Goal: Task Accomplishment & Management: Complete application form

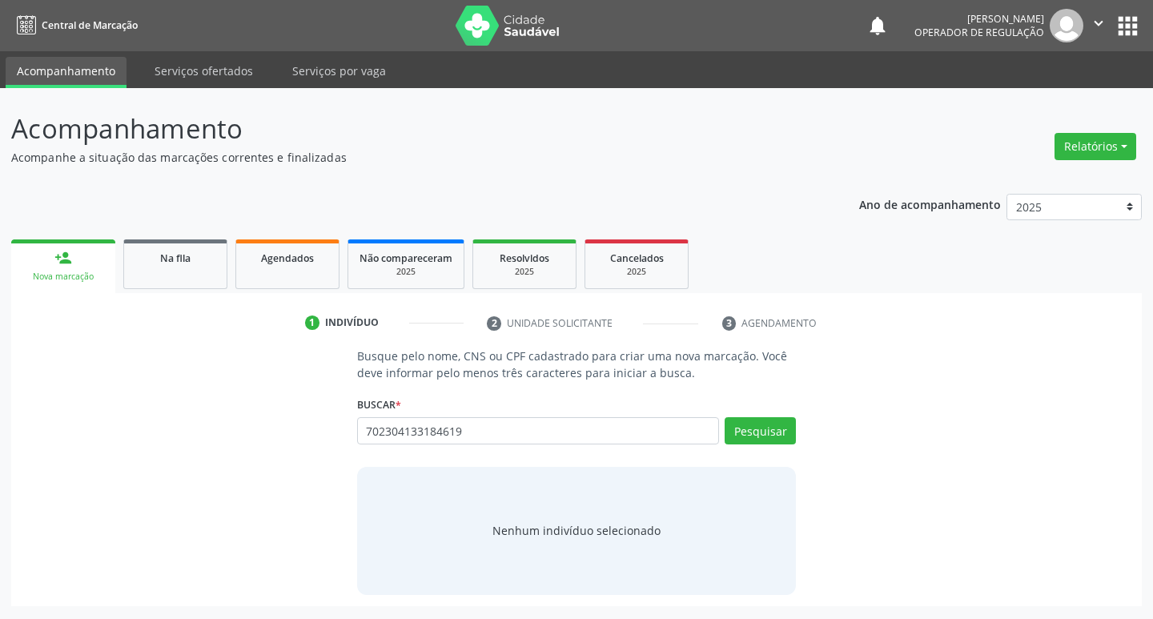
drag, startPoint x: 0, startPoint y: 0, endPoint x: 484, endPoint y: 446, distance: 658.5
click at [484, 446] on div "702304133184619 Busque por nome, CNS ou CPF Fabiula dos Santos Andrade CPF: -- …" at bounding box center [577, 436] width 440 height 38
click at [485, 446] on div "702304133184619 Busque por nome, CNS ou CPF Fabiula dos Santos Andrade CPF: -- …" at bounding box center [577, 436] width 440 height 38
click at [476, 419] on input "702304133184619" at bounding box center [538, 430] width 363 height 27
type input "7"
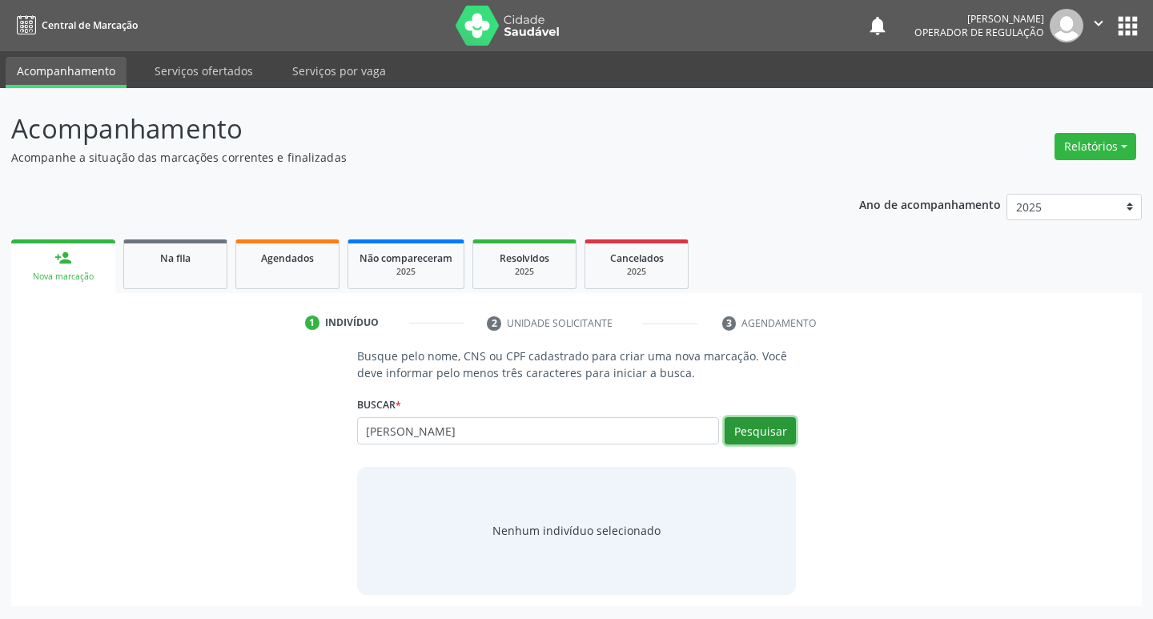
click at [767, 436] on button "Pesquisar" at bounding box center [760, 430] width 71 height 27
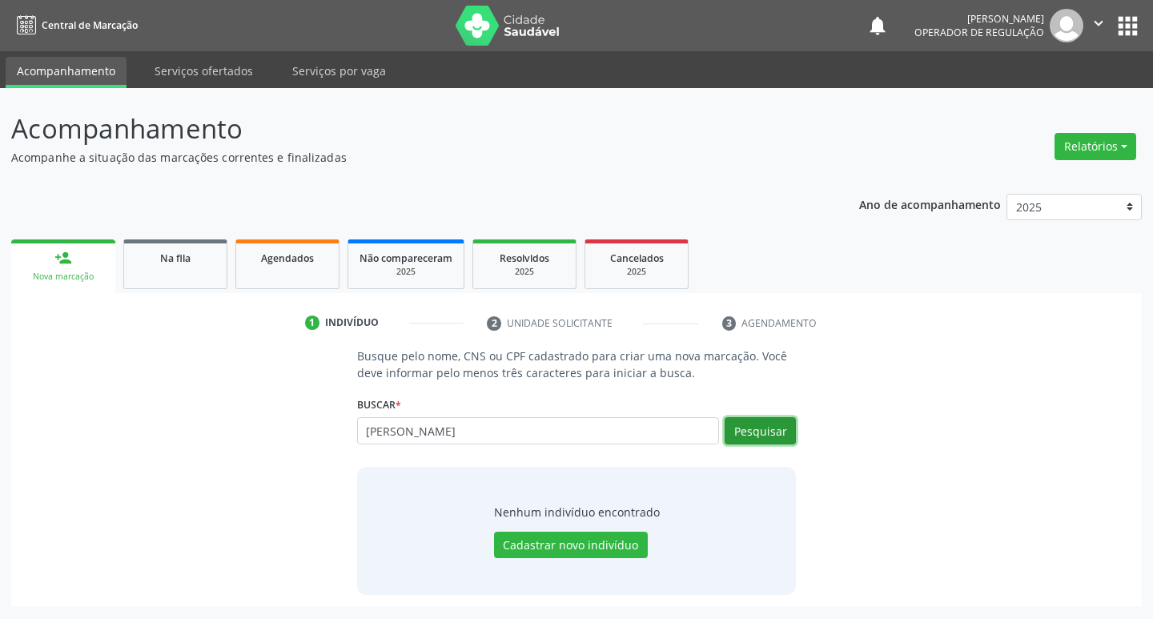
click at [785, 420] on button "Pesquisar" at bounding box center [760, 430] width 71 height 27
click at [744, 439] on button "Pesquisar" at bounding box center [760, 430] width 71 height 27
click at [581, 435] on input "MARIA ANALI TAVARES" at bounding box center [538, 430] width 363 height 27
type input "M"
type input "704101883467450"
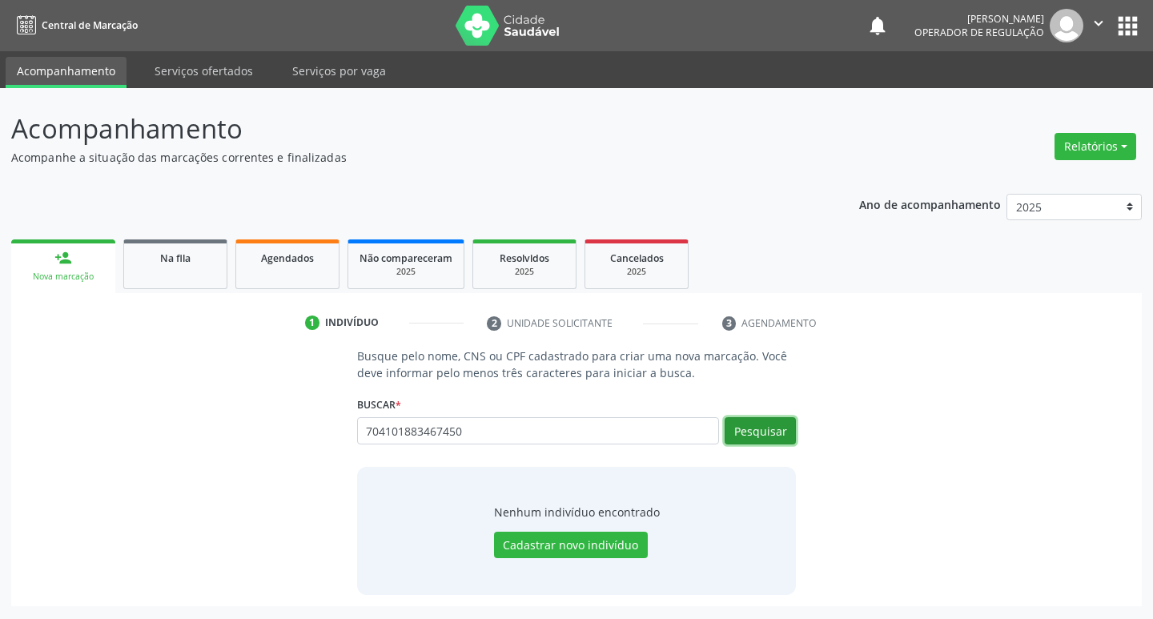
click at [774, 437] on button "Pesquisar" at bounding box center [760, 430] width 71 height 27
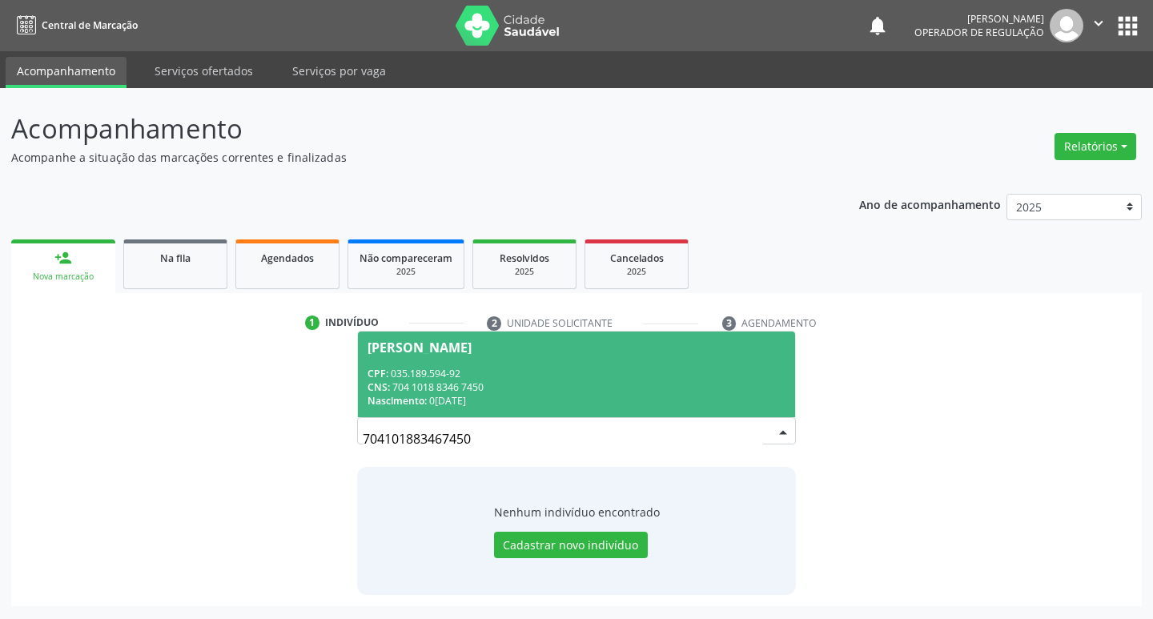
click at [433, 377] on div "CPF: 035.189.594-92" at bounding box center [577, 374] width 419 height 14
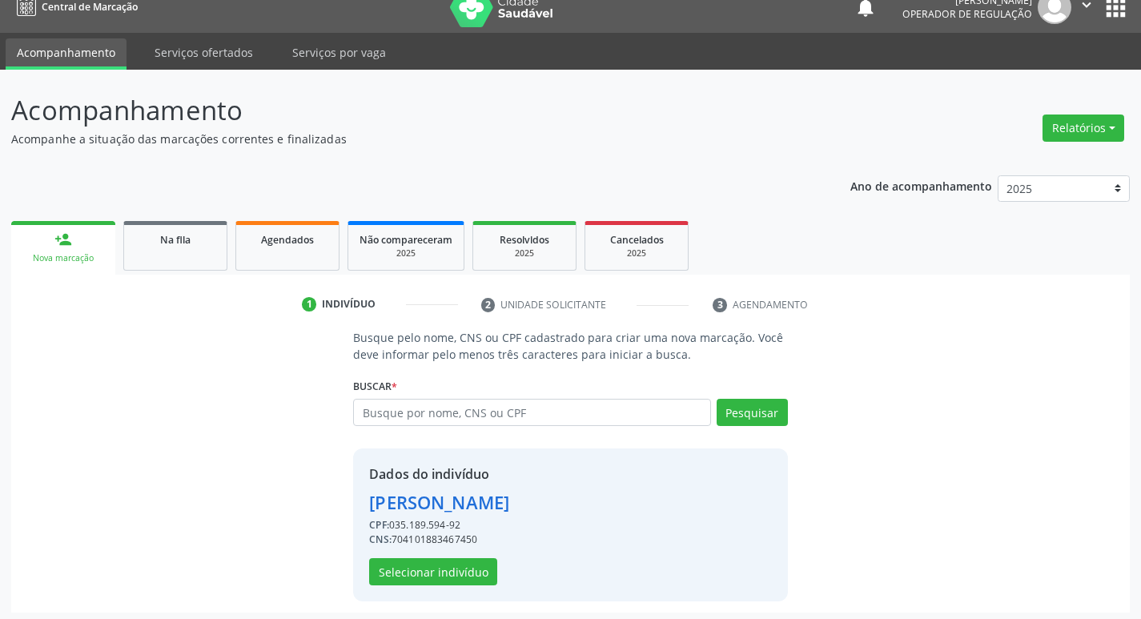
scroll to position [23, 0]
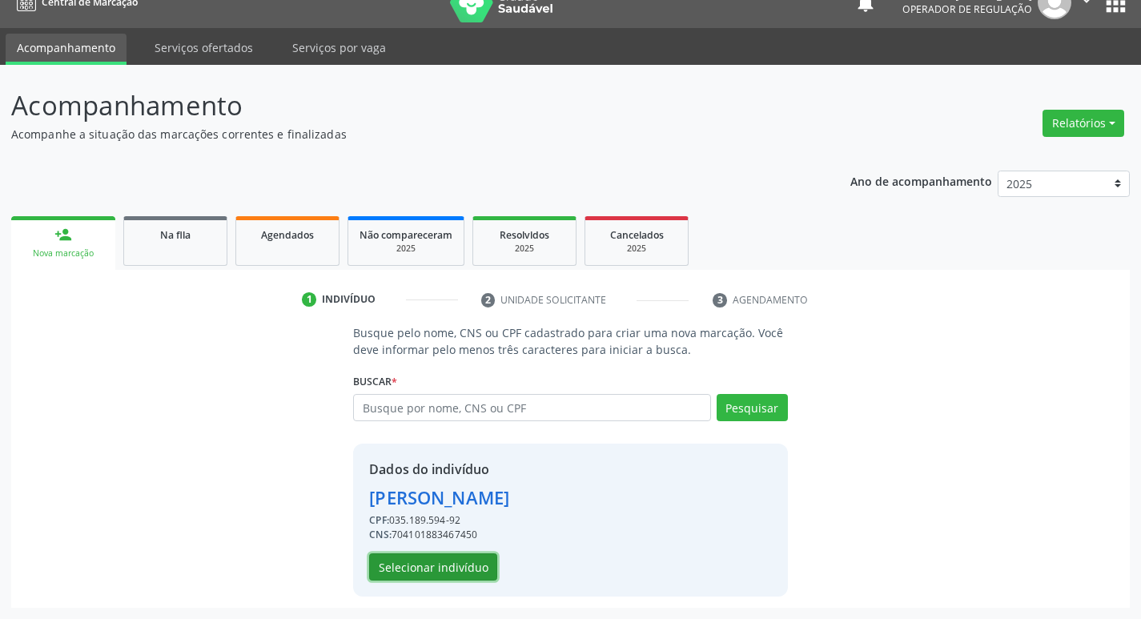
click at [462, 562] on button "Selecionar indivíduo" at bounding box center [433, 566] width 128 height 27
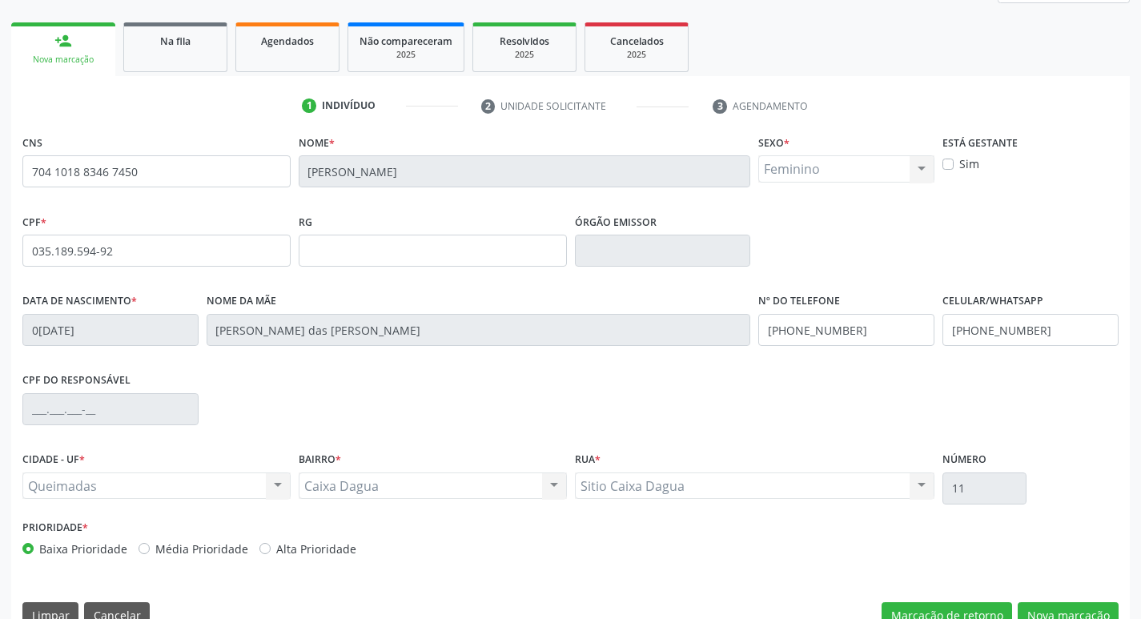
scroll to position [249, 0]
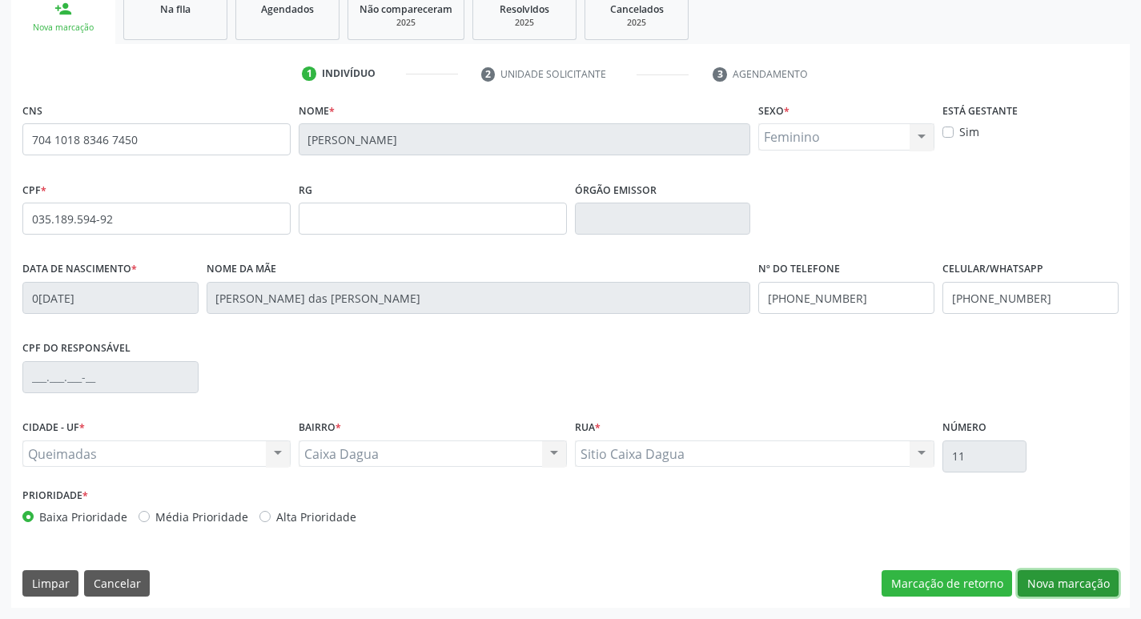
click at [1065, 581] on button "Nova marcação" at bounding box center [1068, 583] width 101 height 27
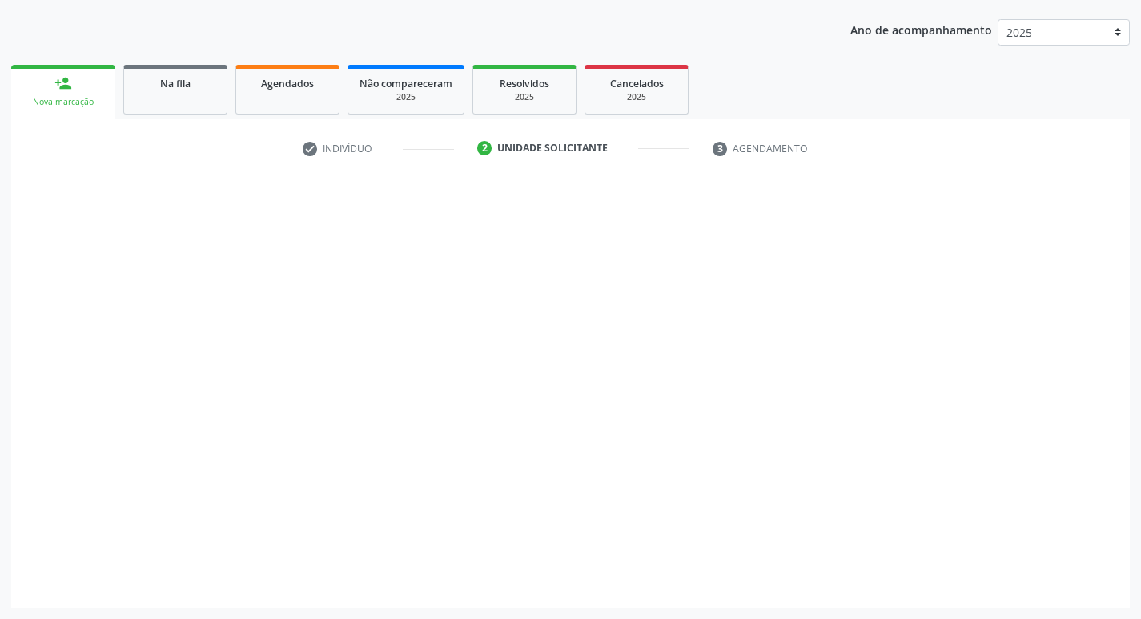
scroll to position [175, 0]
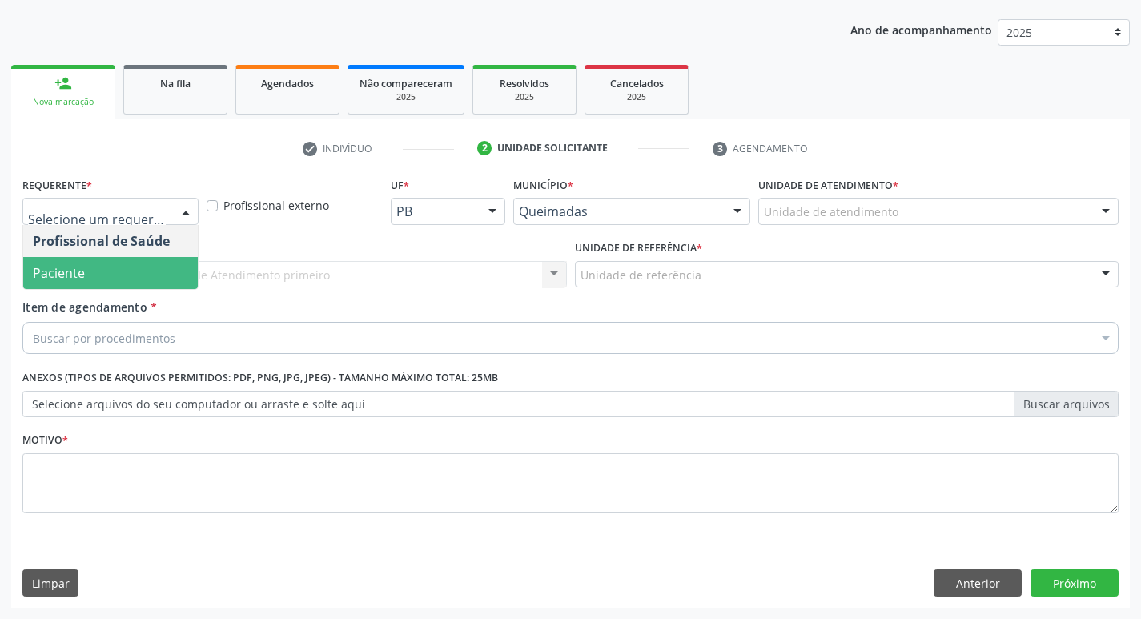
click at [95, 268] on span "Paciente" at bounding box center [110, 273] width 175 height 32
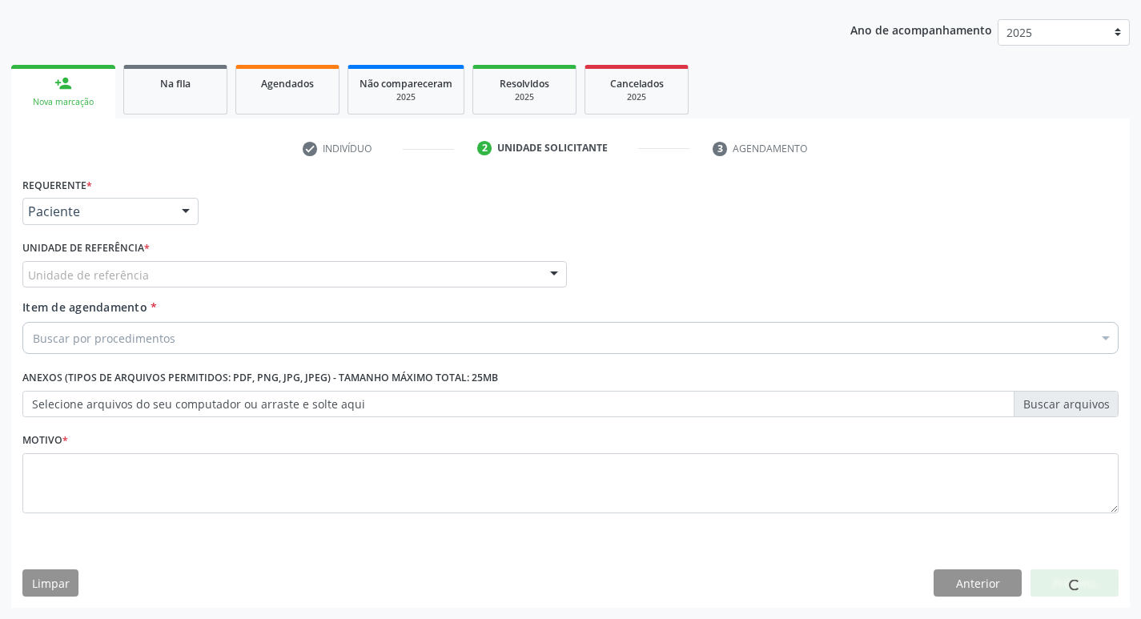
click at [106, 285] on div "Unidade de referência" at bounding box center [294, 274] width 545 height 27
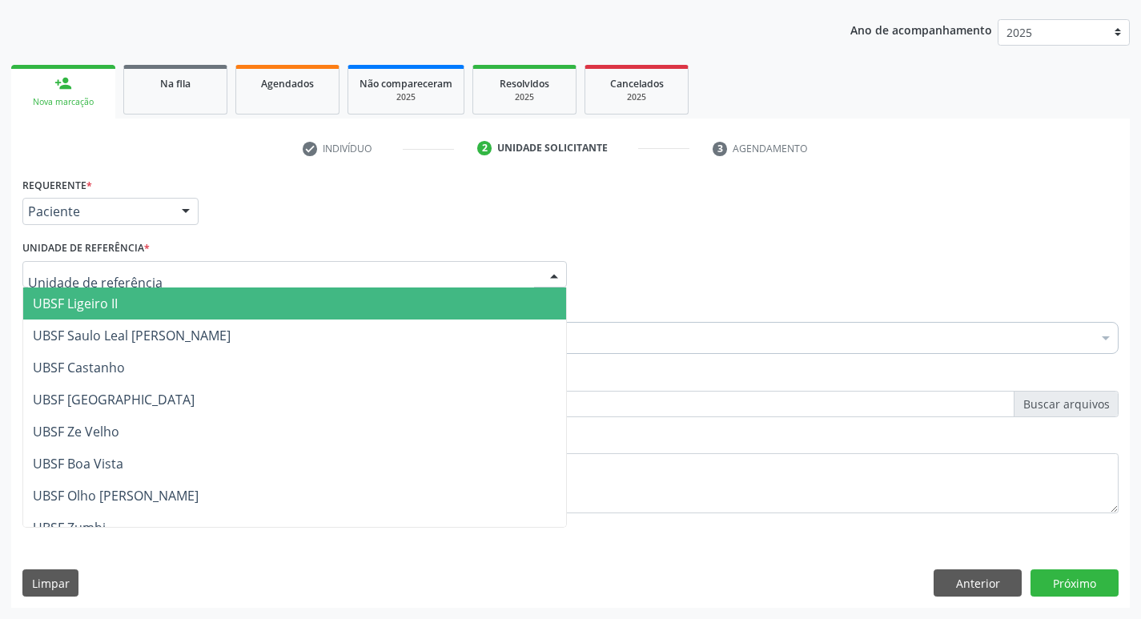
type input "C"
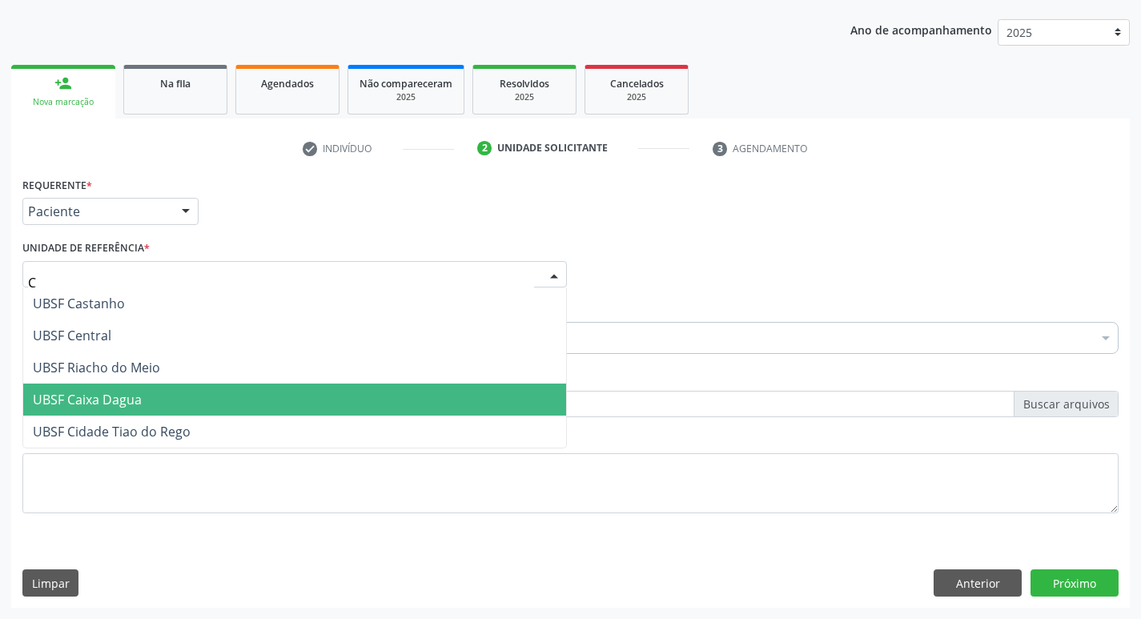
click at [154, 392] on span "UBSF Caixa Dagua" at bounding box center [294, 400] width 543 height 32
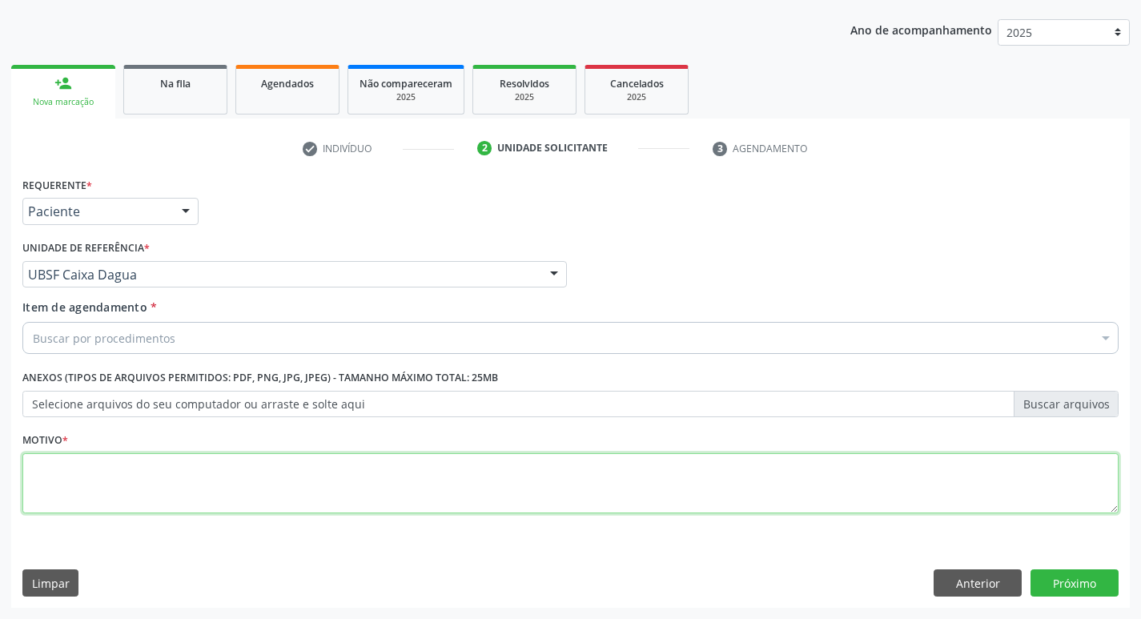
click at [135, 464] on textarea at bounding box center [570, 483] width 1096 height 61
type textarea "AVALIACAO"
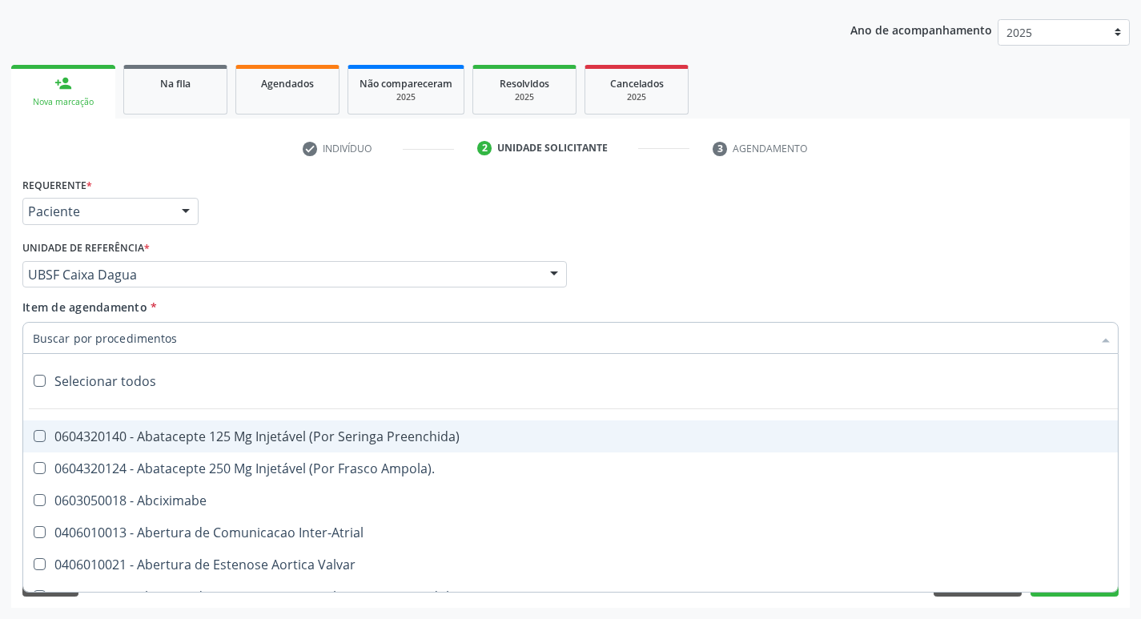
type input "W"
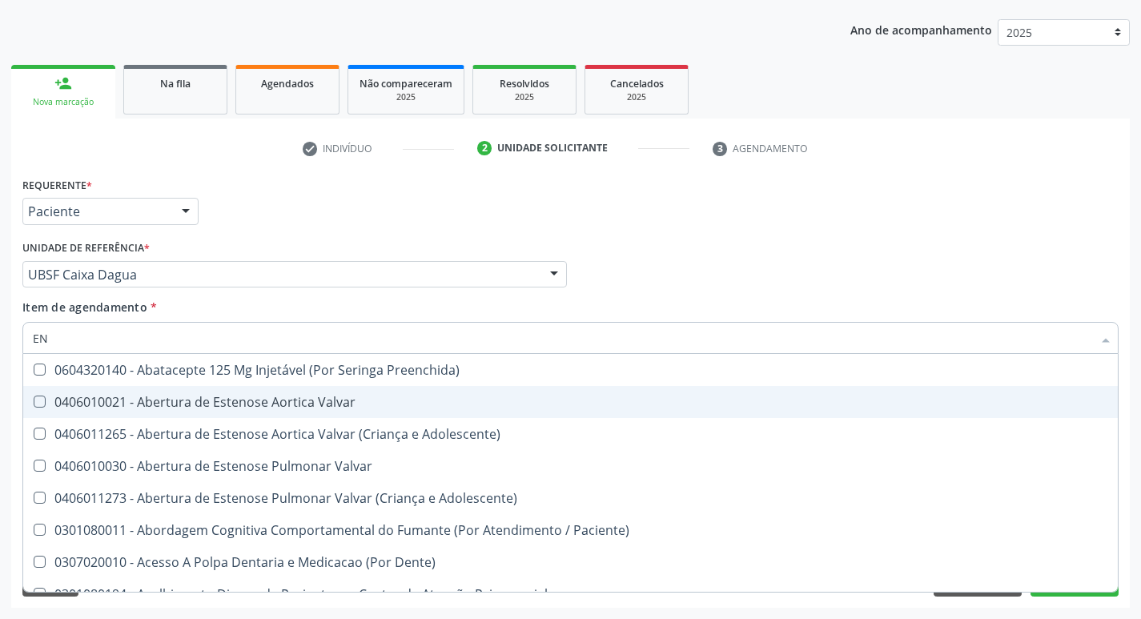
type input "ENDOCR"
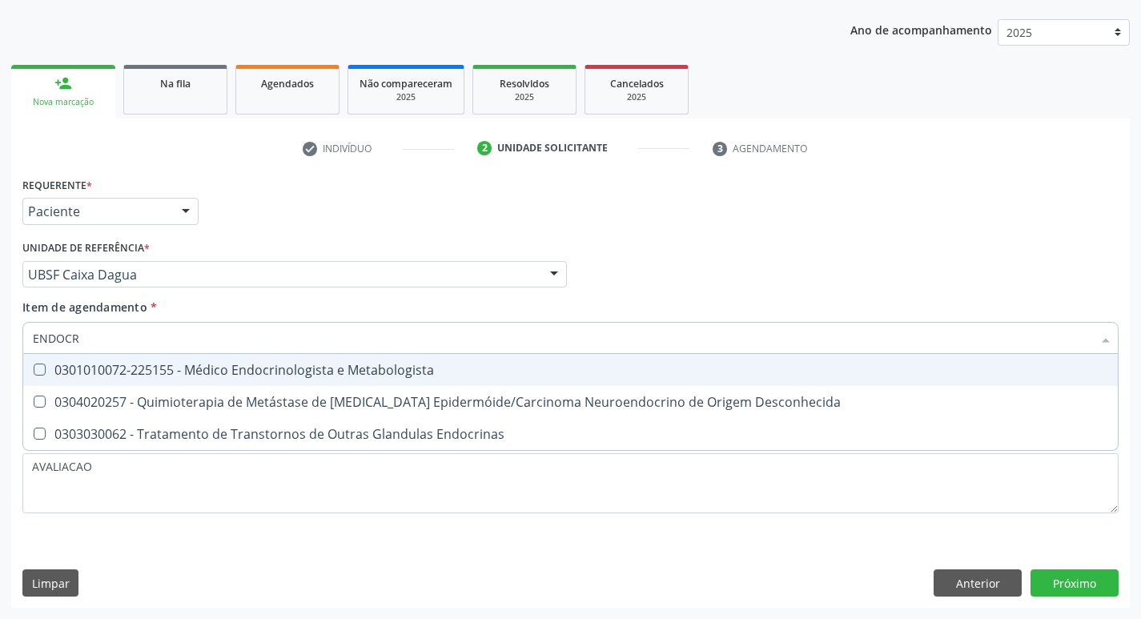
click at [283, 368] on div "0301010072-225155 - Médico Endocrinologista e Metabologista" at bounding box center [570, 370] width 1075 height 13
checkbox Metabologista "true"
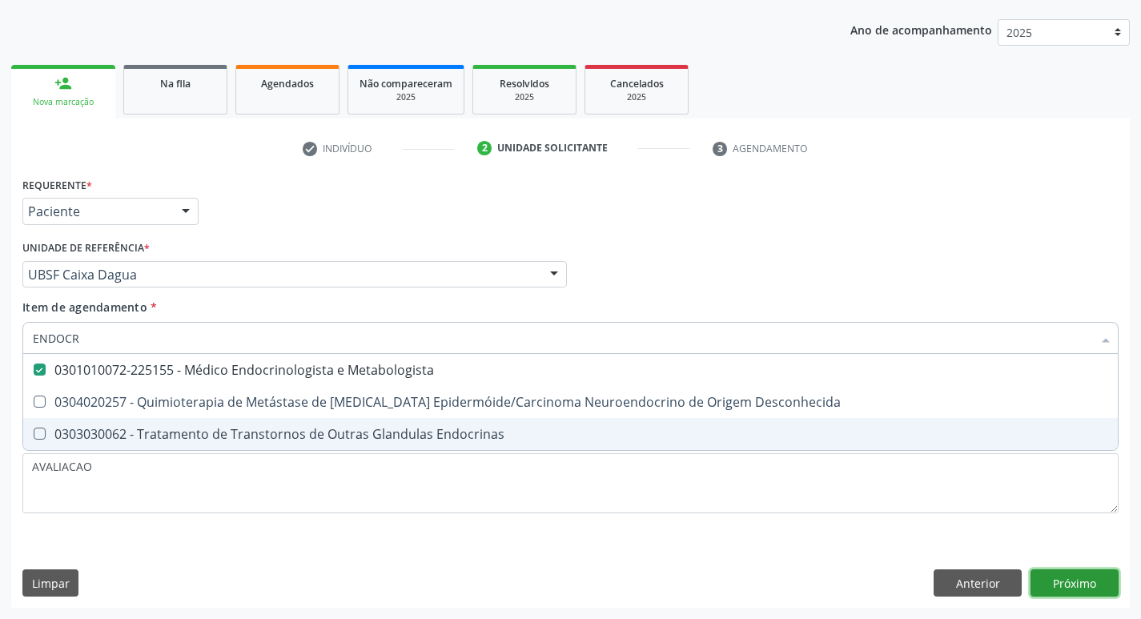
click at [1094, 583] on div "Requerente * Paciente Profissional de Saúde Paciente Nenhum resultado encontrad…" at bounding box center [570, 390] width 1119 height 435
checkbox Desconhecida "true"
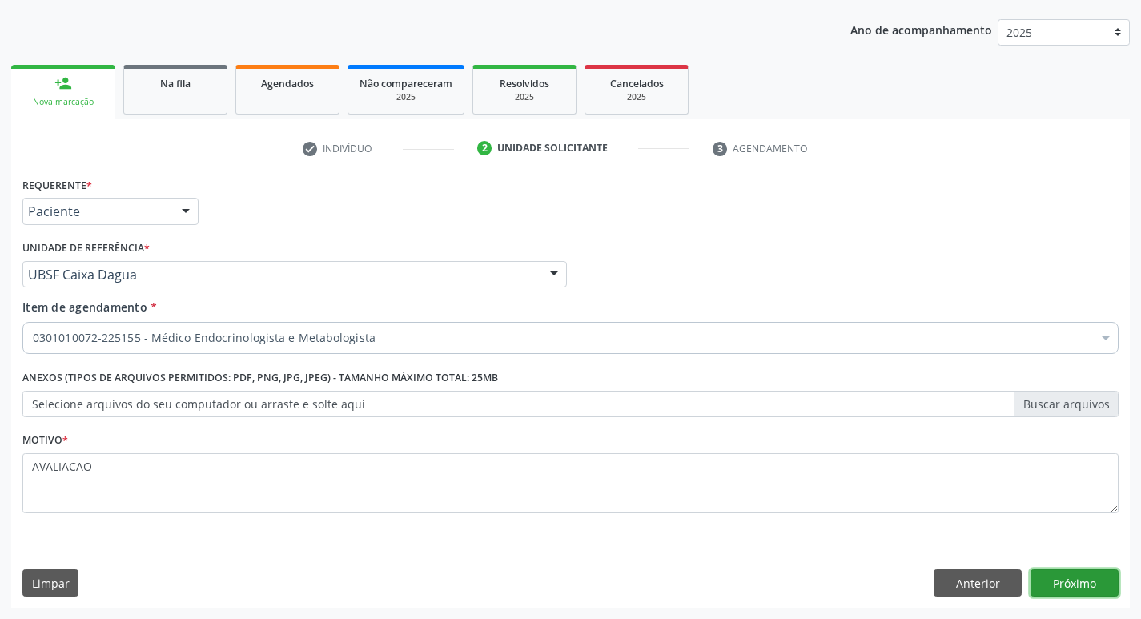
click at [1093, 583] on button "Próximo" at bounding box center [1075, 582] width 88 height 27
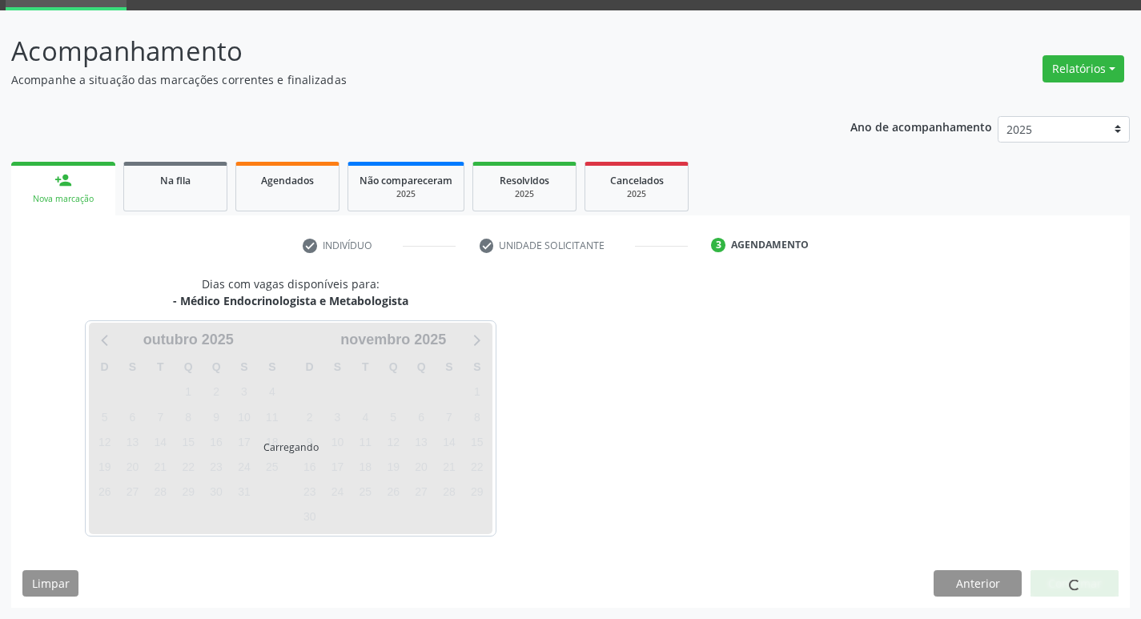
scroll to position [78, 0]
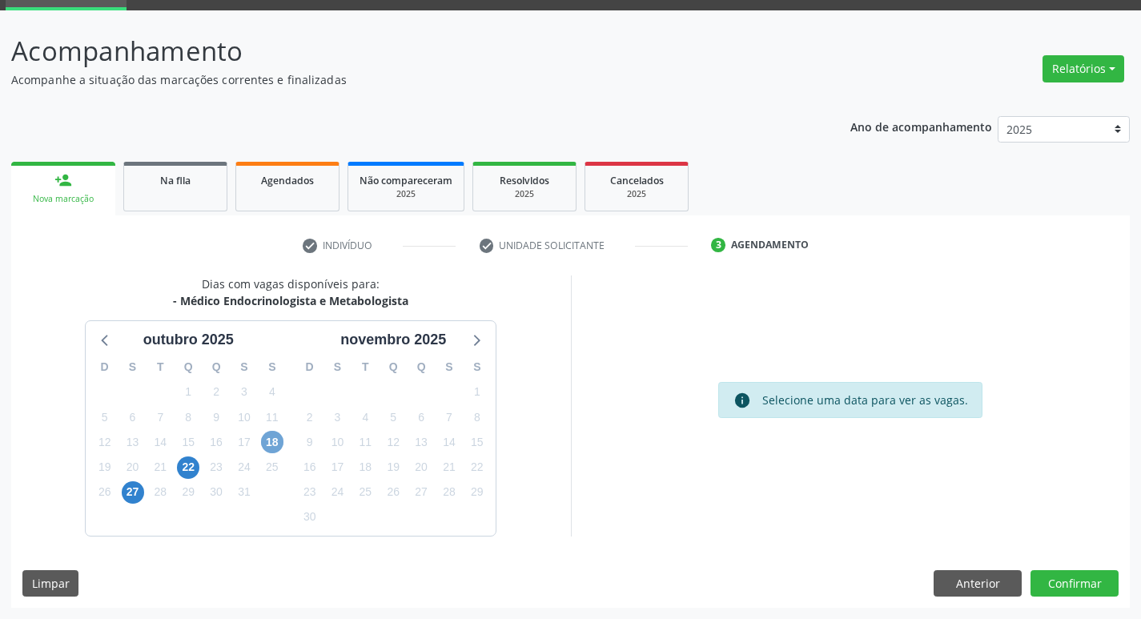
click at [276, 443] on span "18" at bounding box center [272, 442] width 22 height 22
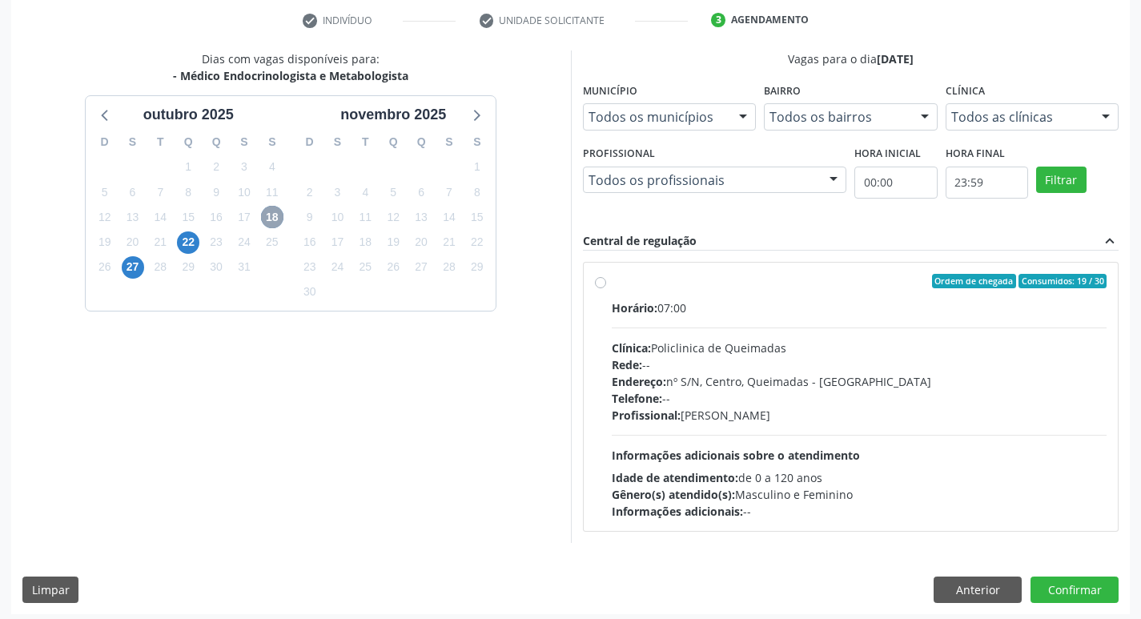
scroll to position [309, 0]
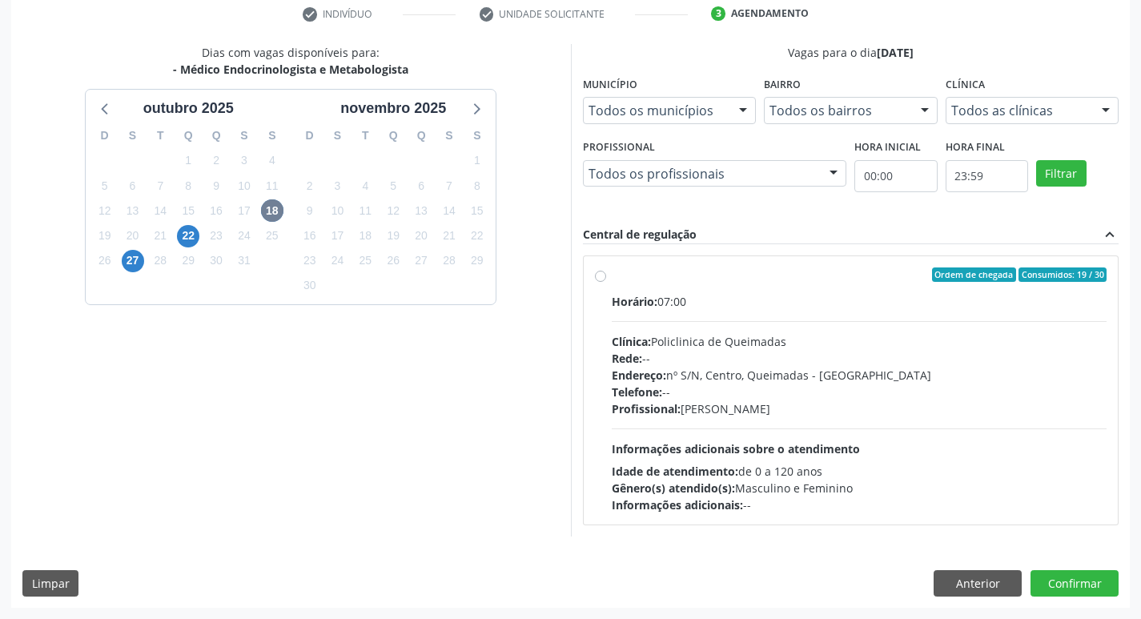
click at [725, 403] on div "Profissional: Emille Araujo Cavalcante da Cunha" at bounding box center [860, 408] width 496 height 17
click at [606, 282] on input "Ordem de chegada Consumidos: 19 / 30 Horário: 07:00 Clínica: Policlinica de Que…" at bounding box center [600, 274] width 11 height 14
radio input "true"
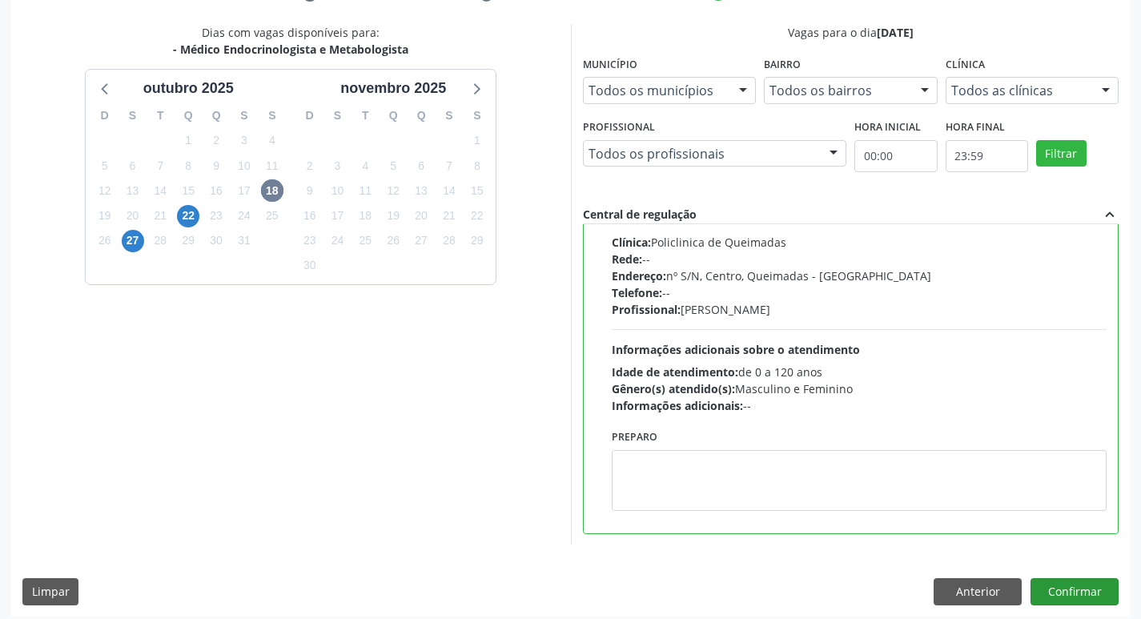
scroll to position [338, 0]
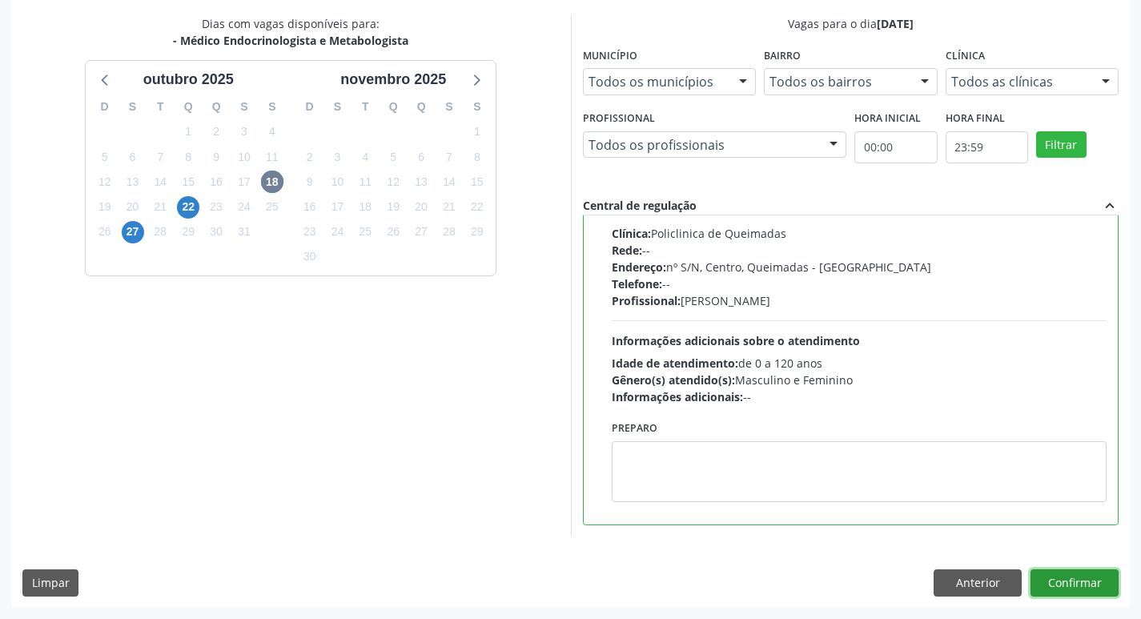
click at [1067, 583] on button "Confirmar" at bounding box center [1075, 582] width 88 height 27
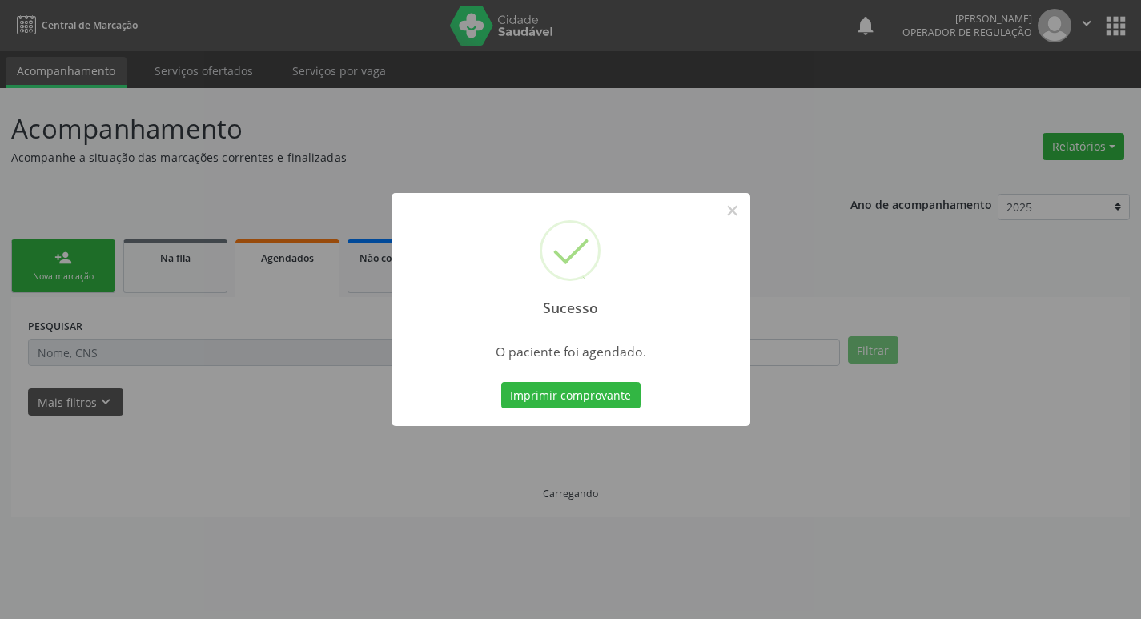
scroll to position [0, 0]
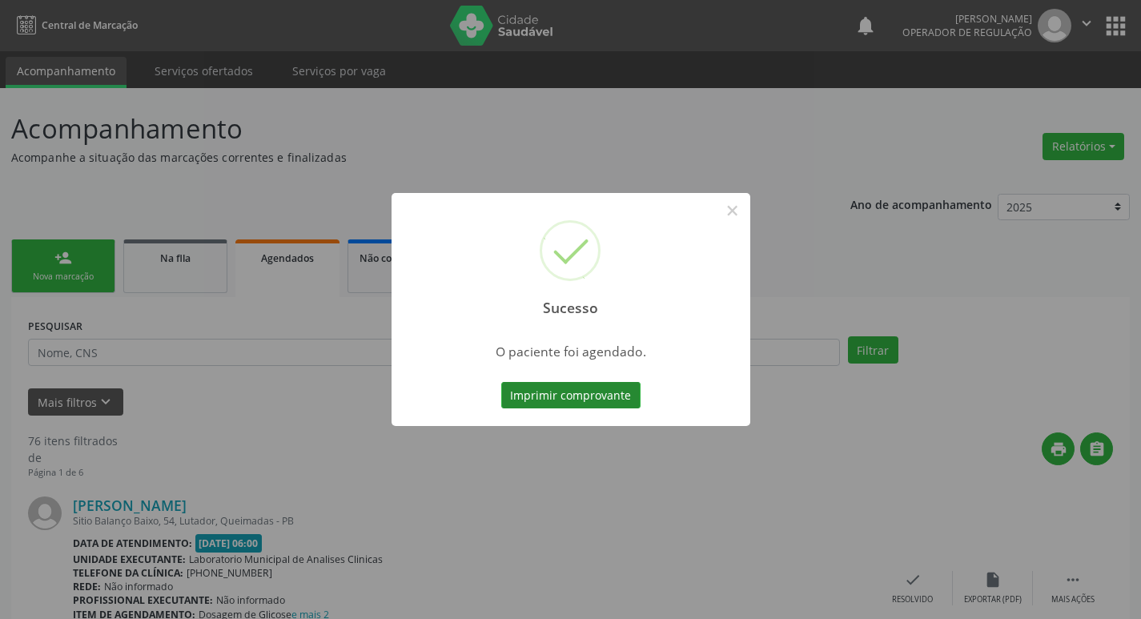
click at [553, 391] on button "Imprimir comprovante" at bounding box center [570, 395] width 139 height 27
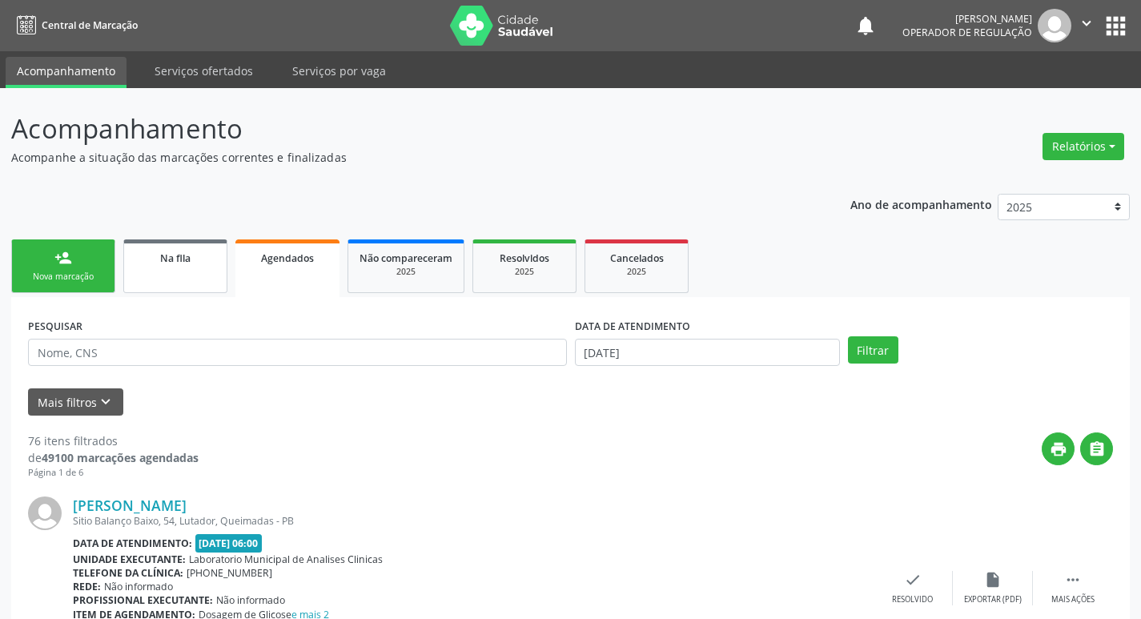
click at [171, 269] on link "Na fila" at bounding box center [175, 266] width 104 height 54
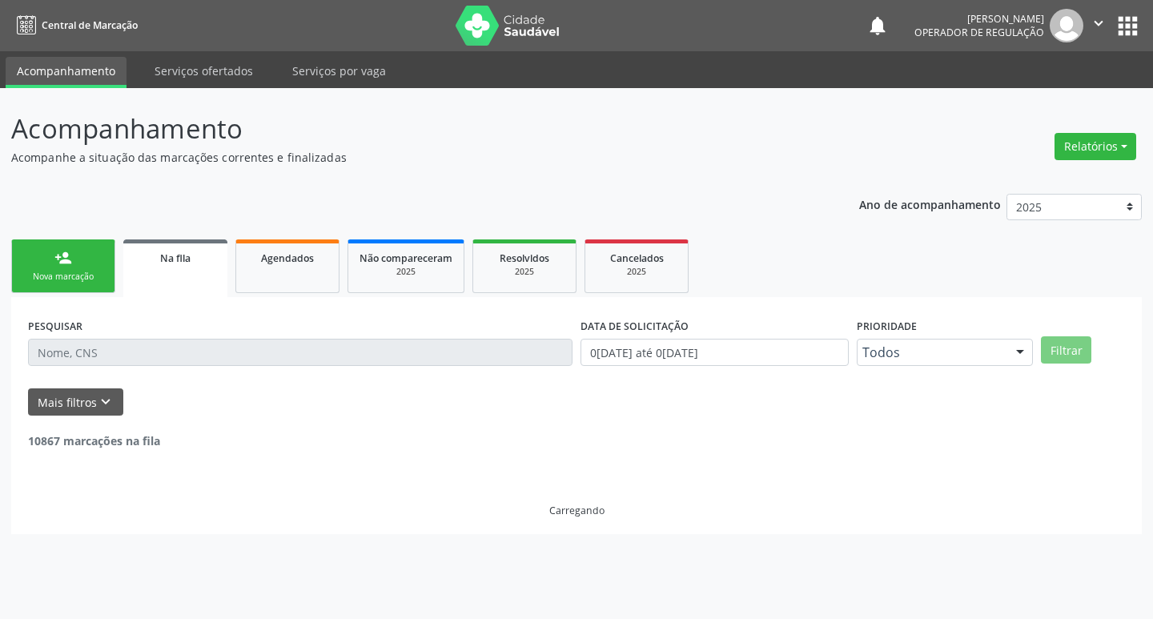
click at [231, 340] on input "text" at bounding box center [300, 352] width 545 height 27
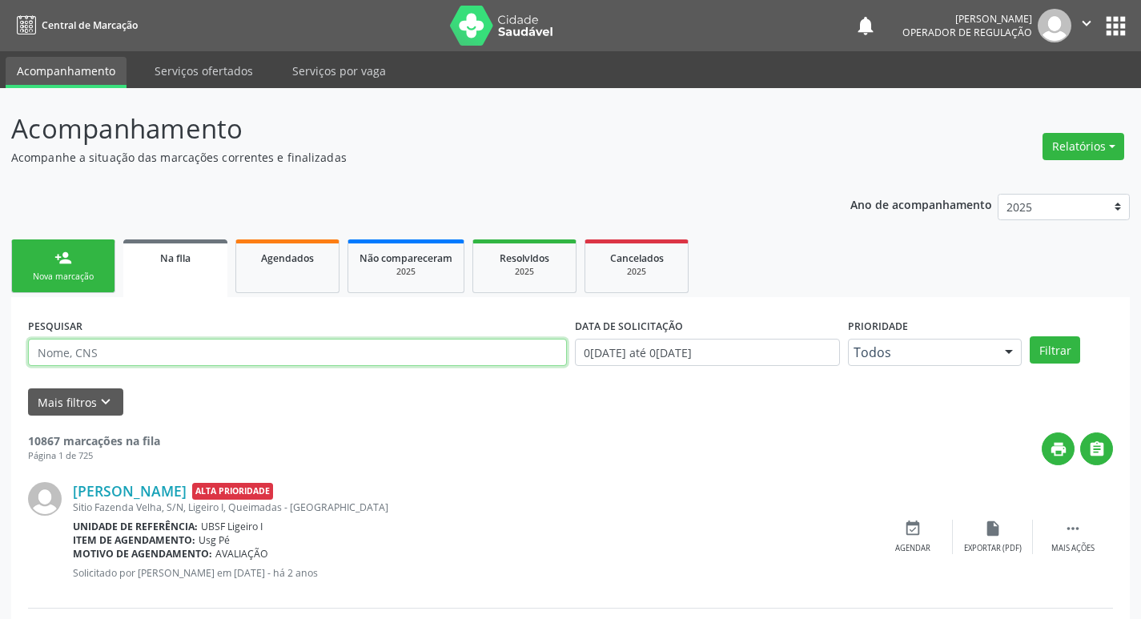
click at [239, 345] on input "text" at bounding box center [297, 352] width 539 height 27
type input "706505357177995"
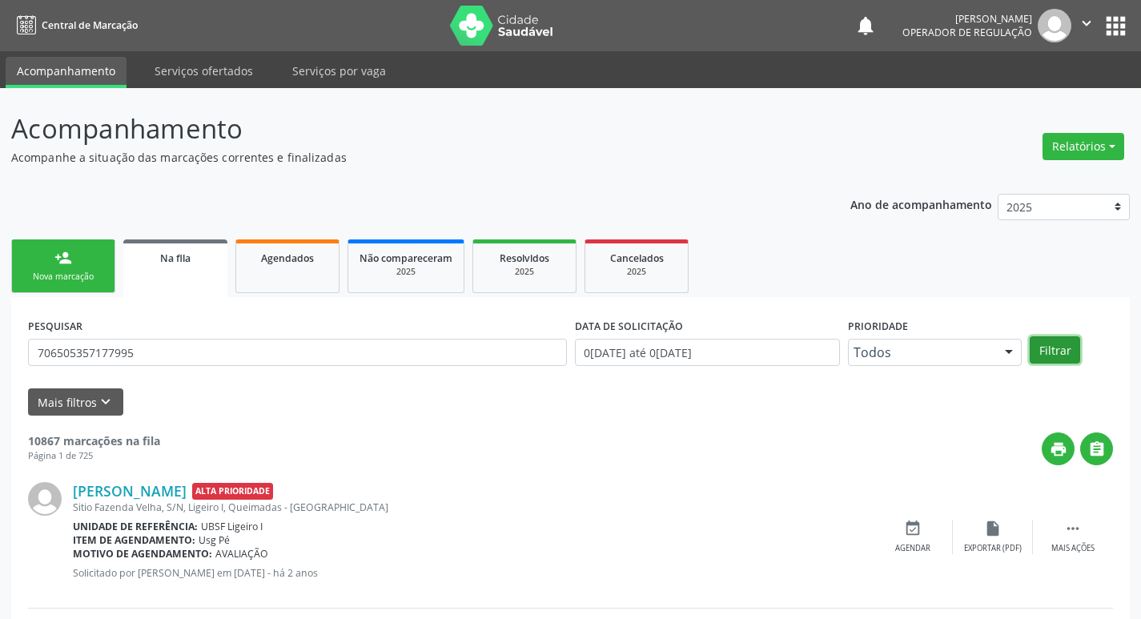
click at [1069, 348] on button "Filtrar" at bounding box center [1055, 349] width 50 height 27
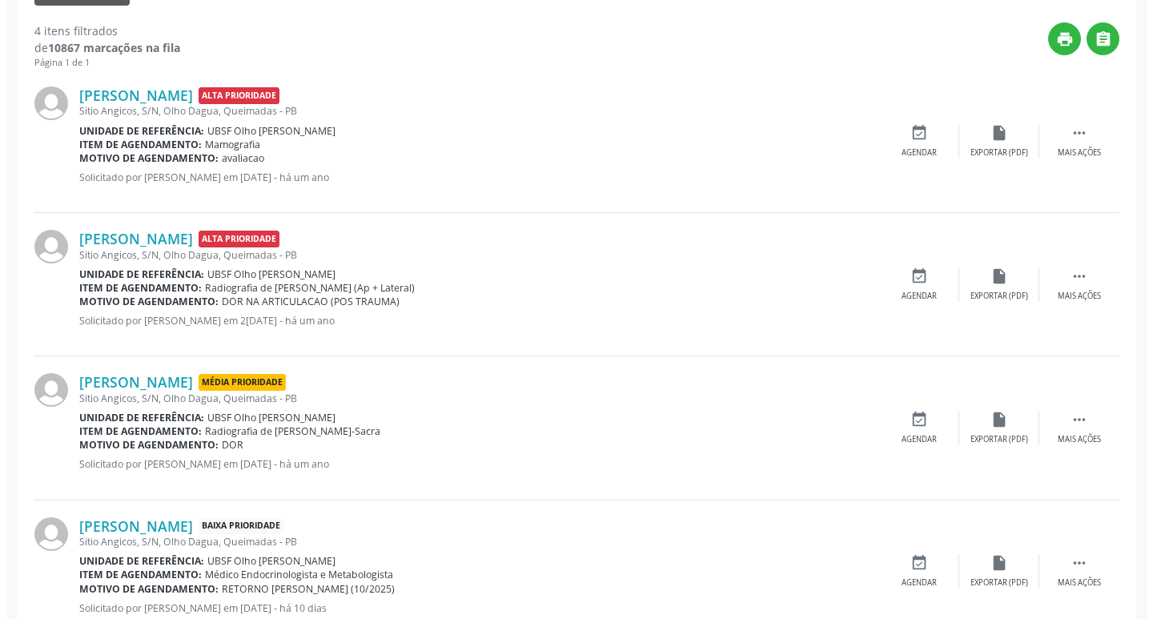
scroll to position [382, 0]
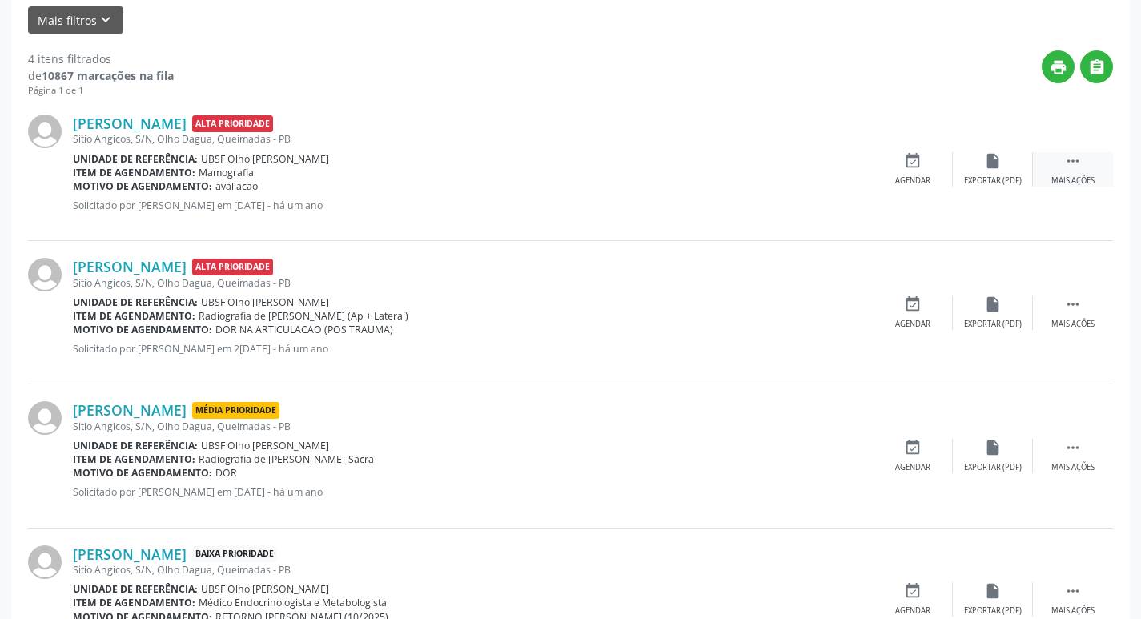
click at [1064, 161] on icon "" at bounding box center [1073, 161] width 18 height 18
click at [916, 172] on div "cancel Cancelar" at bounding box center [913, 169] width 80 height 34
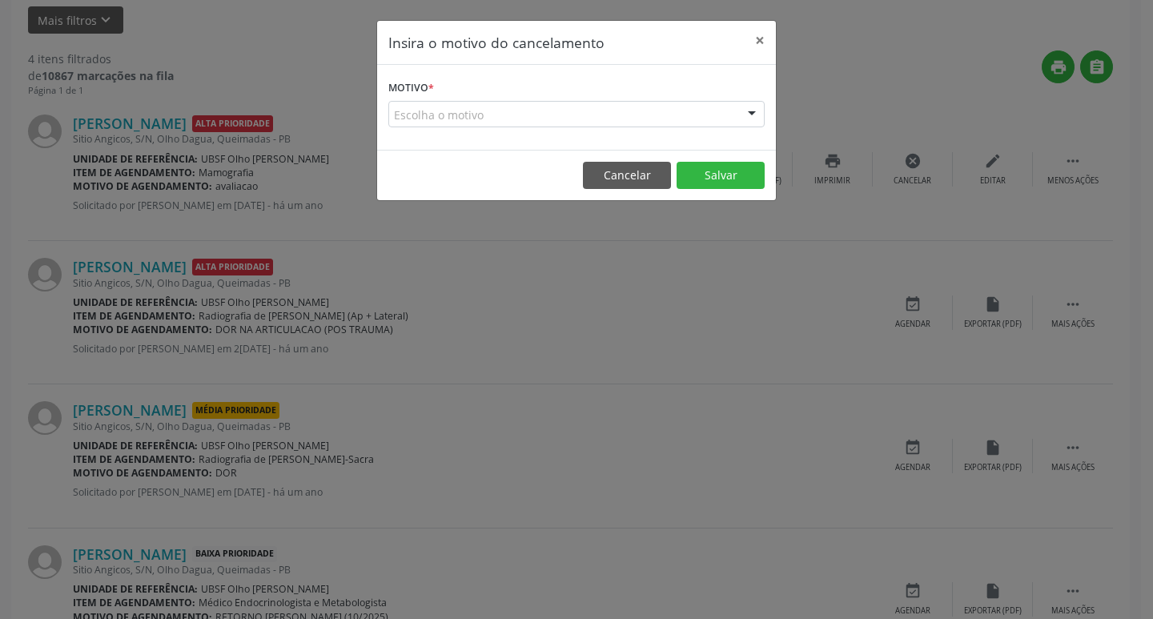
click at [468, 117] on div "Escolha o motivo" at bounding box center [576, 114] width 376 height 27
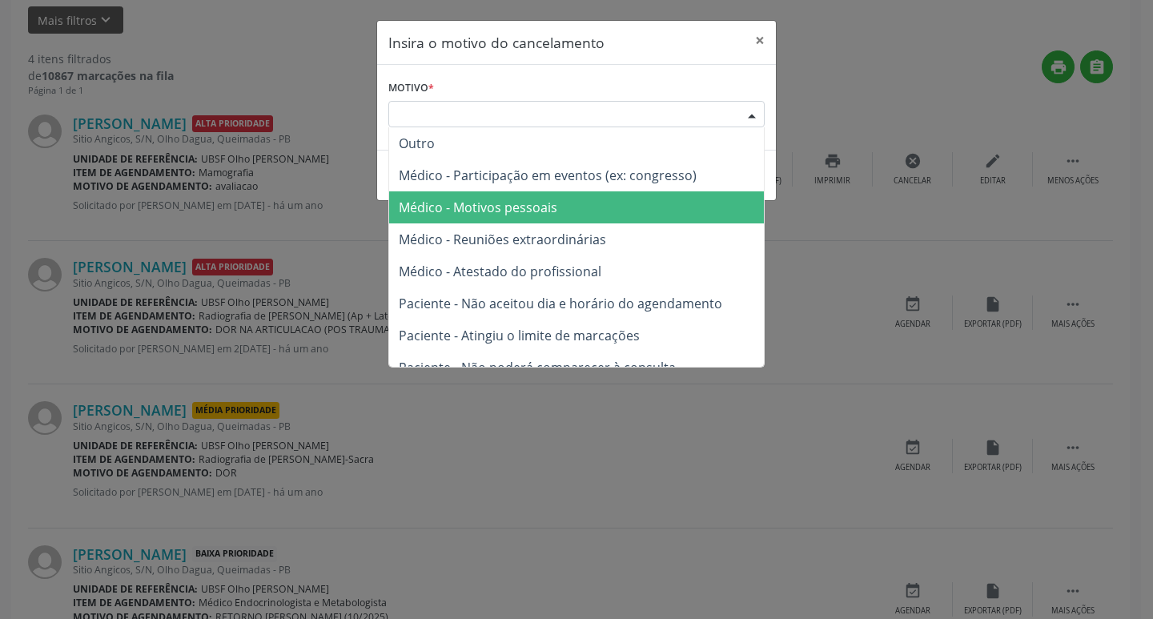
click at [561, 205] on span "Médico - Motivos pessoais" at bounding box center [576, 207] width 375 height 32
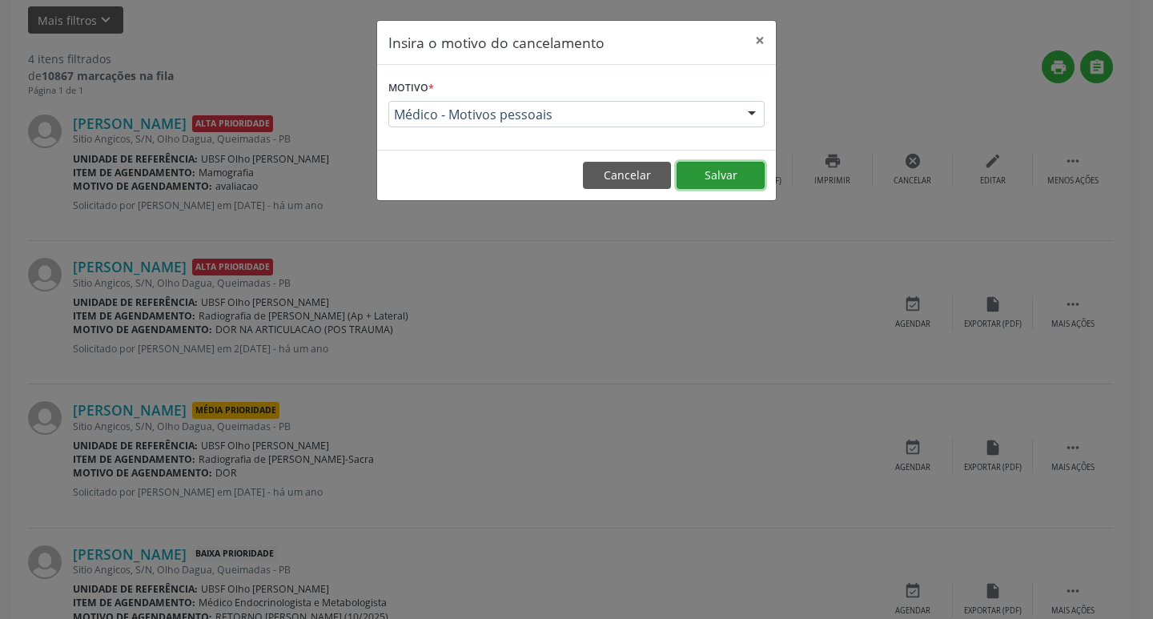
click at [710, 179] on button "Salvar" at bounding box center [721, 175] width 88 height 27
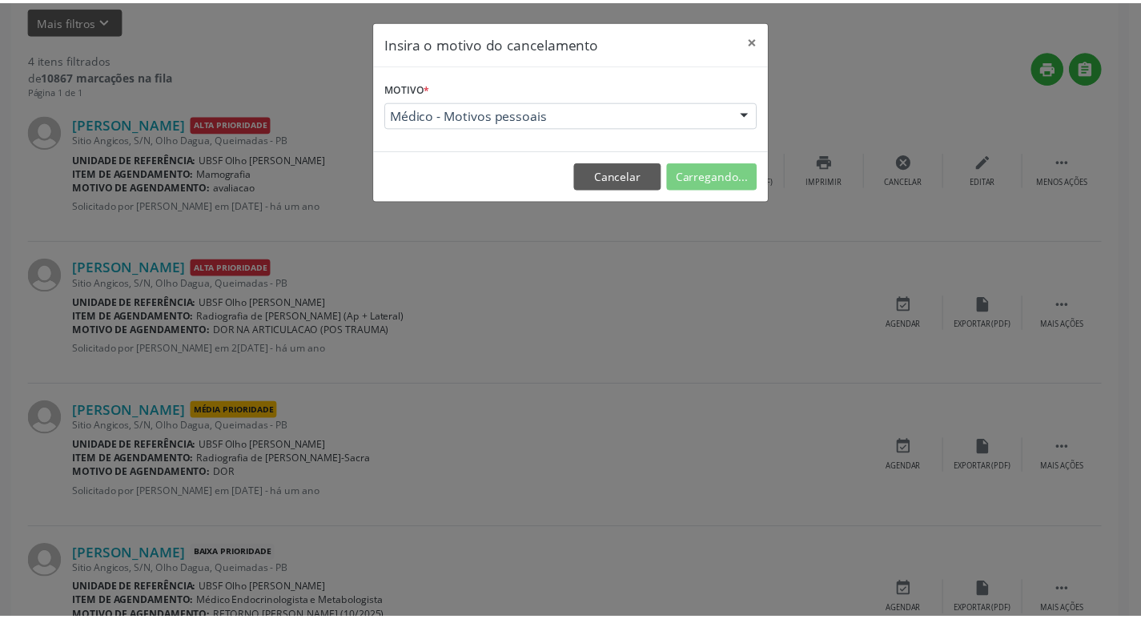
scroll to position [0, 0]
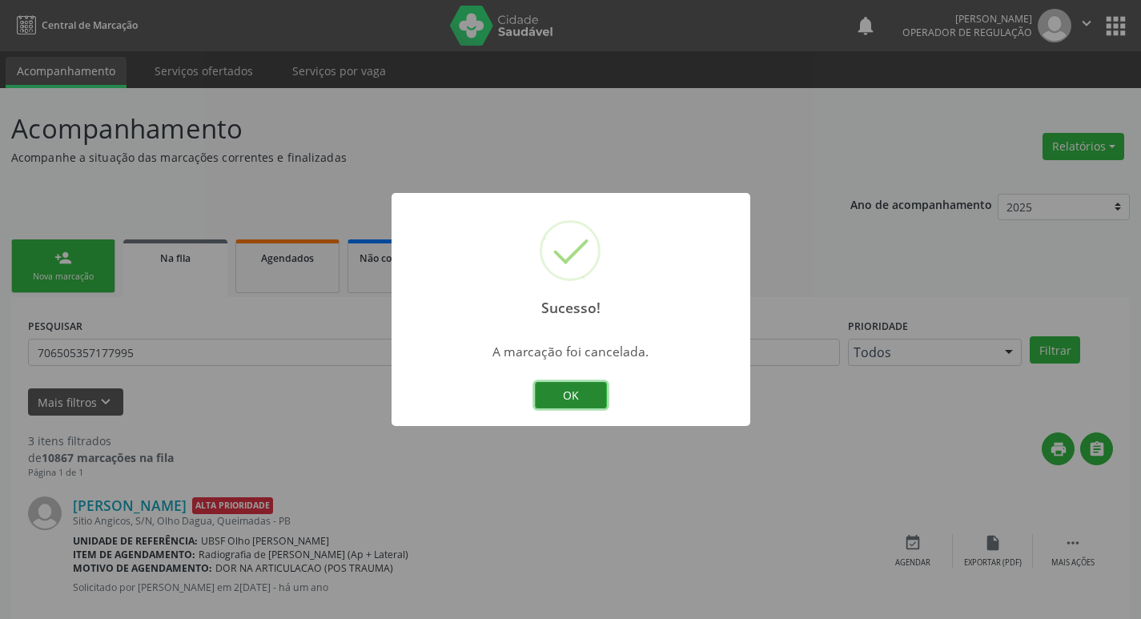
click at [578, 386] on button "OK" at bounding box center [571, 395] width 72 height 27
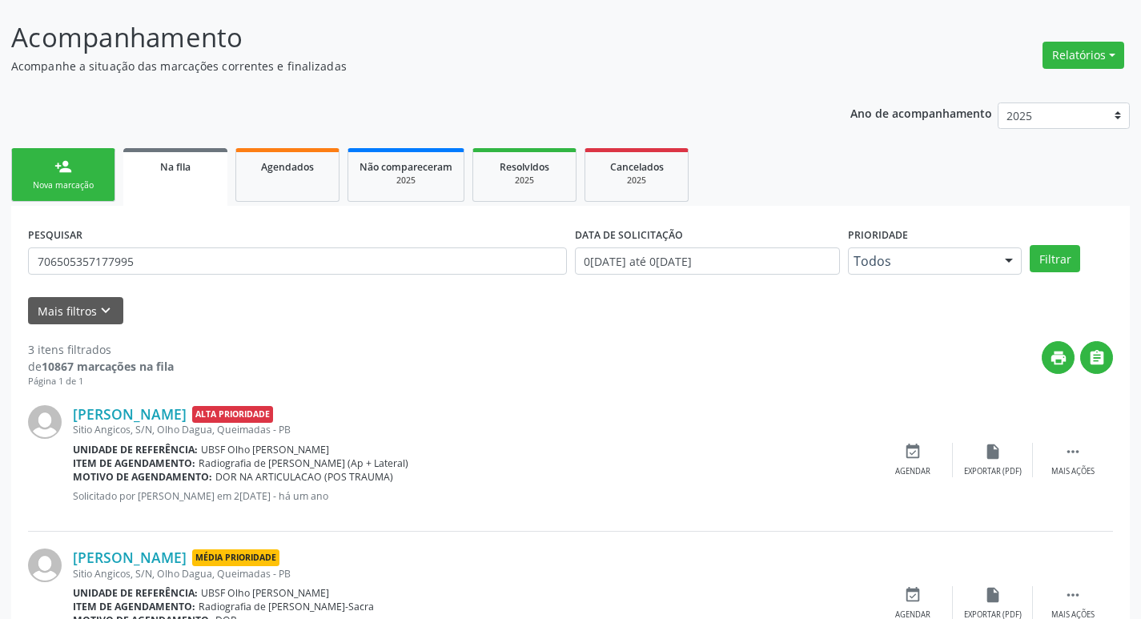
scroll to position [319, 0]
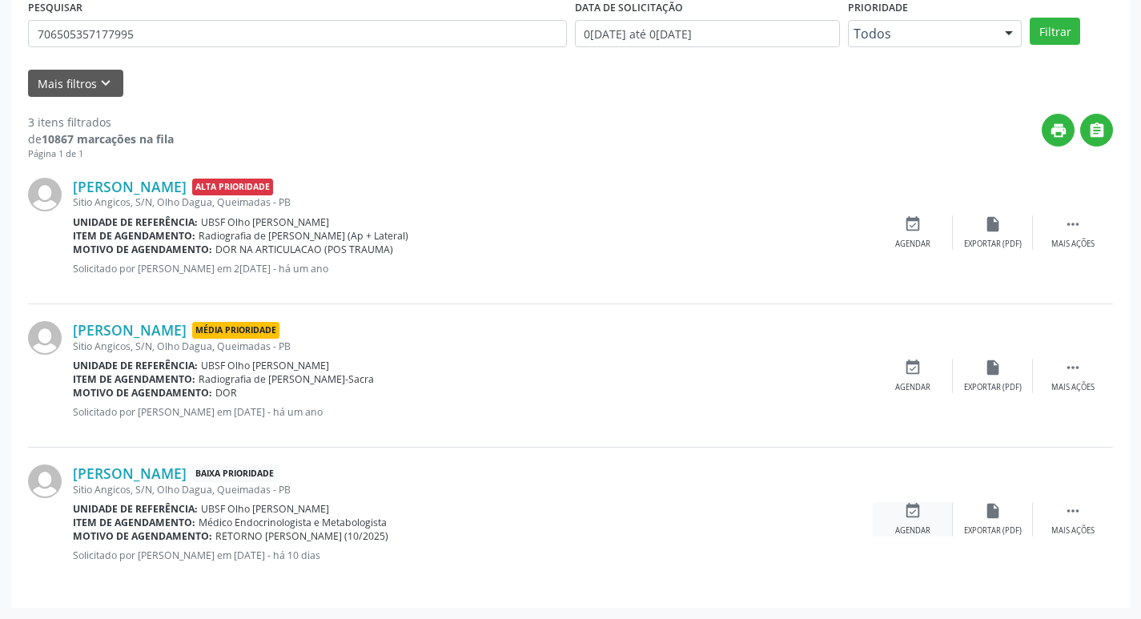
click at [912, 521] on div "event_available Agendar" at bounding box center [913, 519] width 80 height 34
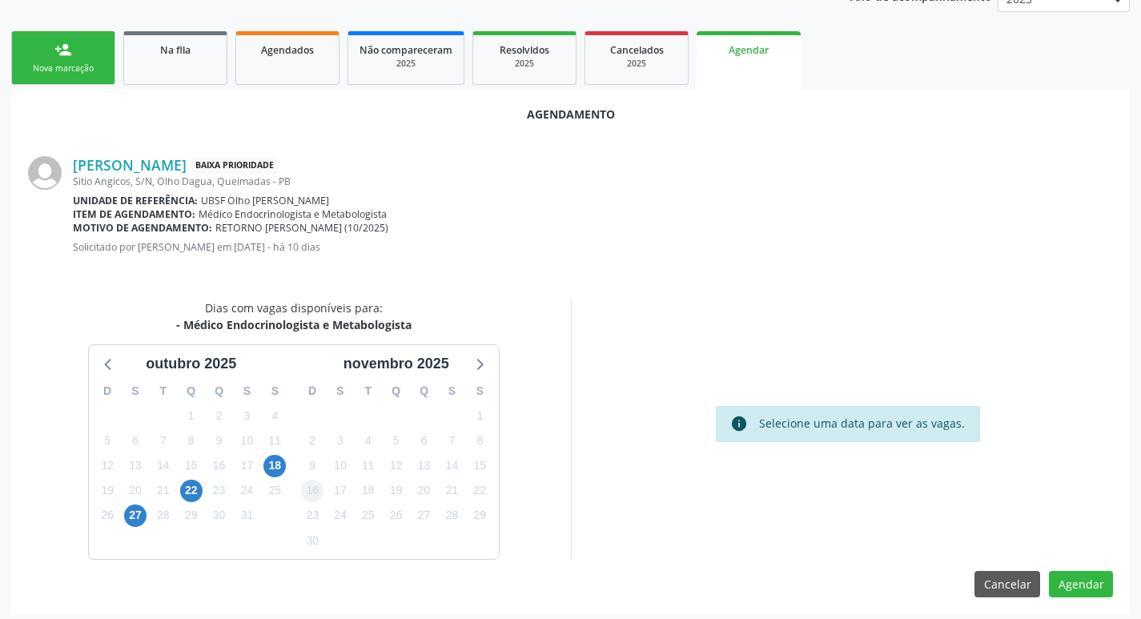
scroll to position [215, 0]
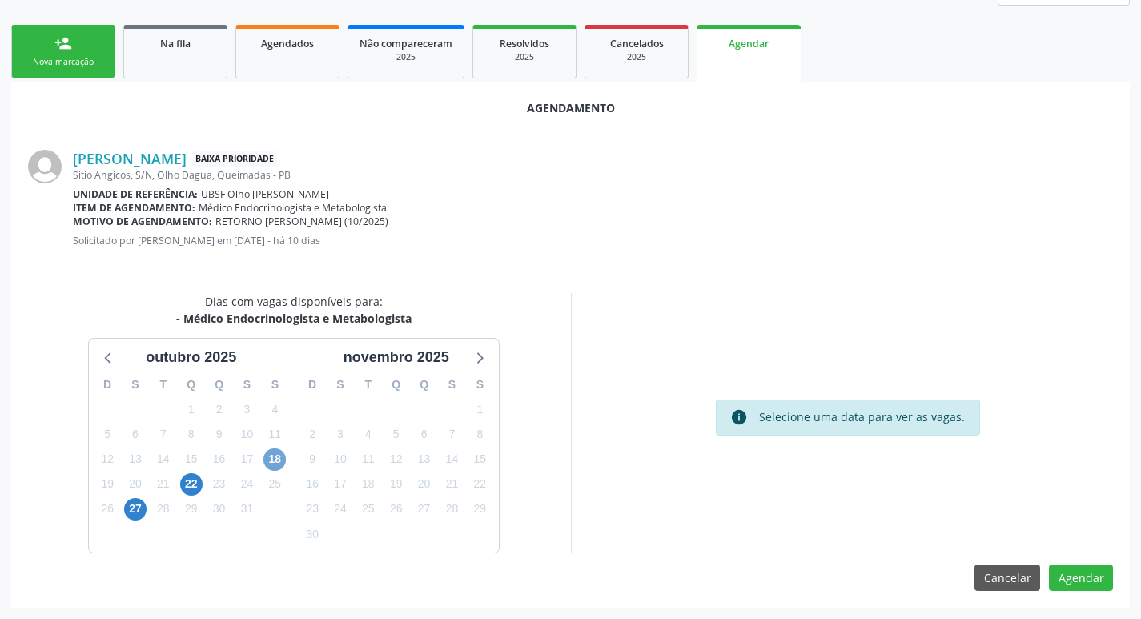
click at [270, 464] on span "18" at bounding box center [274, 459] width 22 height 22
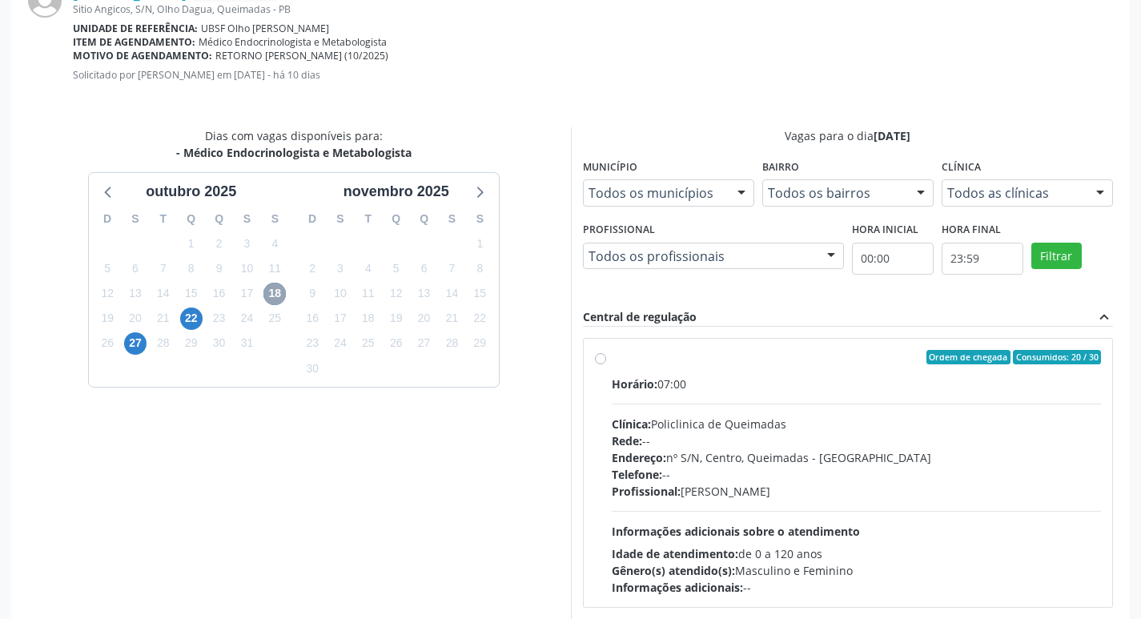
scroll to position [446, 0]
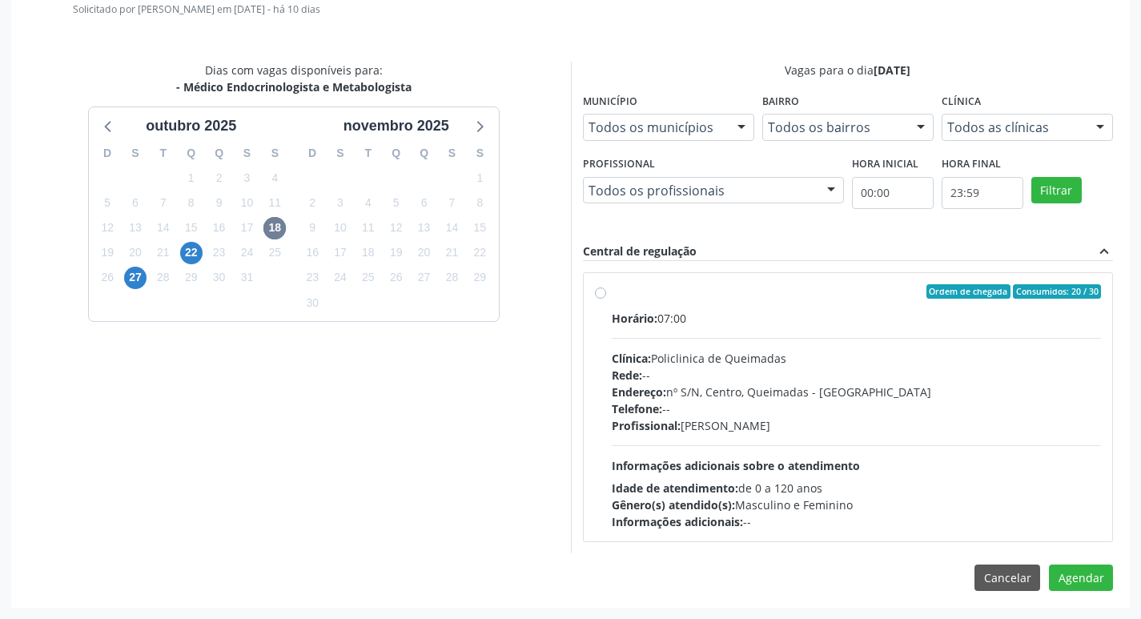
click at [799, 413] on div "Telefone: --" at bounding box center [857, 408] width 490 height 17
click at [606, 299] on input "Ordem de chegada Consumidos: 20 / 30 Horário: 07:00 Clínica: Policlinica de Que…" at bounding box center [600, 291] width 11 height 14
radio input "true"
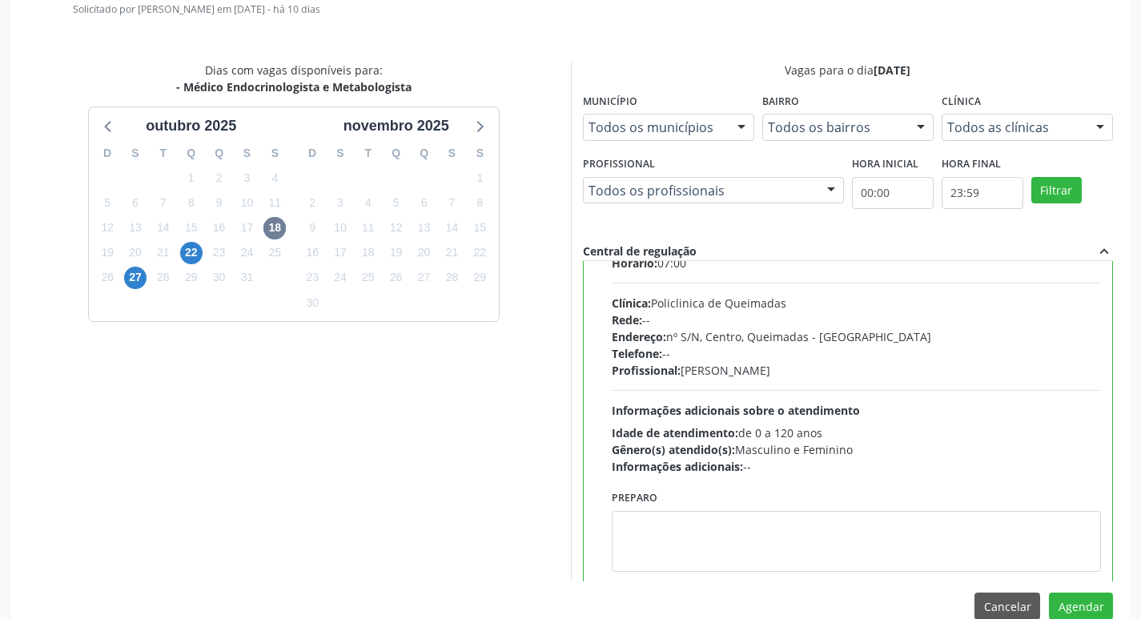
scroll to position [79, 0]
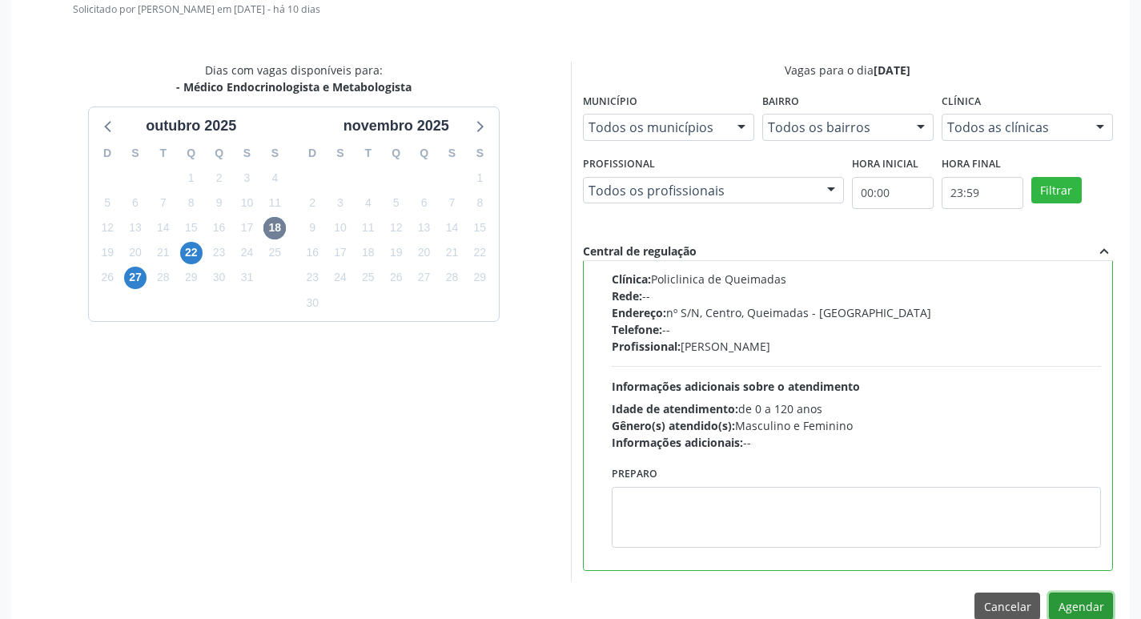
click at [1073, 605] on button "Agendar" at bounding box center [1081, 606] width 64 height 27
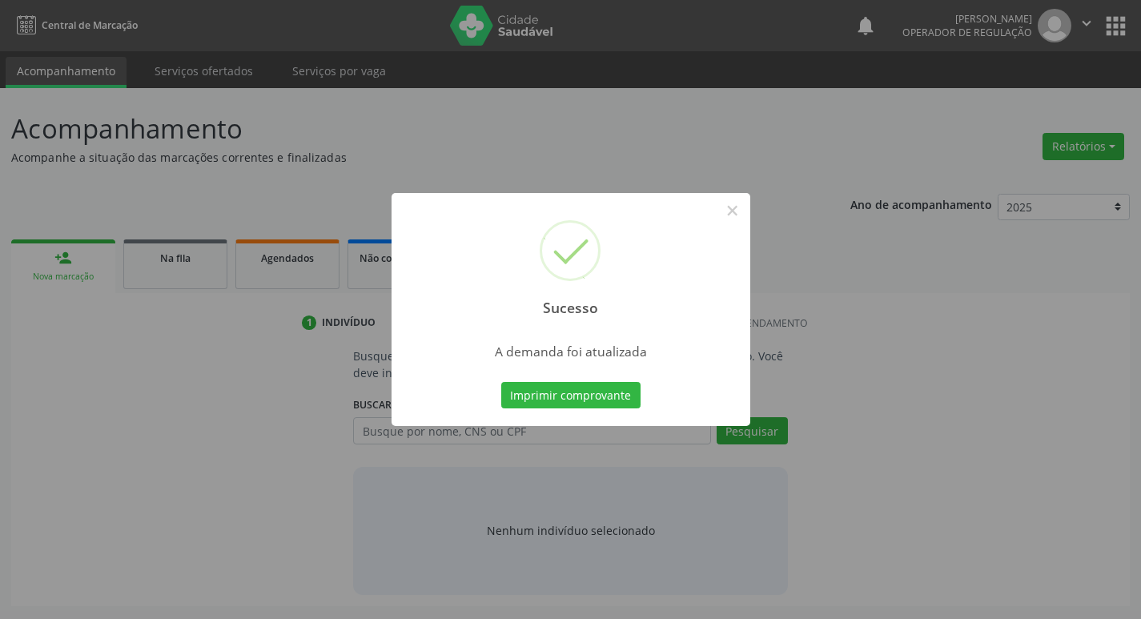
scroll to position [0, 0]
click at [627, 400] on button "Imprimir comprovante" at bounding box center [576, 395] width 139 height 27
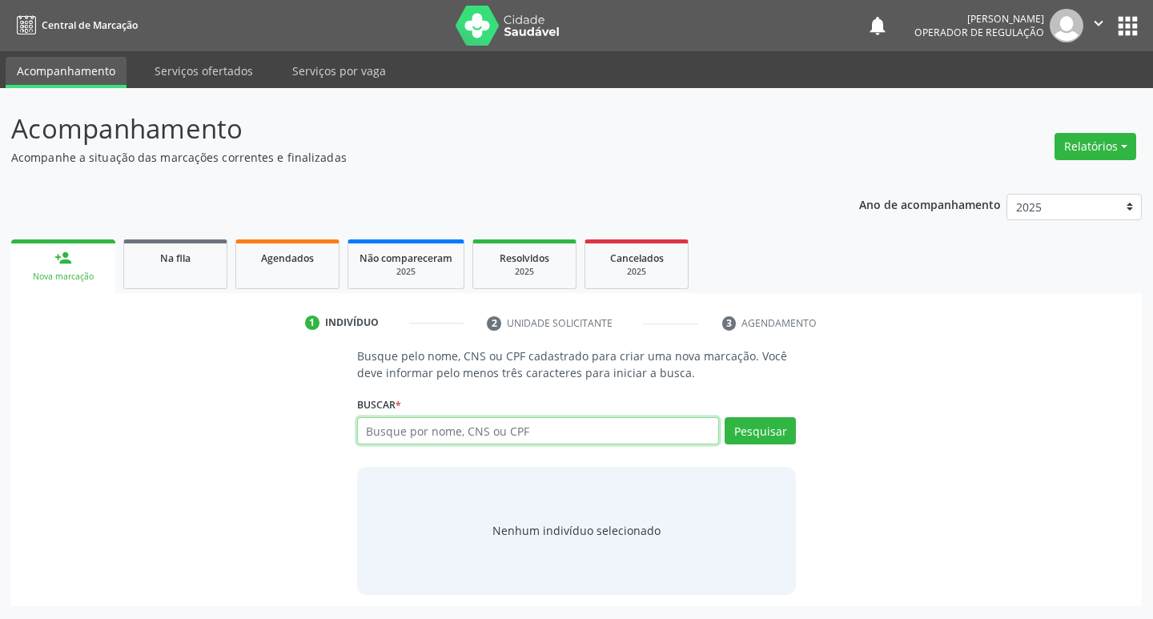
click at [558, 428] on input "text" at bounding box center [538, 430] width 363 height 27
type input "706308758893378"
click at [775, 438] on button "Pesquisar" at bounding box center [760, 430] width 71 height 27
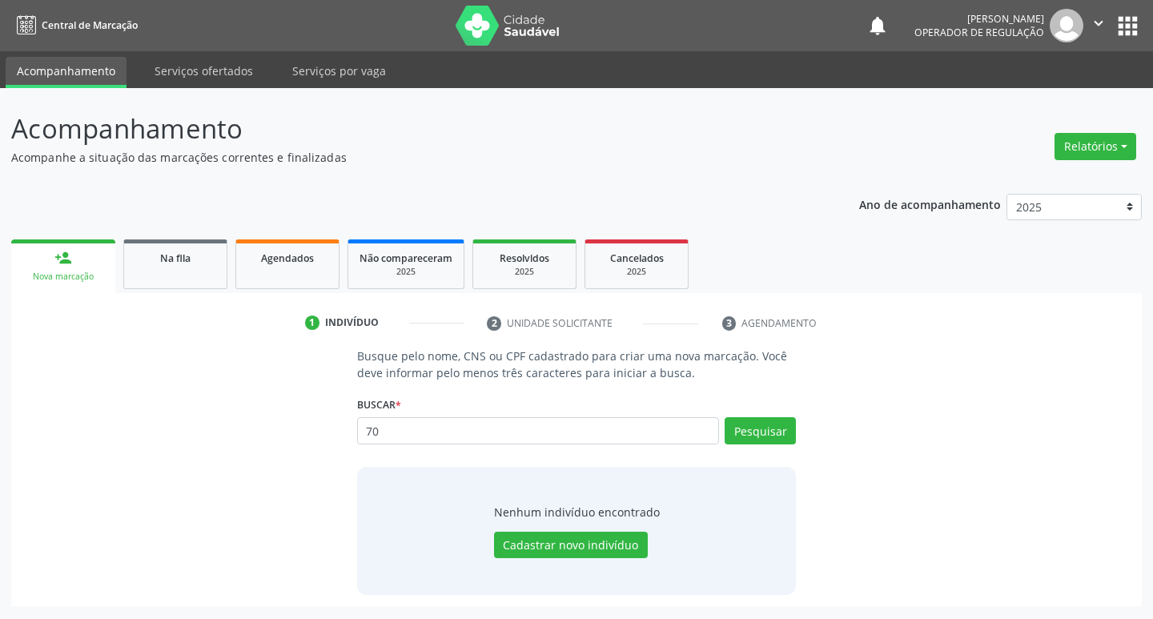
type input "7"
type input "706308758893378"
click at [770, 440] on button "Pesquisar" at bounding box center [760, 430] width 71 height 27
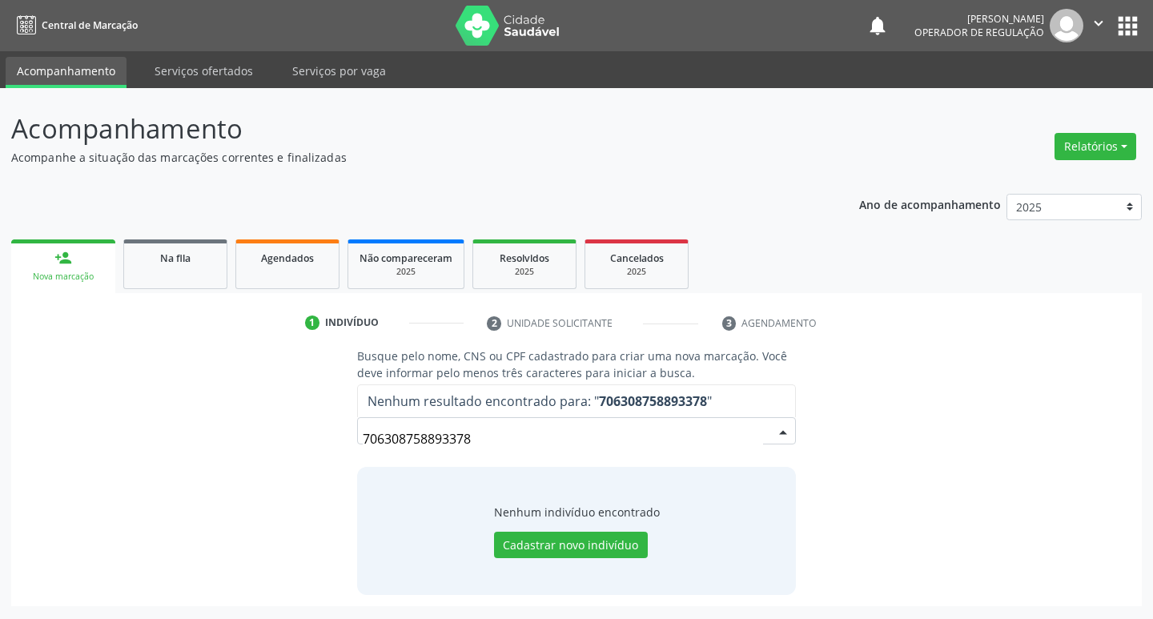
click at [496, 441] on input "706308758893378" at bounding box center [563, 439] width 401 height 32
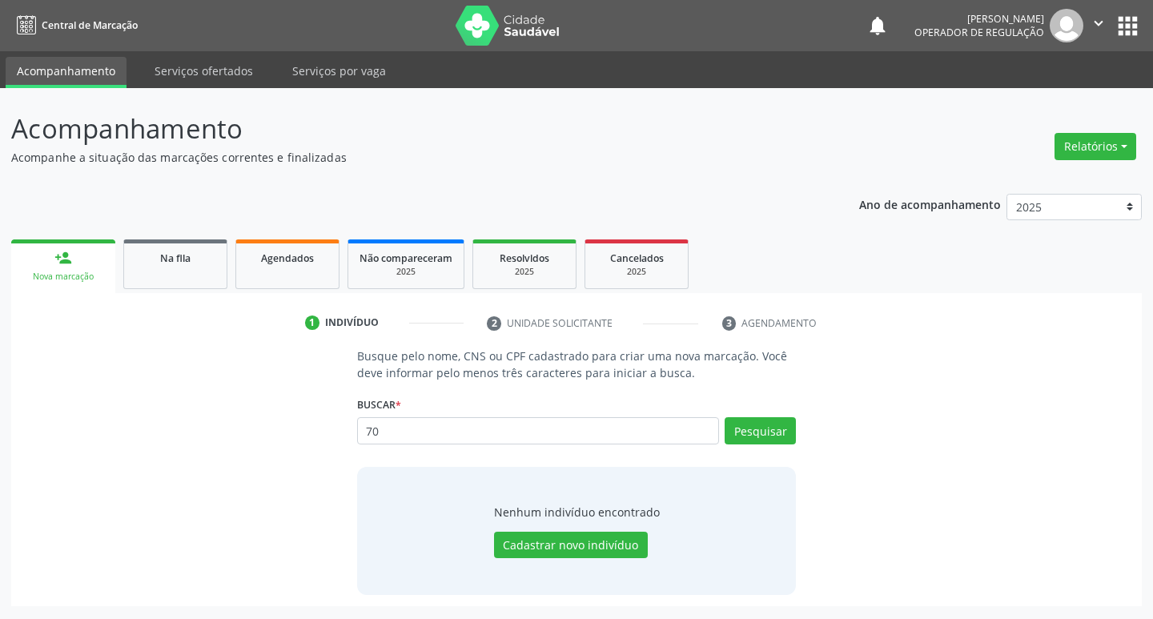
type input "7"
type input "708605529933186"
click at [734, 436] on button "Pesquisar" at bounding box center [760, 430] width 71 height 27
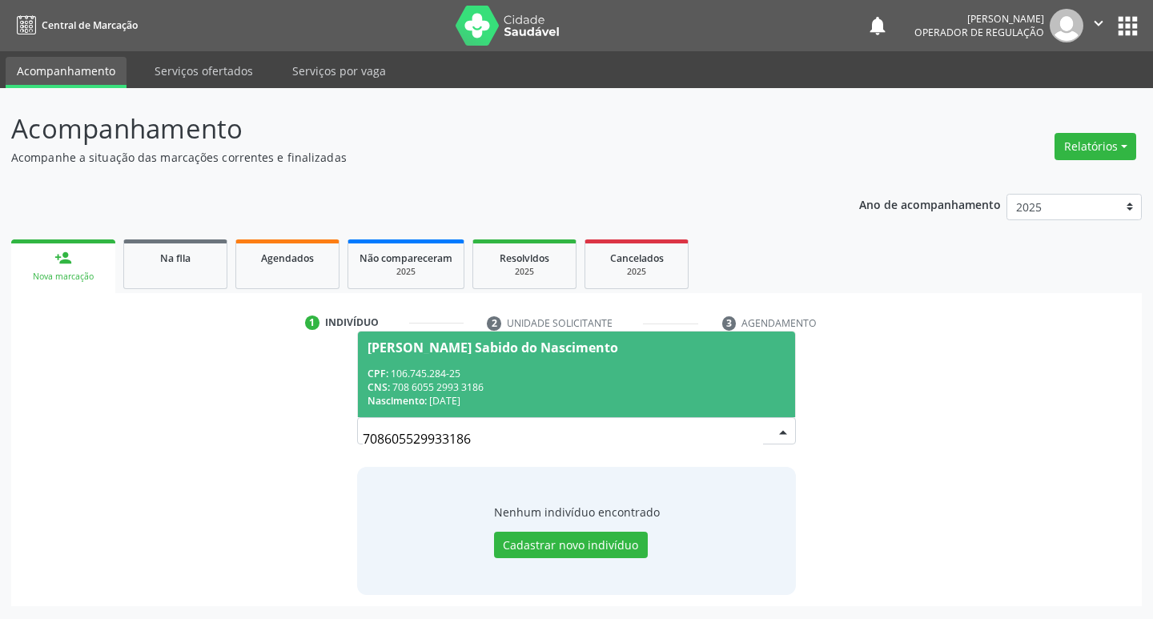
click at [570, 384] on div "CNS: 708 6055 2993 3186" at bounding box center [577, 387] width 419 height 14
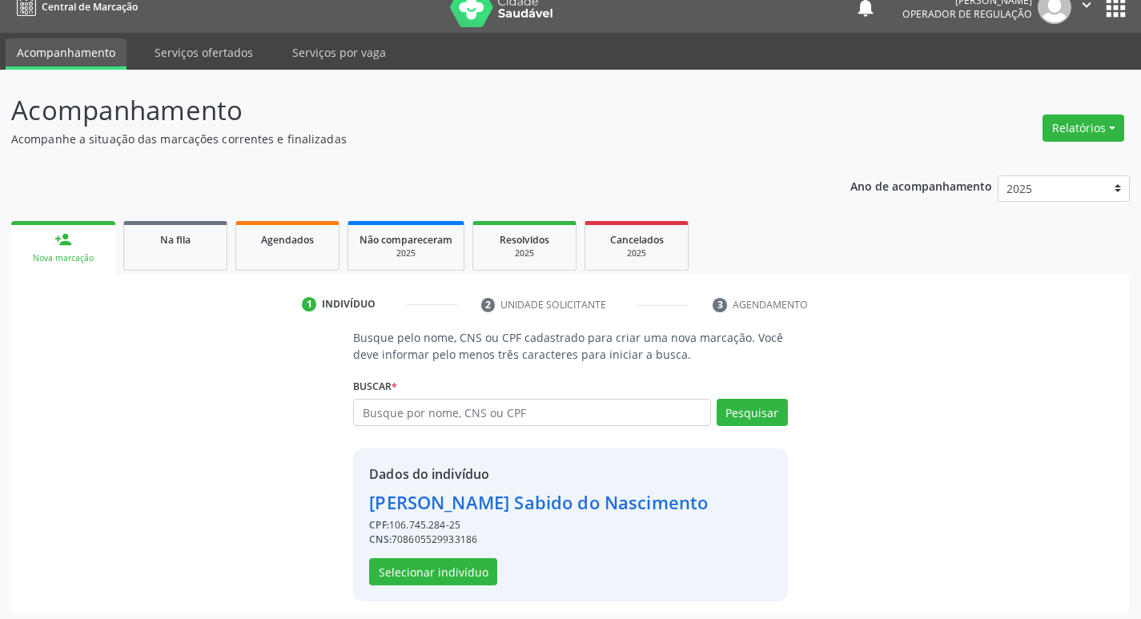
scroll to position [23, 0]
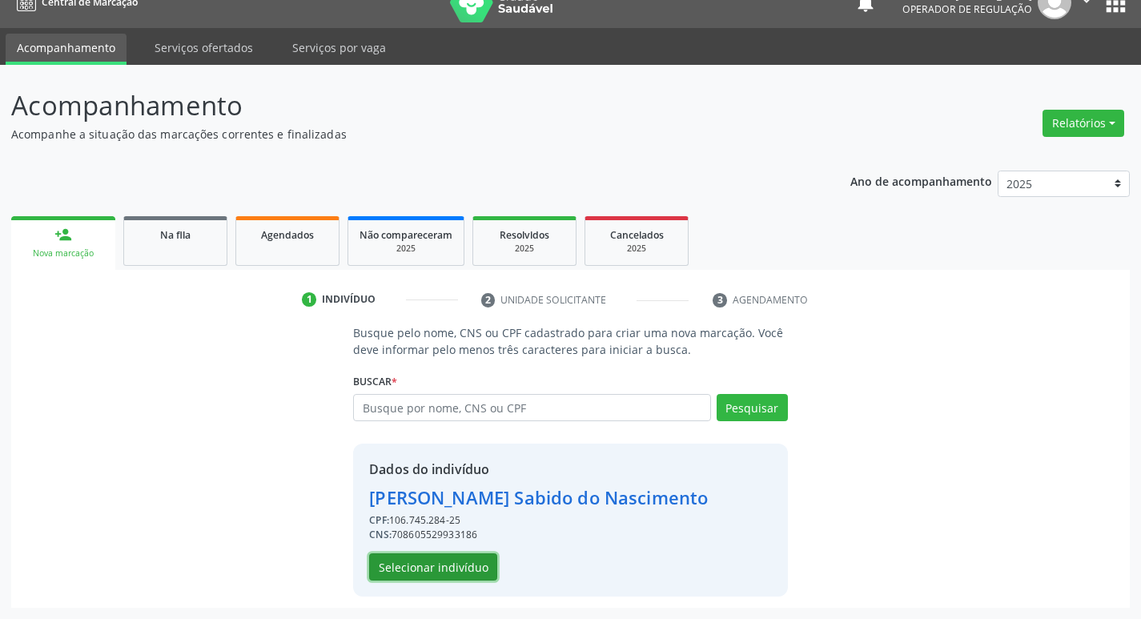
click at [440, 565] on button "Selecionar indivíduo" at bounding box center [433, 566] width 128 height 27
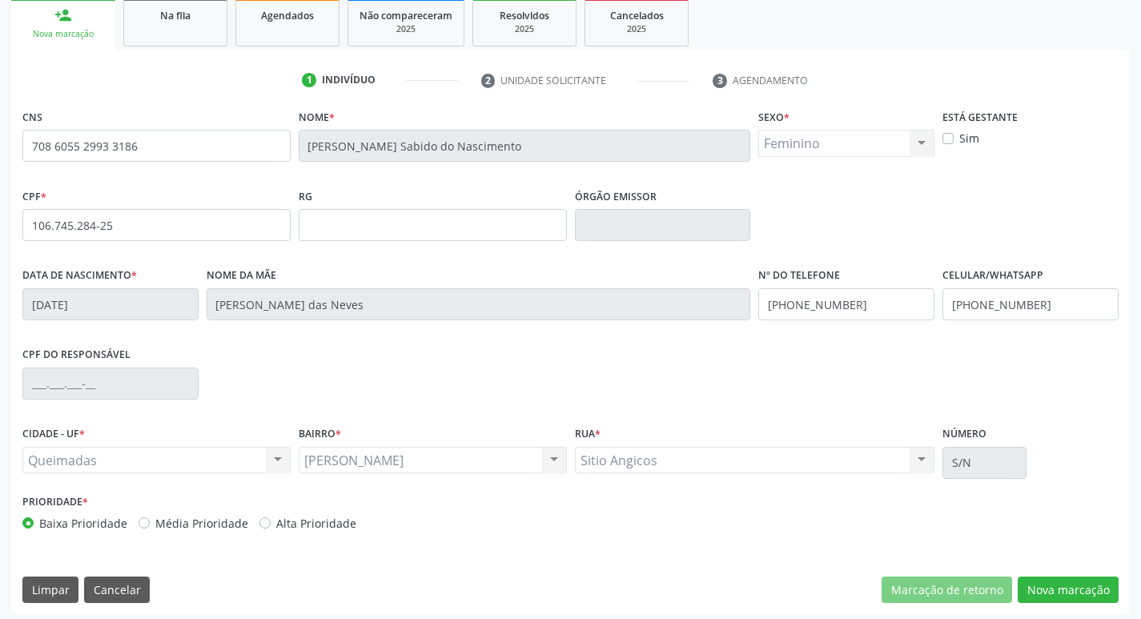
scroll to position [249, 0]
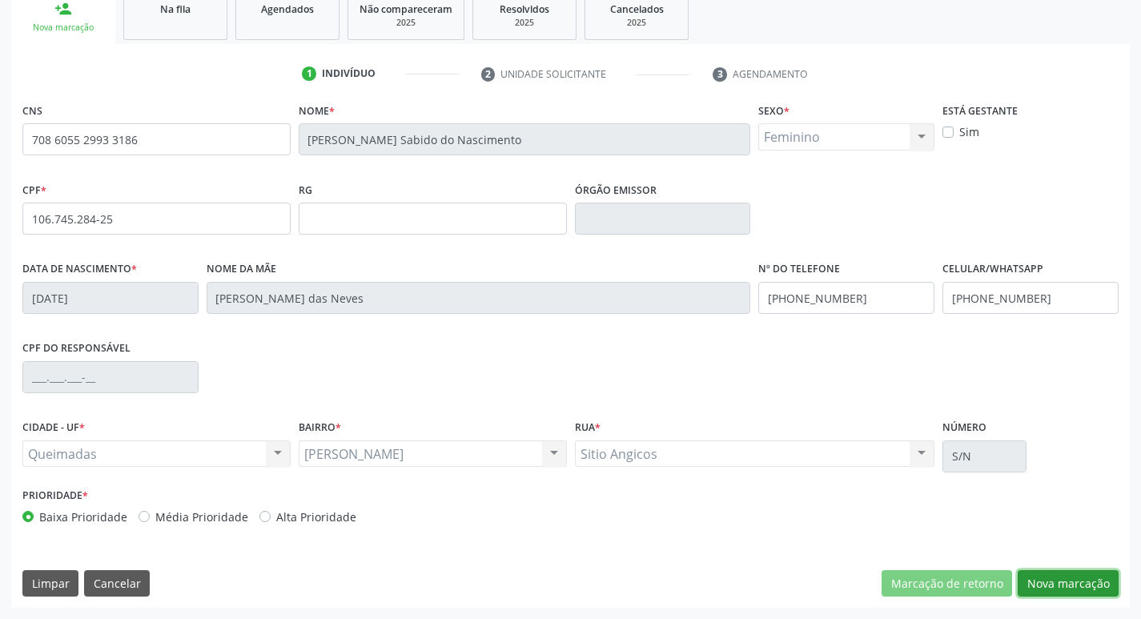
click at [1063, 575] on button "Nova marcação" at bounding box center [1068, 583] width 101 height 27
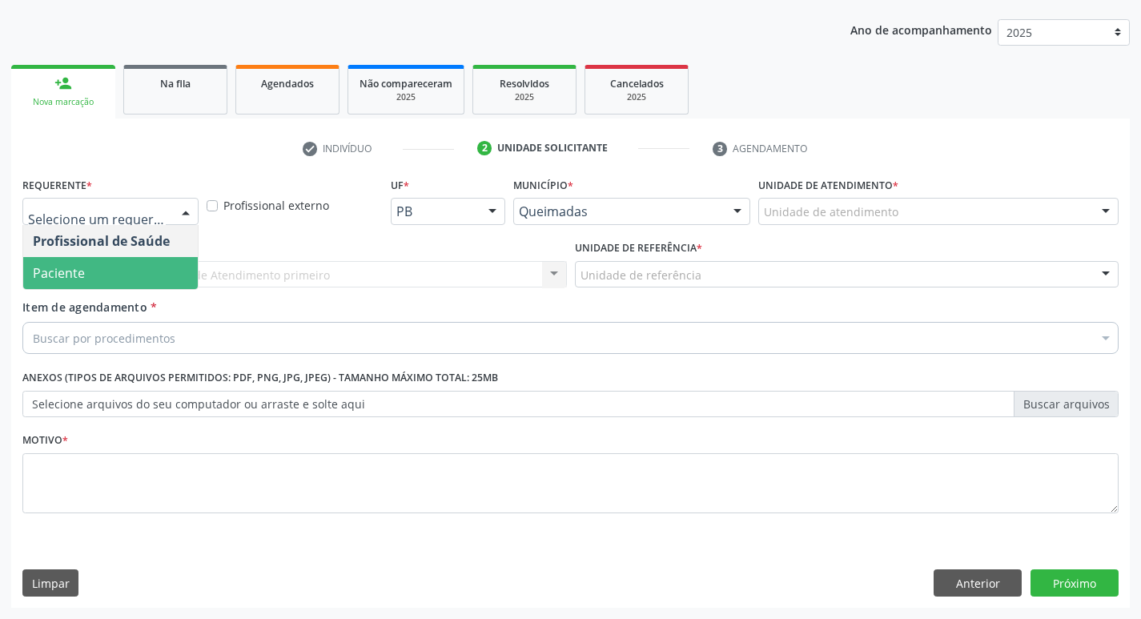
click at [116, 259] on span "Paciente" at bounding box center [110, 273] width 175 height 32
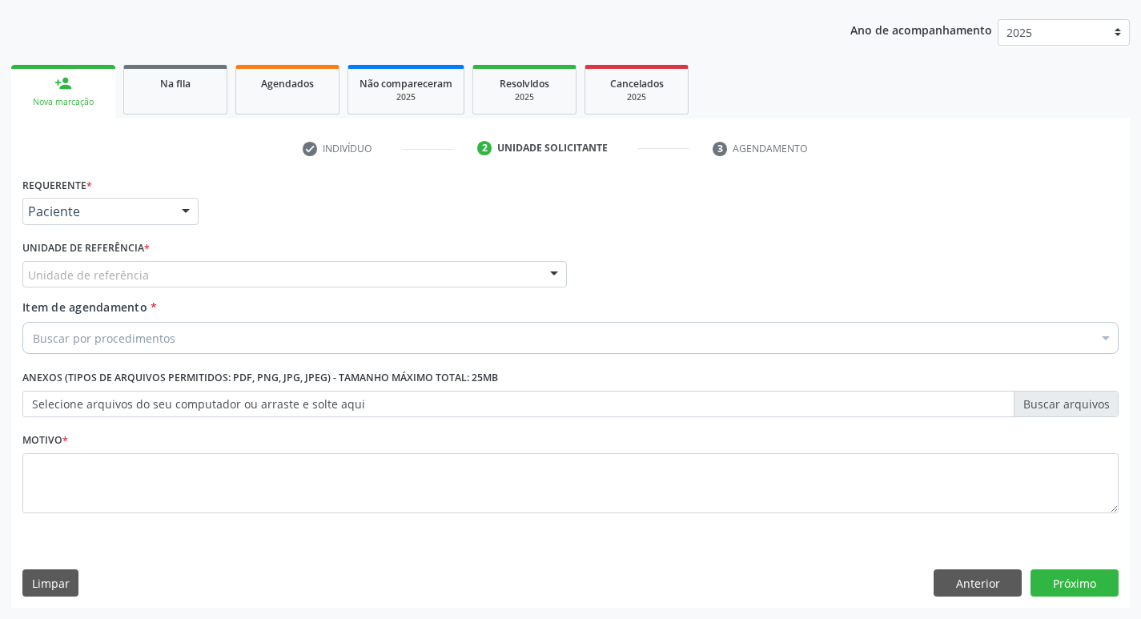
click at [117, 247] on label "Unidade de referência *" at bounding box center [85, 248] width 127 height 25
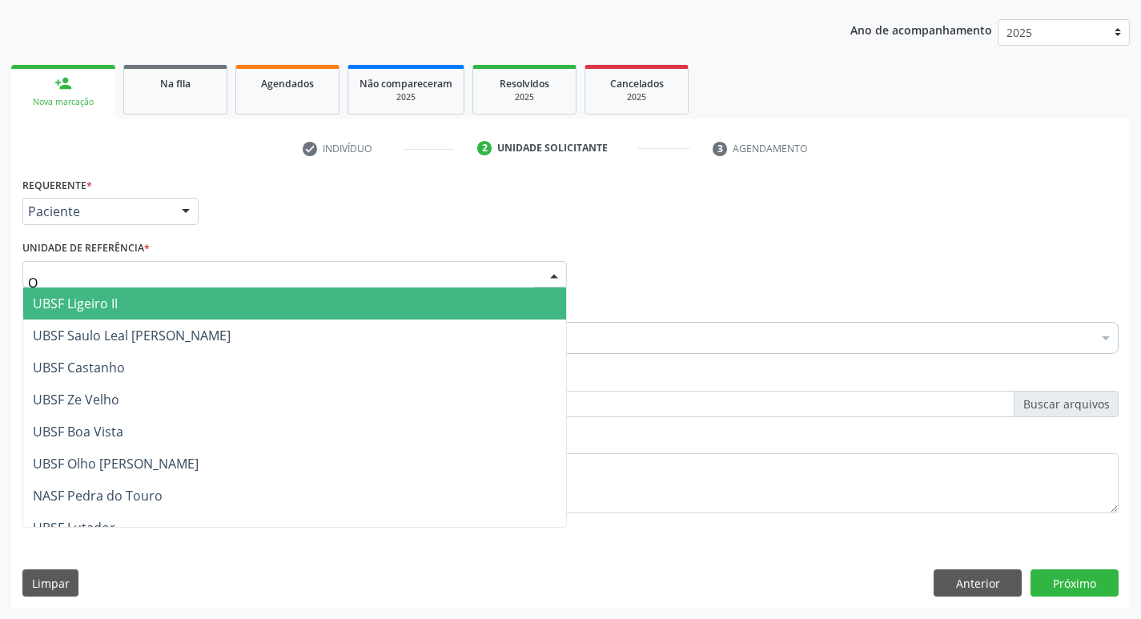
type input "OL"
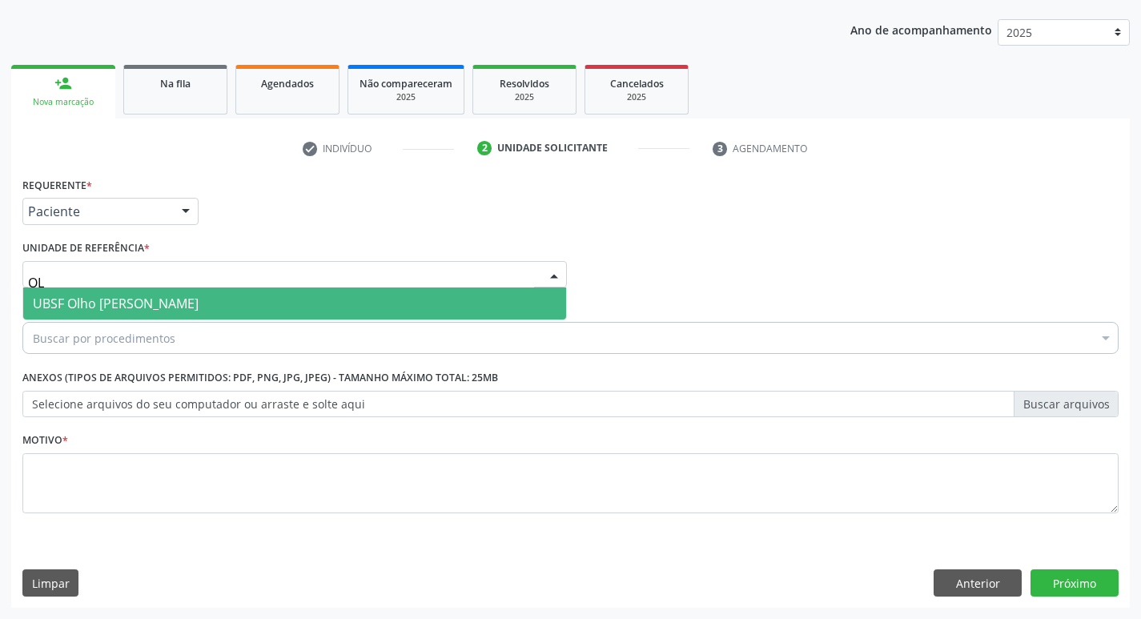
click at [162, 295] on span "UBSF Olho [PERSON_NAME]" at bounding box center [116, 304] width 166 height 18
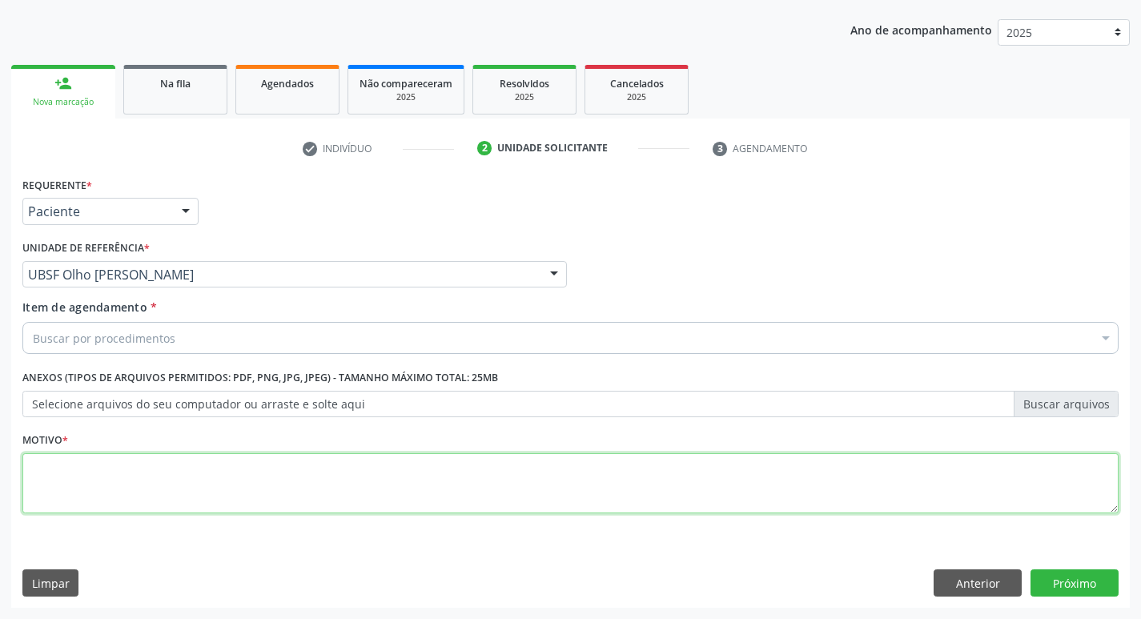
click at [67, 479] on textarea at bounding box center [570, 483] width 1096 height 61
type textarea "AVALIACAO"
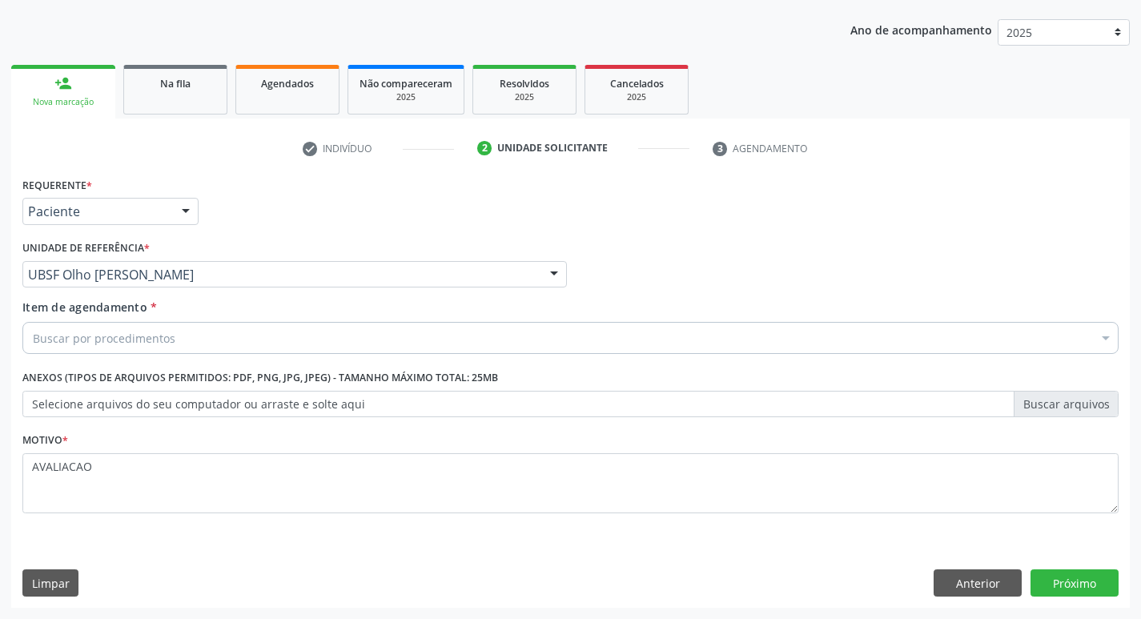
click at [69, 355] on div "Item de agendamento * Buscar por procedimentos Selecionar todos 0604320140 - Ab…" at bounding box center [570, 330] width 1104 height 62
click at [67, 347] on div "Buscar por procedimentos" at bounding box center [570, 338] width 1096 height 32
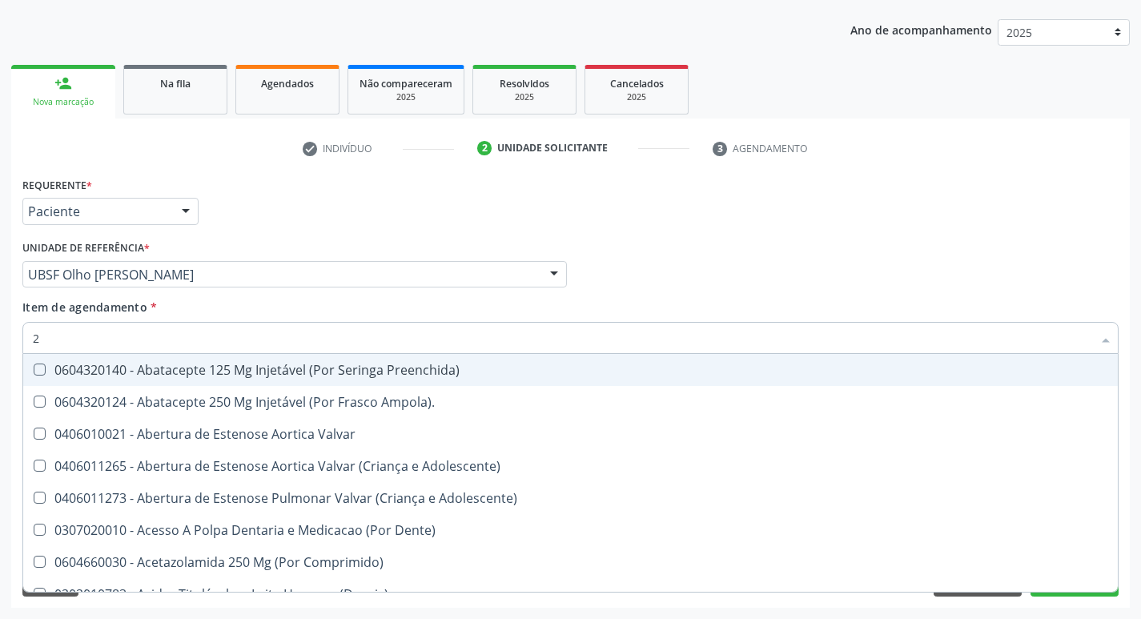
type input "20205001"
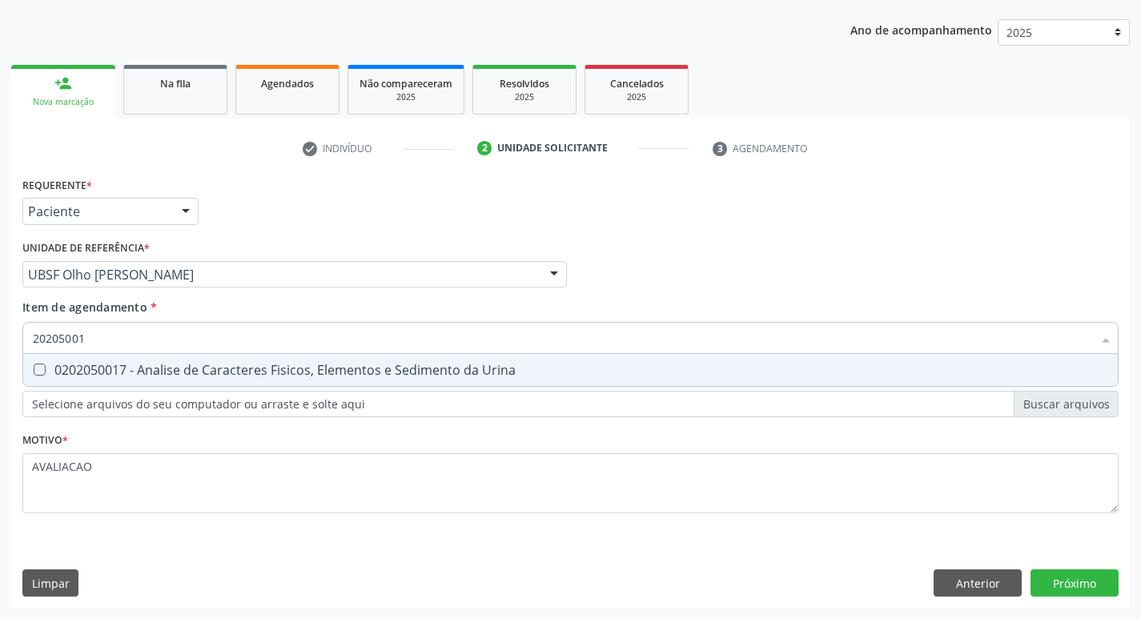
click at [173, 364] on div "0202050017 - Analise de Caracteres Fisicos, Elementos e Sedimento da Urina" at bounding box center [570, 370] width 1075 height 13
checkbox Urina "true"
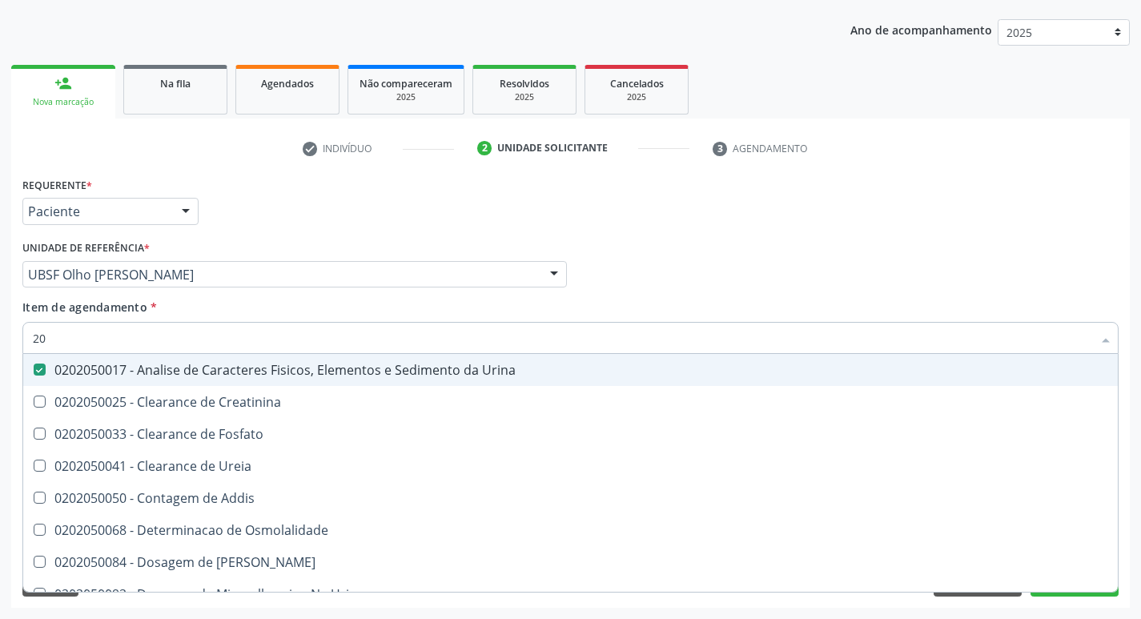
type input "2"
checkbox Urina "false"
checkbox Ureia "false"
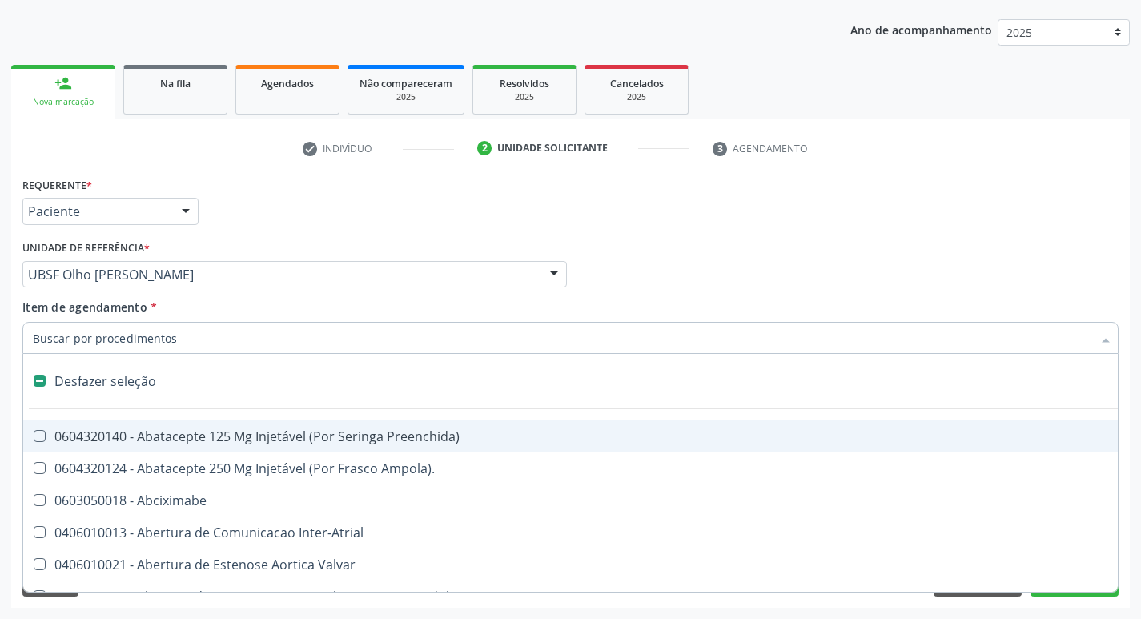
type input "G"
checkbox Urina "false"
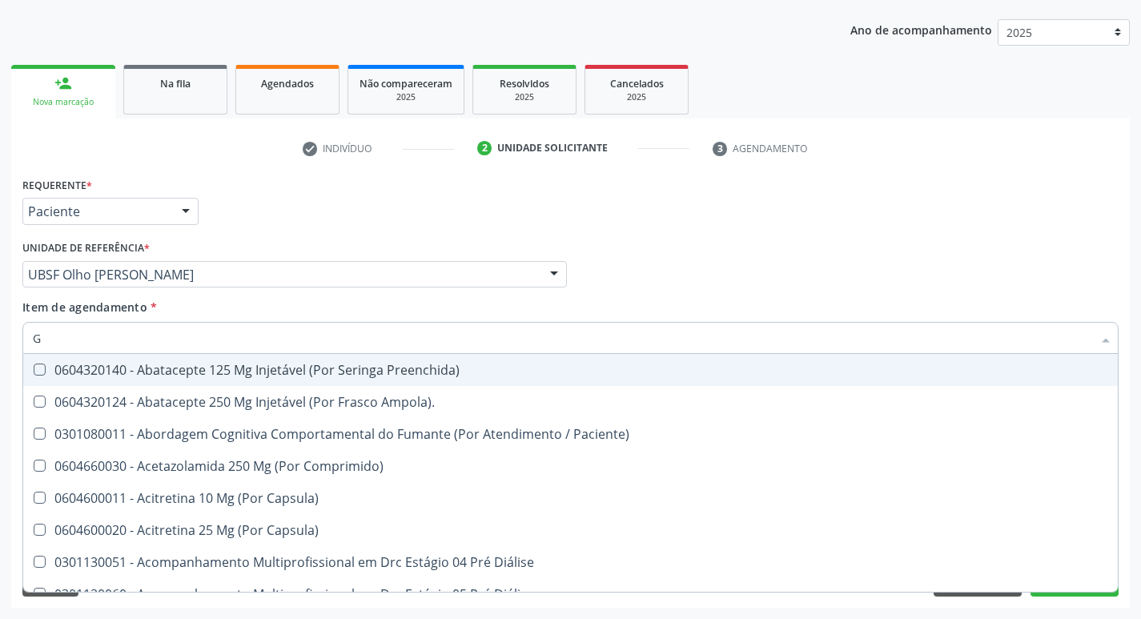
type input "GLICOSE"
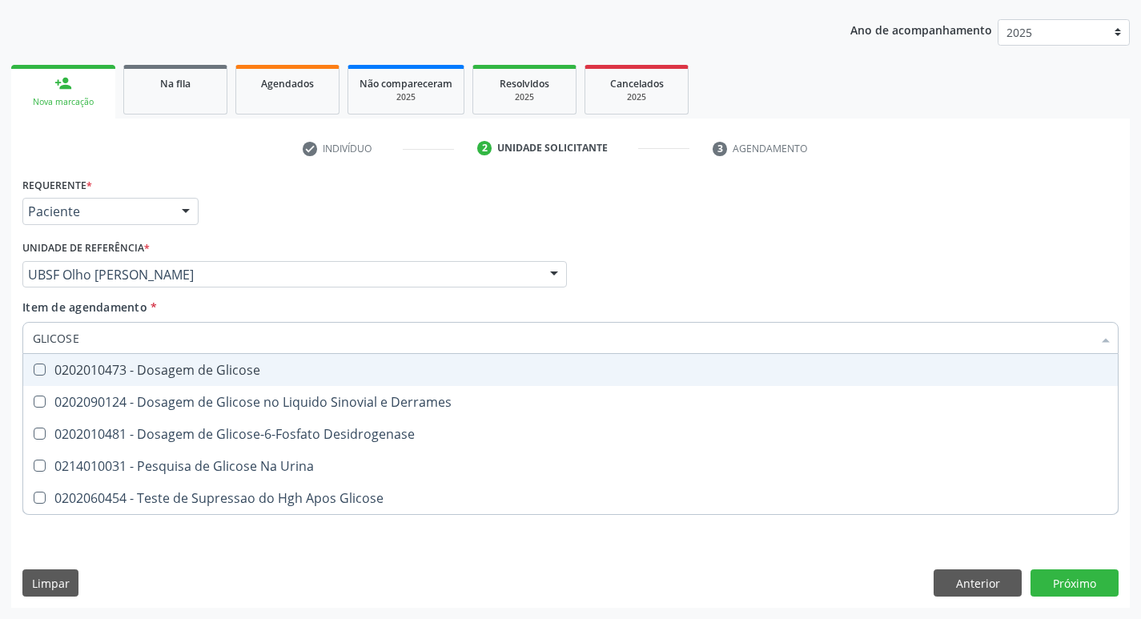
click at [225, 375] on div "0202010473 - Dosagem de Glicose" at bounding box center [570, 370] width 1075 height 13
checkbox Glicose "true"
type input "GLICOS"
checkbox Glicose "false"
checkbox Derrames "true"
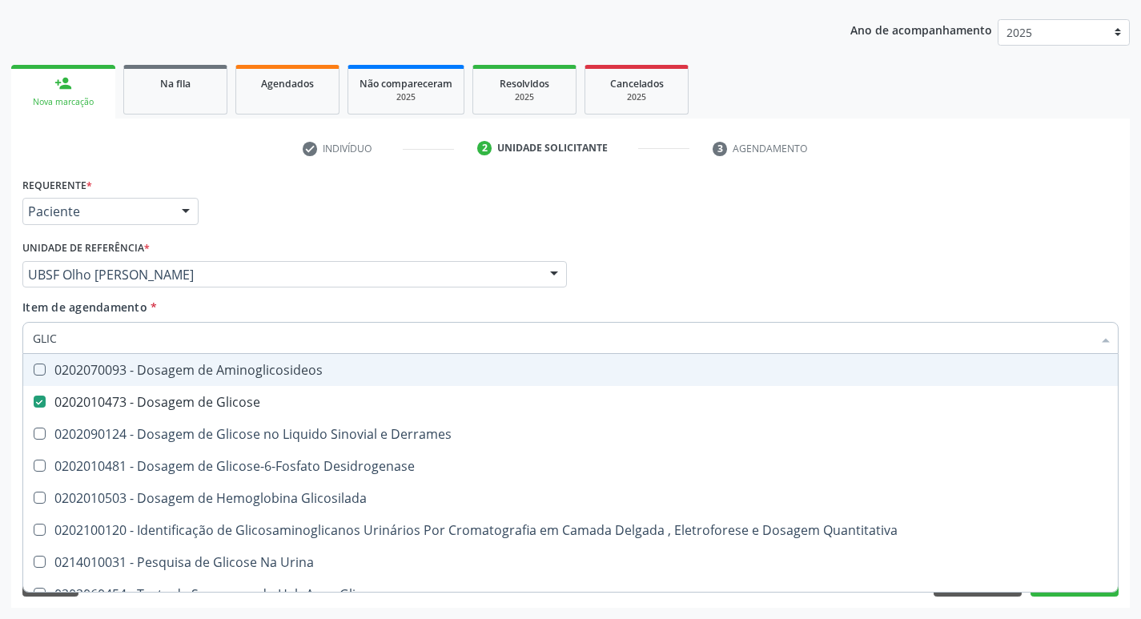
type input "GLI"
checkbox Glicose "false"
checkbox Derrames "false"
type input "G"
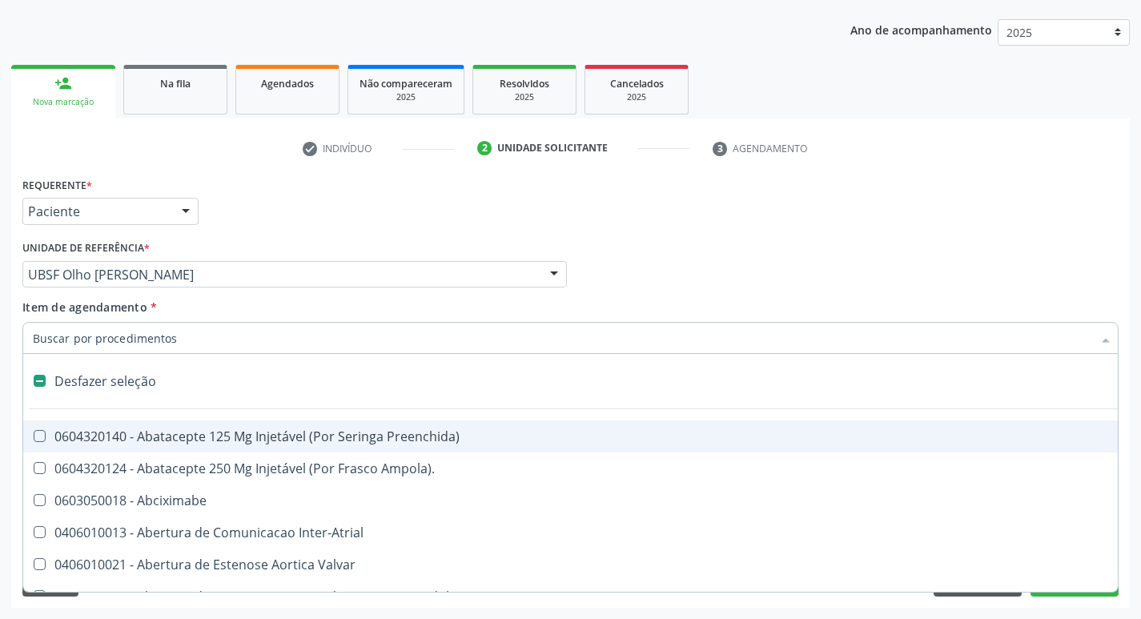
type input "H"
checkbox Urina "false"
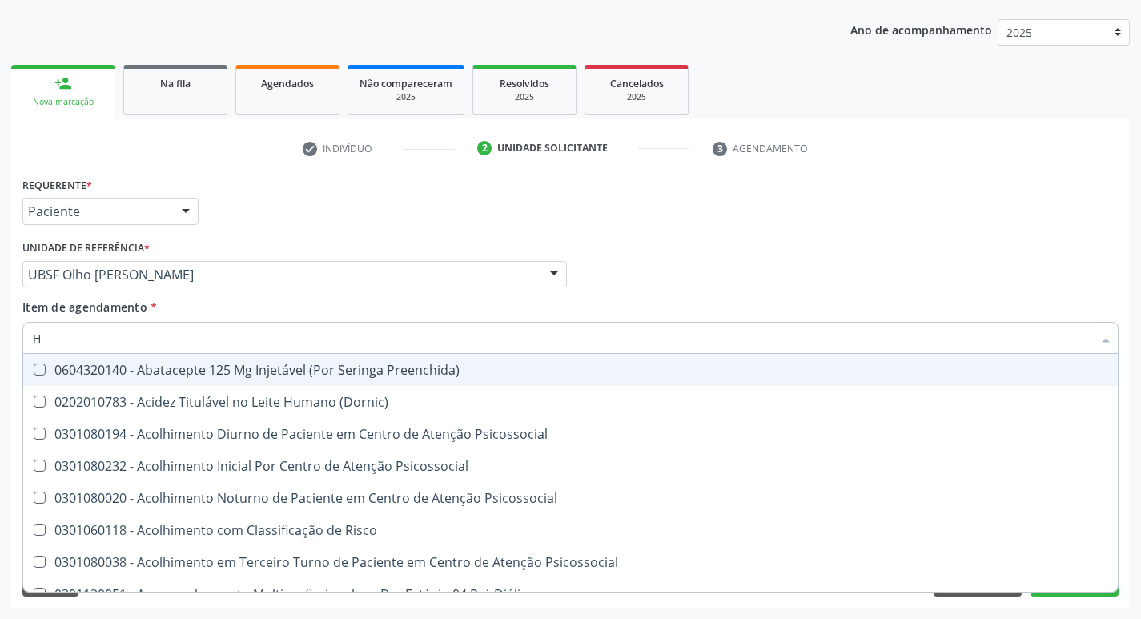
type input "HEMOGR"
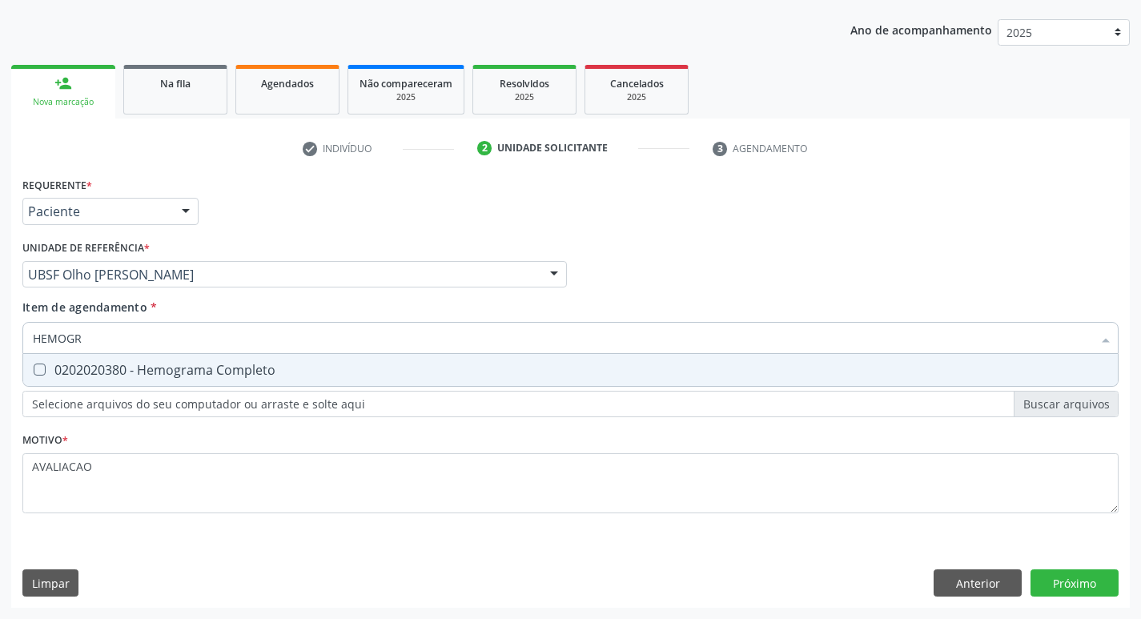
click at [195, 374] on div "0202020380 - Hemograma Completo" at bounding box center [570, 370] width 1075 height 13
checkbox Completo "true"
type input "HEMOG"
checkbox Completo "false"
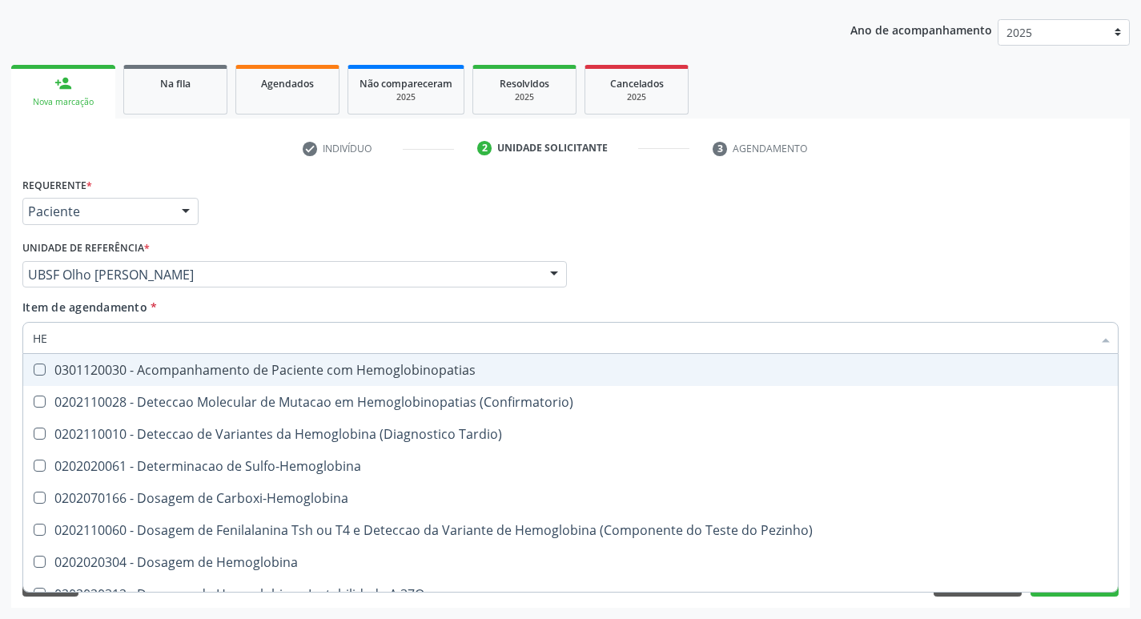
type input "H"
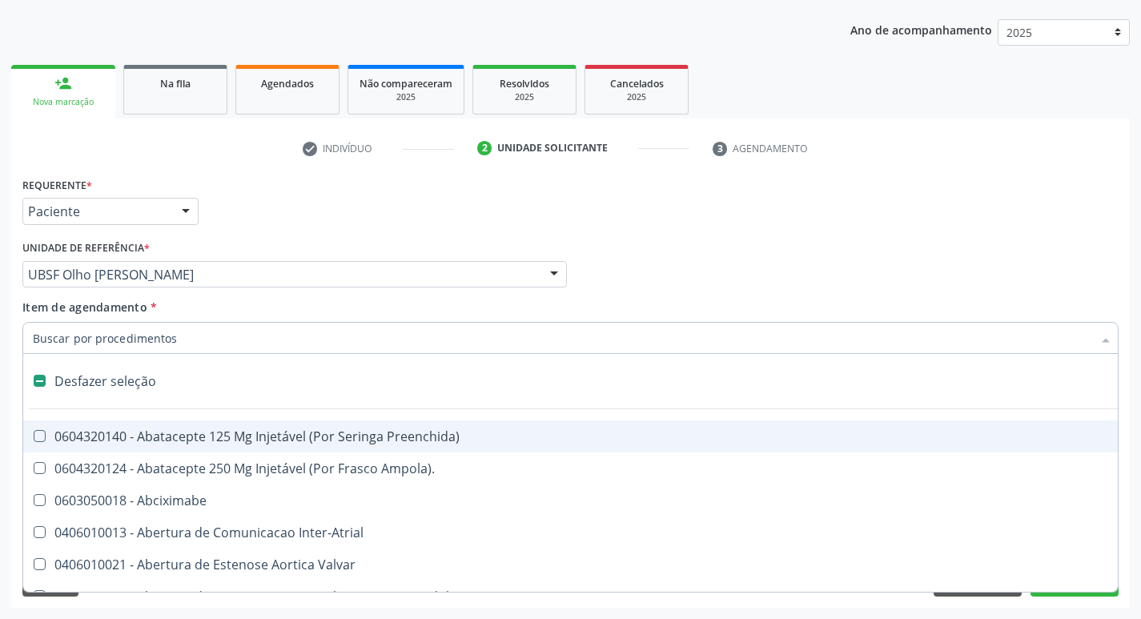
checkbox Capsula\) "false"
type input "I"
checkbox Dedo "true"
checkbox Urina "false"
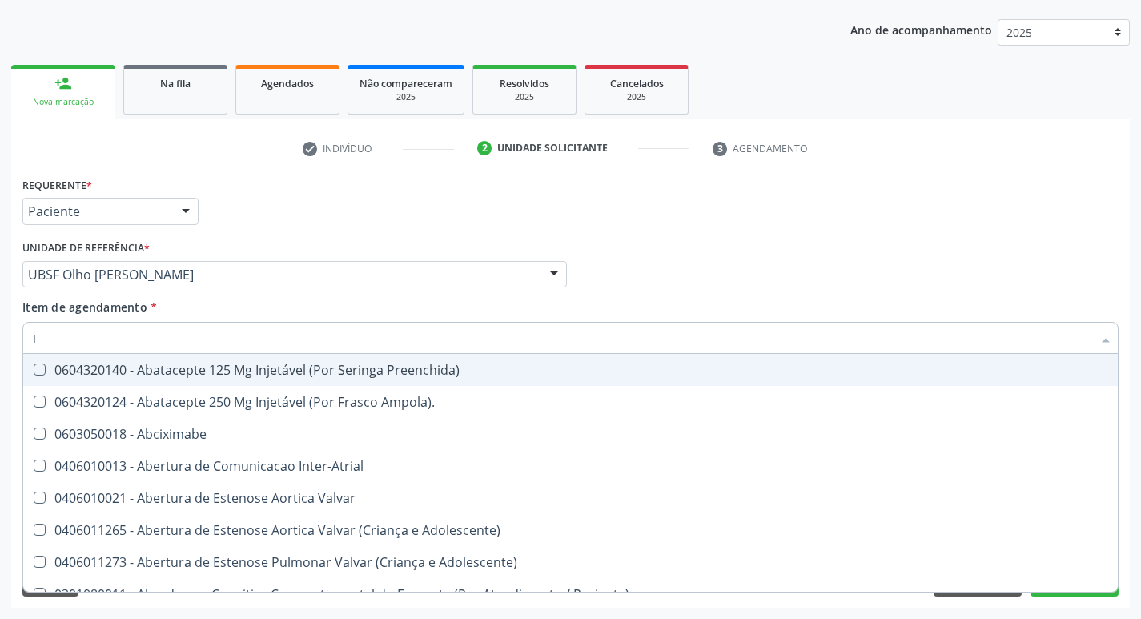
type input "IG"
checkbox Urina "false"
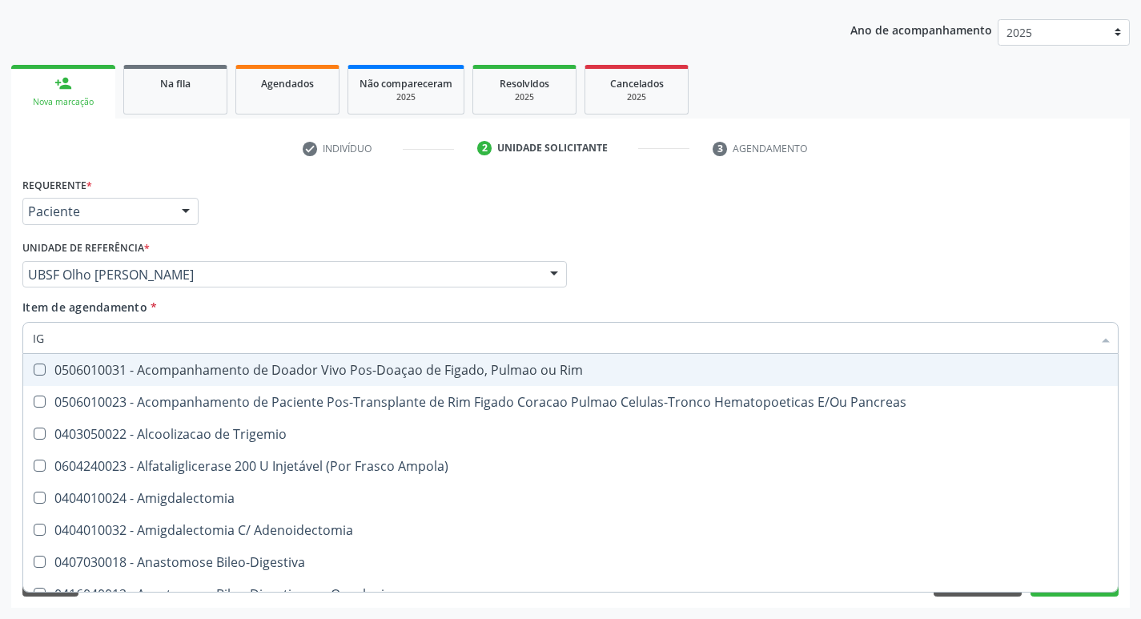
type input "IGM"
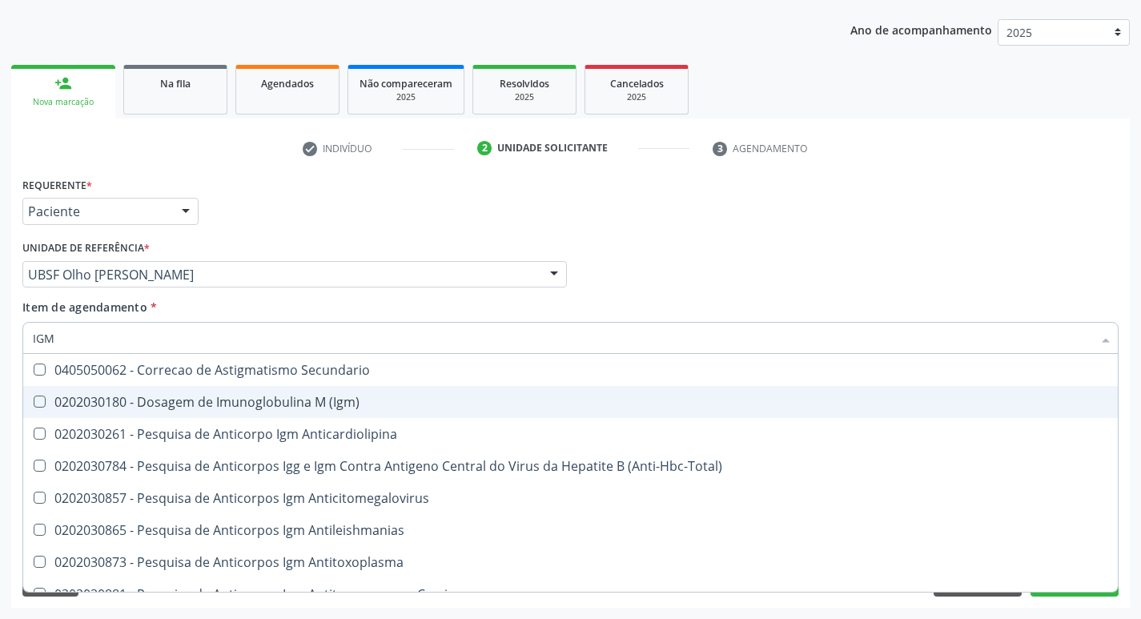
drag, startPoint x: 328, startPoint y: 407, endPoint x: 314, endPoint y: 406, distance: 13.6
click at [323, 408] on div "0202030180 - Dosagem de Imunoglobulina M (Igm)" at bounding box center [570, 402] width 1075 height 13
checkbox \(Igm\) "true"
type input "IG"
checkbox \(Igm\) "false"
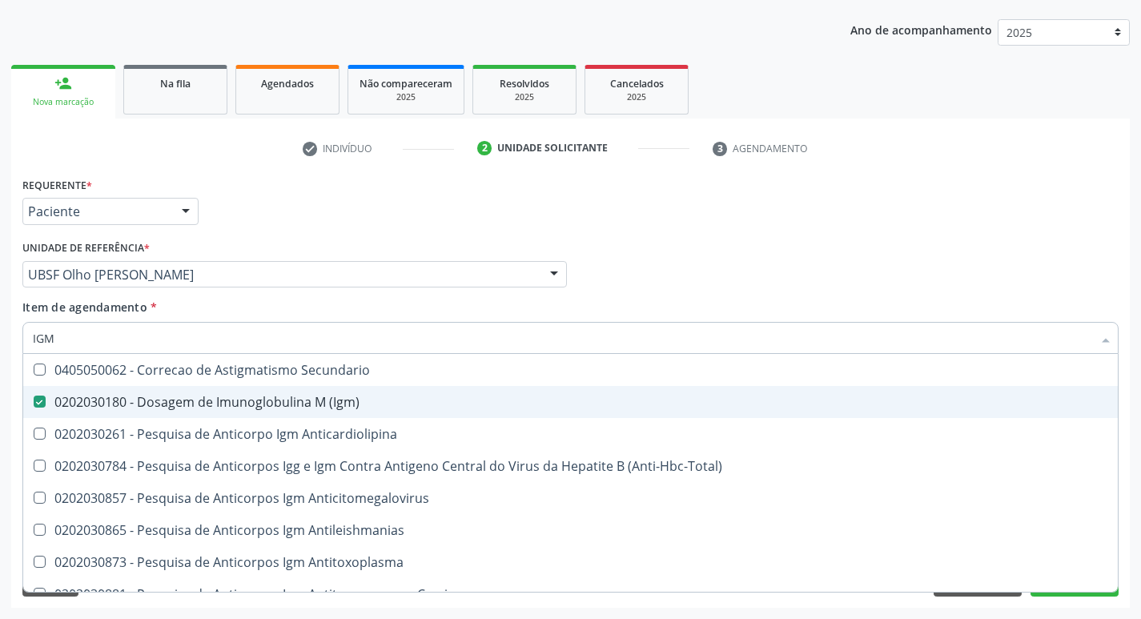
checkbox \(Parvovirose\) "true"
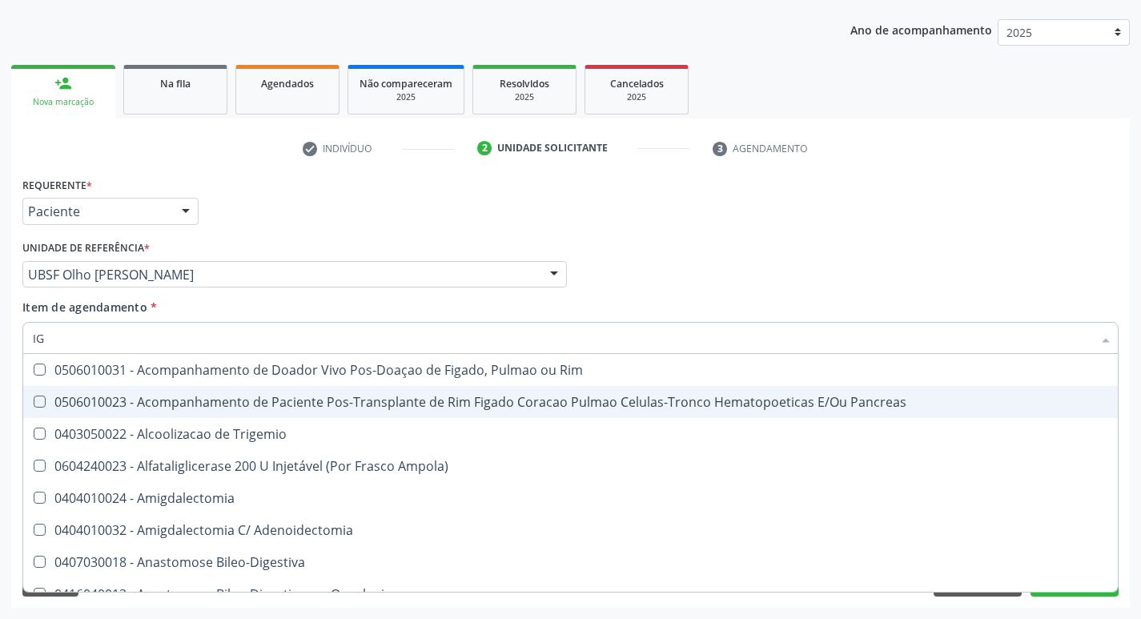
type input "IGG"
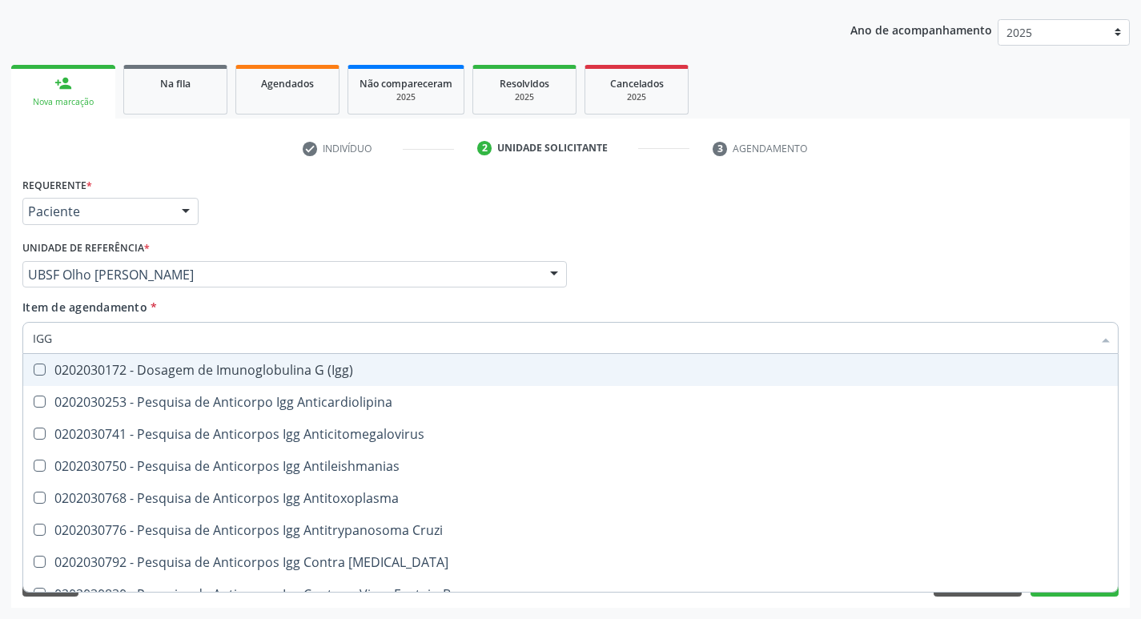
click at [283, 380] on span "0202030172 - Dosagem de Imunoglobulina G (Igg)" at bounding box center [570, 370] width 1095 height 32
checkbox \(Igg\) "true"
type input "IG"
checkbox \(Igg\) "false"
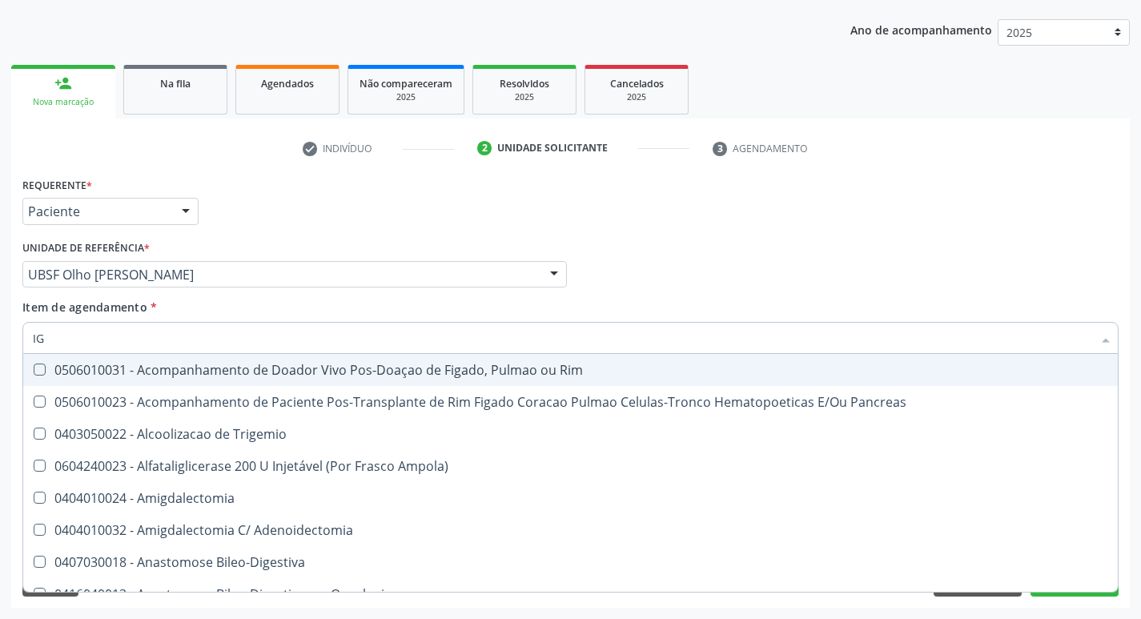
type input "I"
checkbox \(Igg\) "false"
checkbox \(Igm\) "false"
checkbox Uterina "false"
checkbox Hirtz\) "true"
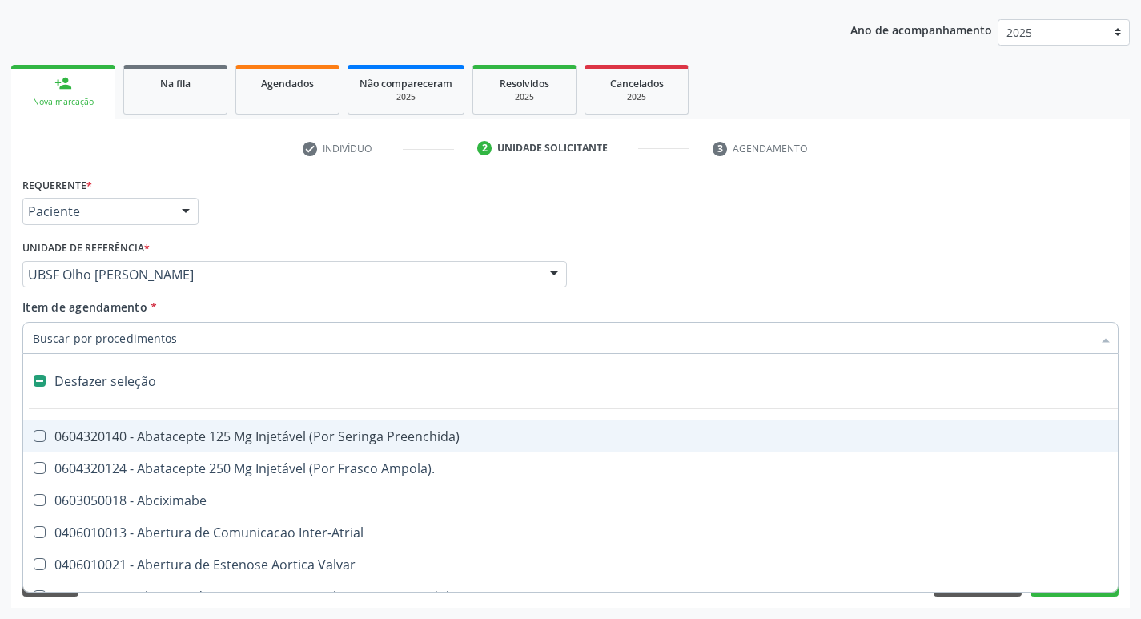
type input "H"
checkbox Urina "false"
checkbox Convencional\) "true"
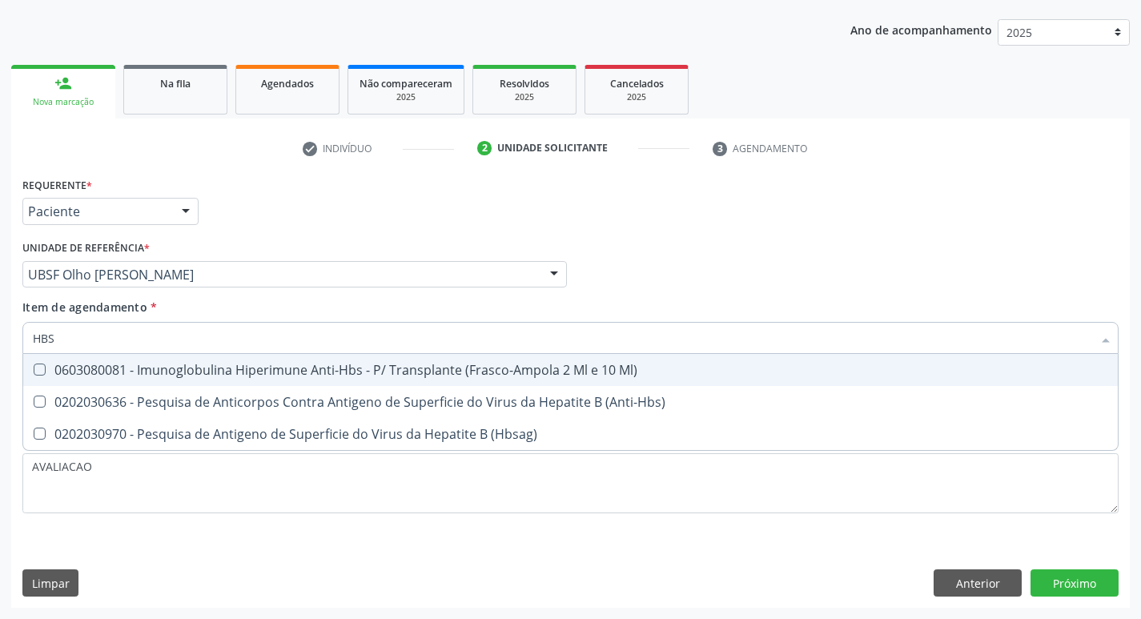
type input "HBSA"
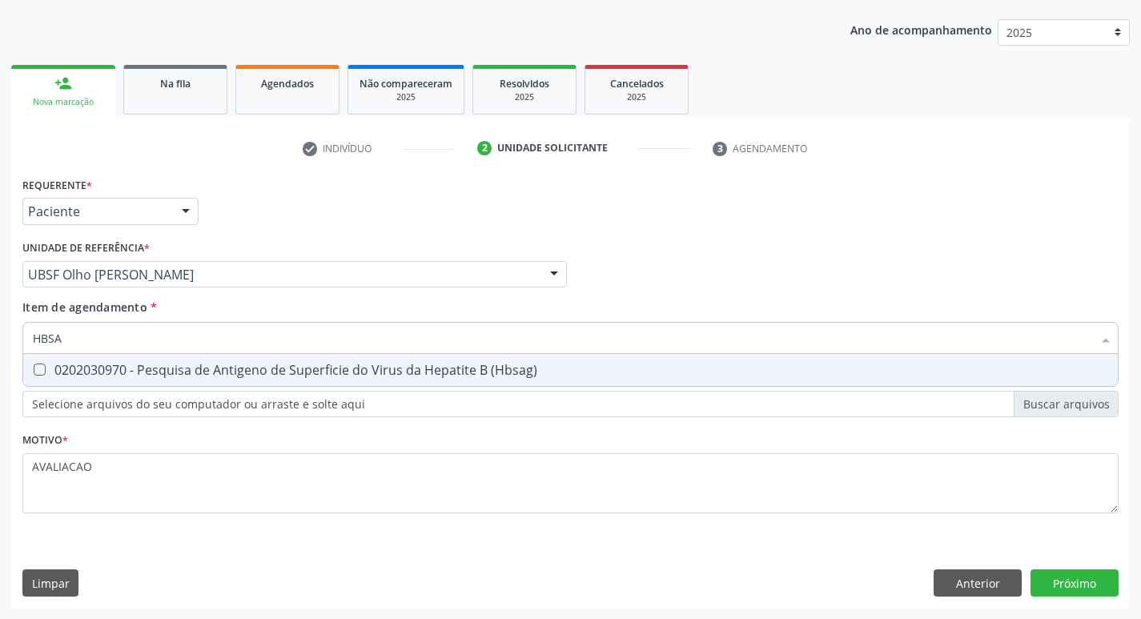
click at [283, 380] on span "0202030970 - Pesquisa de Antigeno de Superficie do Virus da Hepatite B (Hbsag)" at bounding box center [570, 370] width 1095 height 32
checkbox \(Hbsag\) "true"
type input "HBS"
checkbox \(Hbsag\) "false"
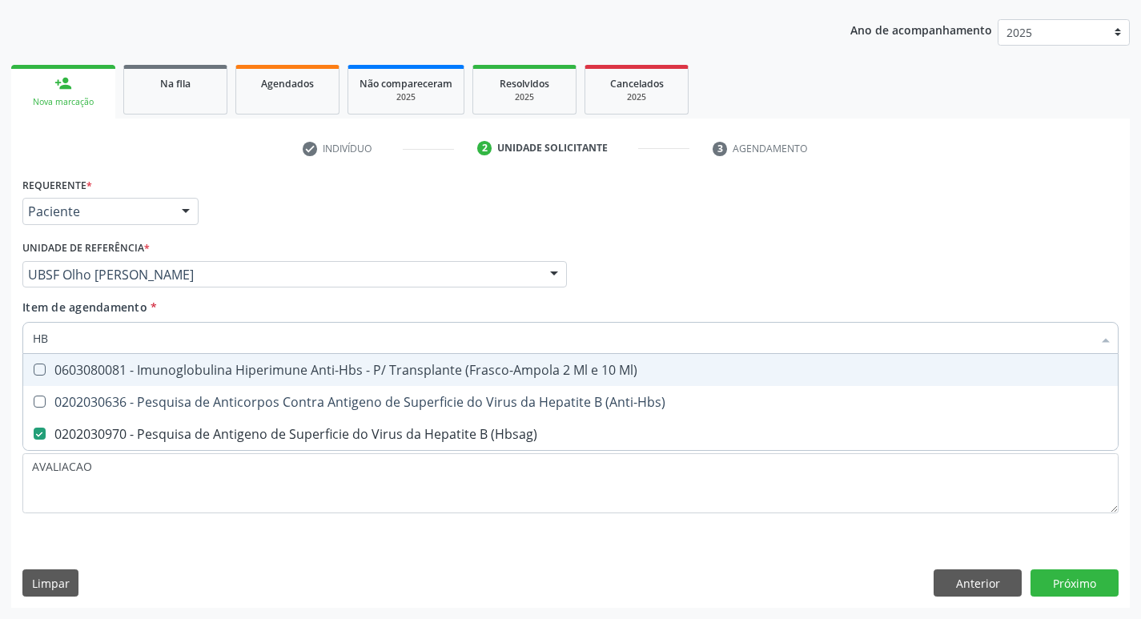
type input "H"
checkbox \(Hbsag\) "false"
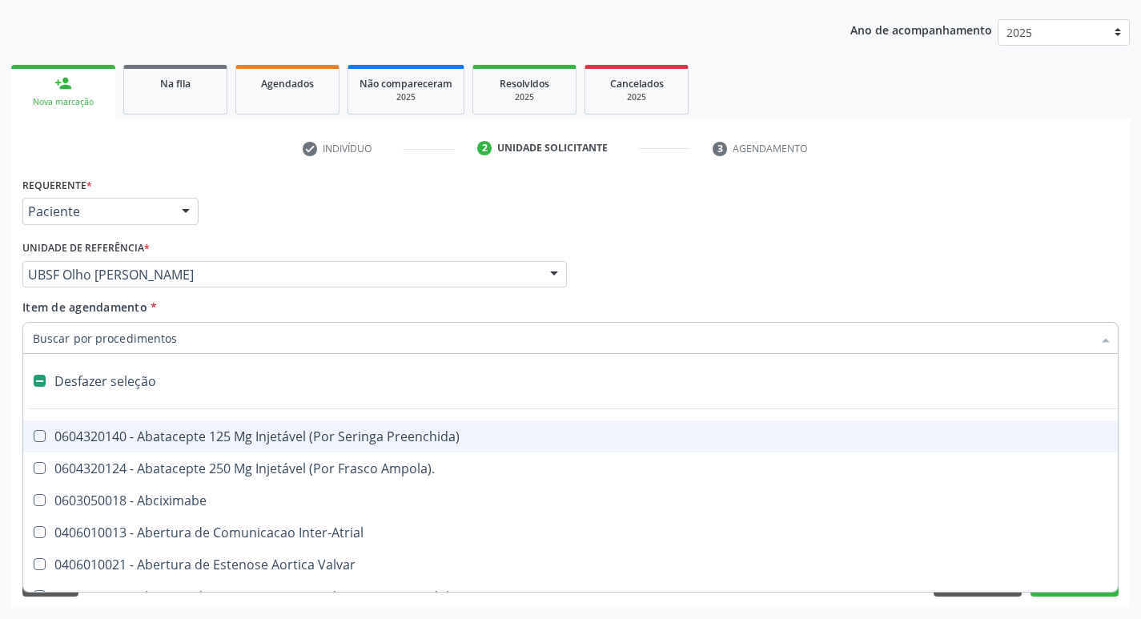
type input "E"
checkbox Voz "true"
checkbox Urina "false"
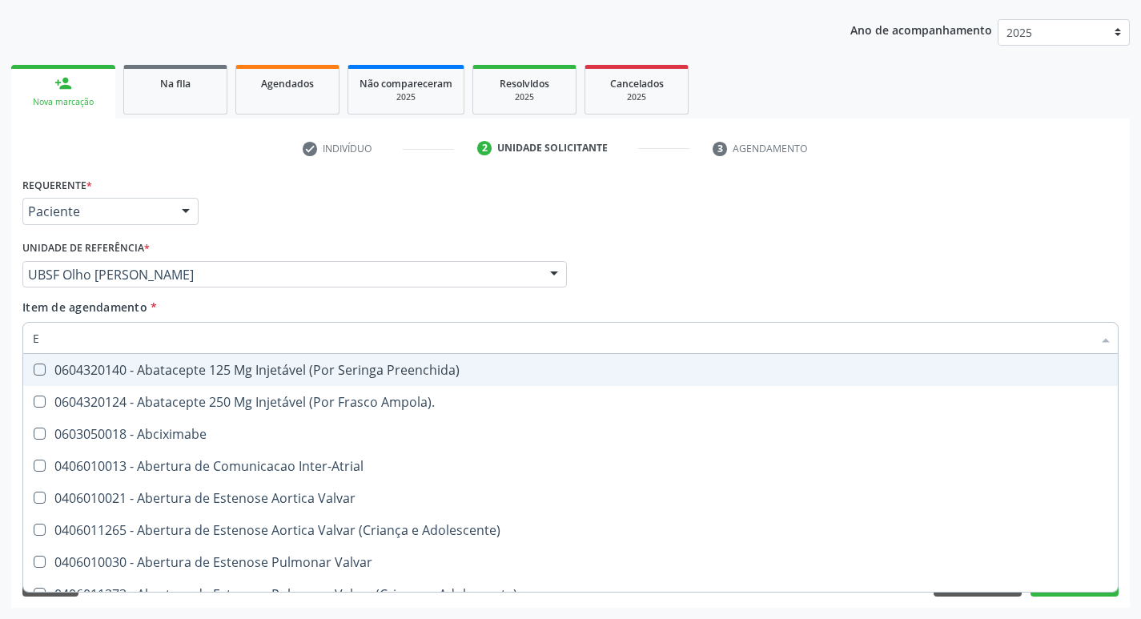
type input "EL"
checkbox Fenilcetonuria "true"
checkbox Urina "false"
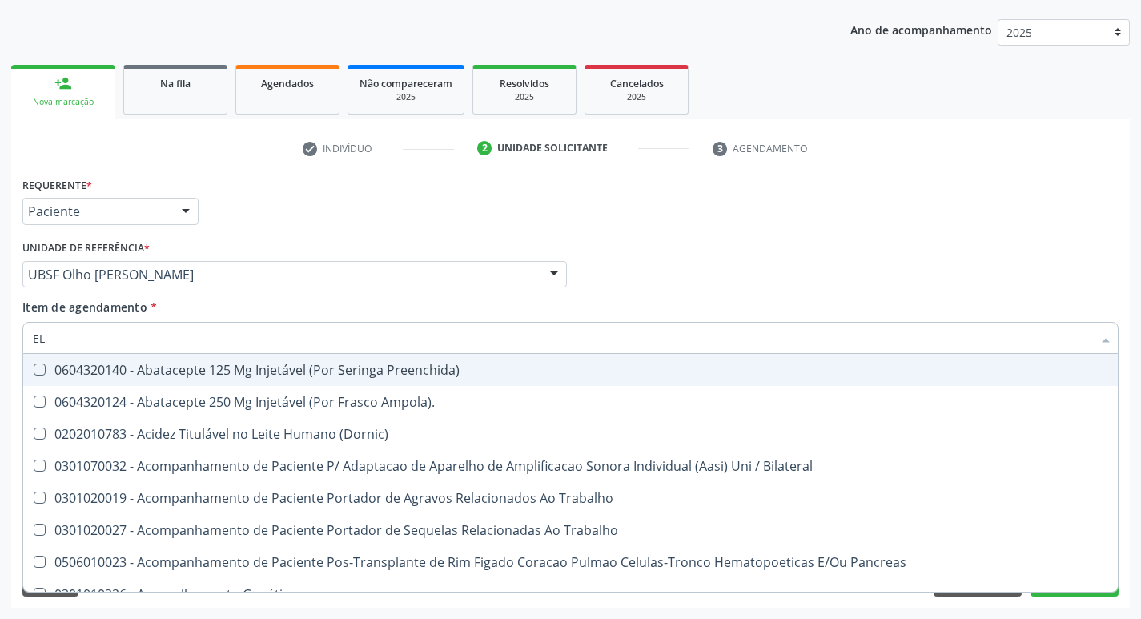
type input "ELI"
checkbox Urina "false"
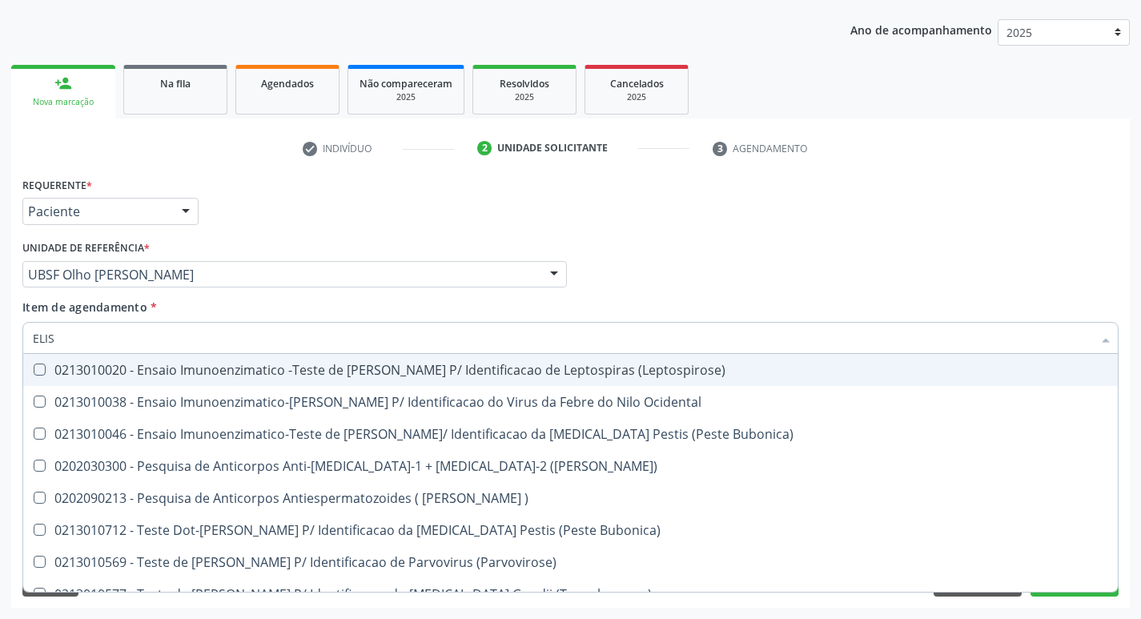
type input "ELISA"
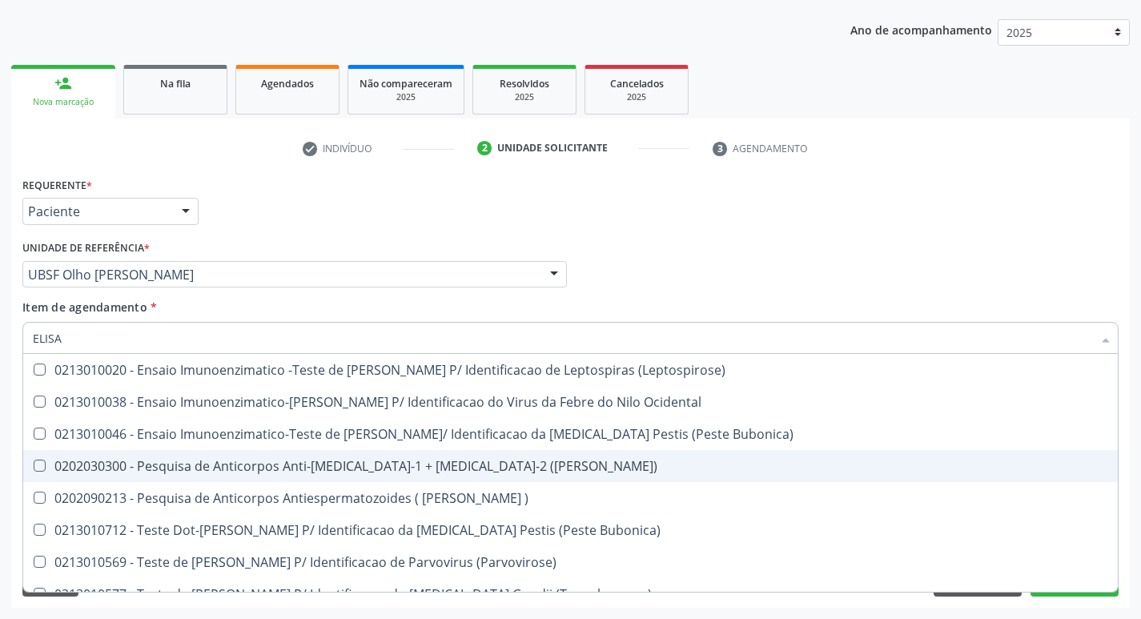
click at [384, 451] on span "0202030300 - Pesquisa de Anticorpos Anti-Hiv-1 + Hiv-2 (Elisa)" at bounding box center [570, 466] width 1095 height 32
checkbox \(Elisa\) "true"
type input "E"
checkbox \(Elisa\) "false"
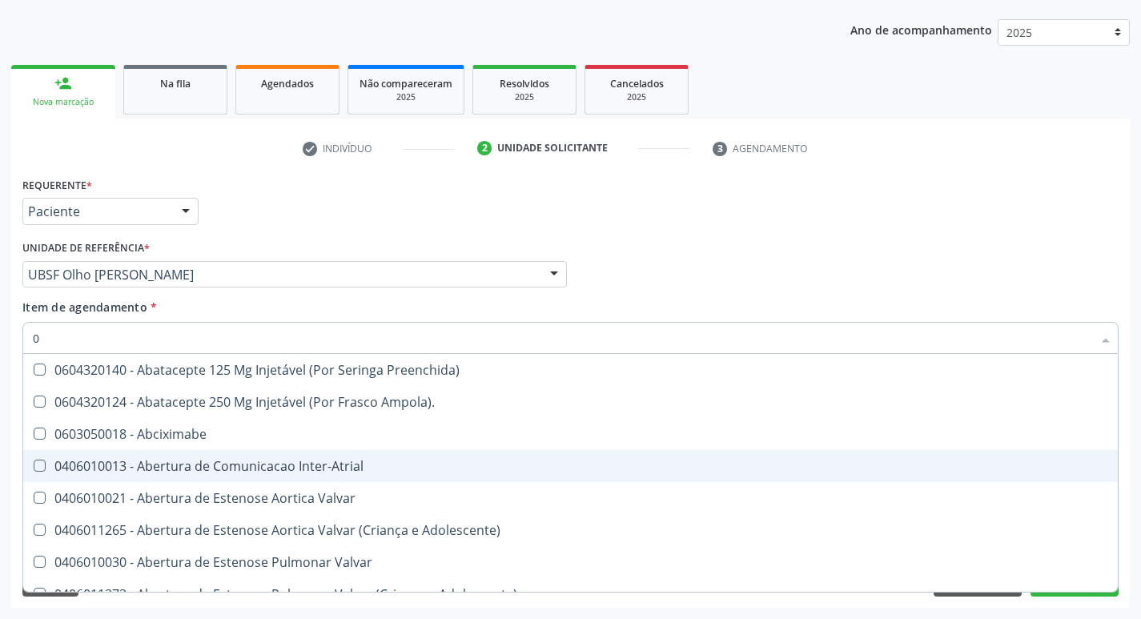
type input "02"
checkbox Psicossocial "true"
checkbox Urina "false"
checkbox Comprimido\) "true"
checkbox Endoscopica\) "true"
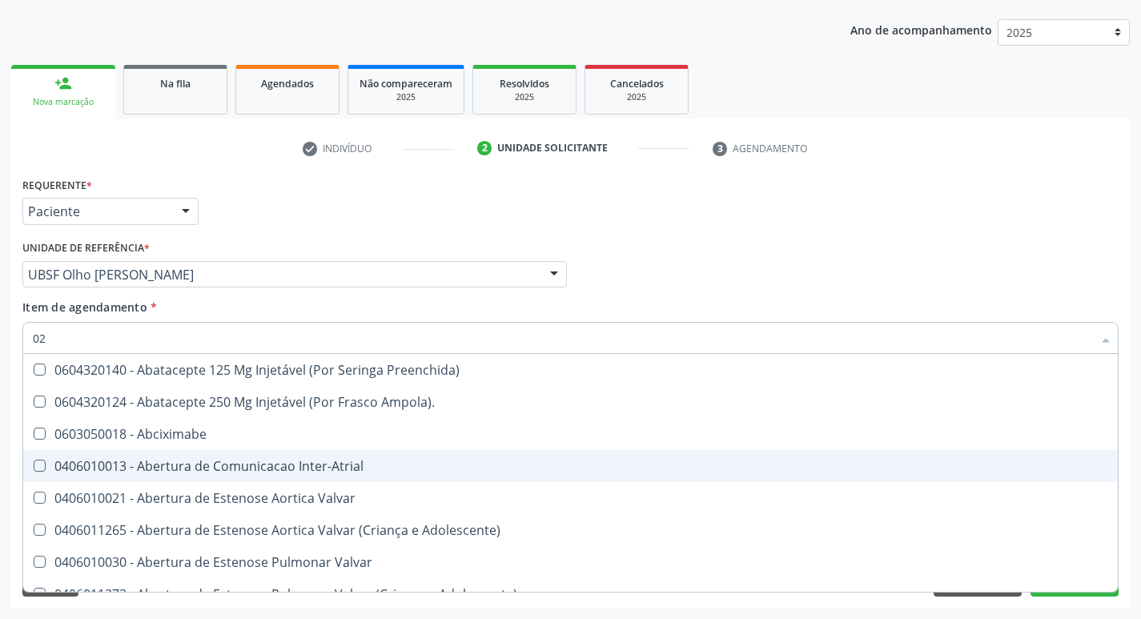
checkbox Colecistectomia "true"
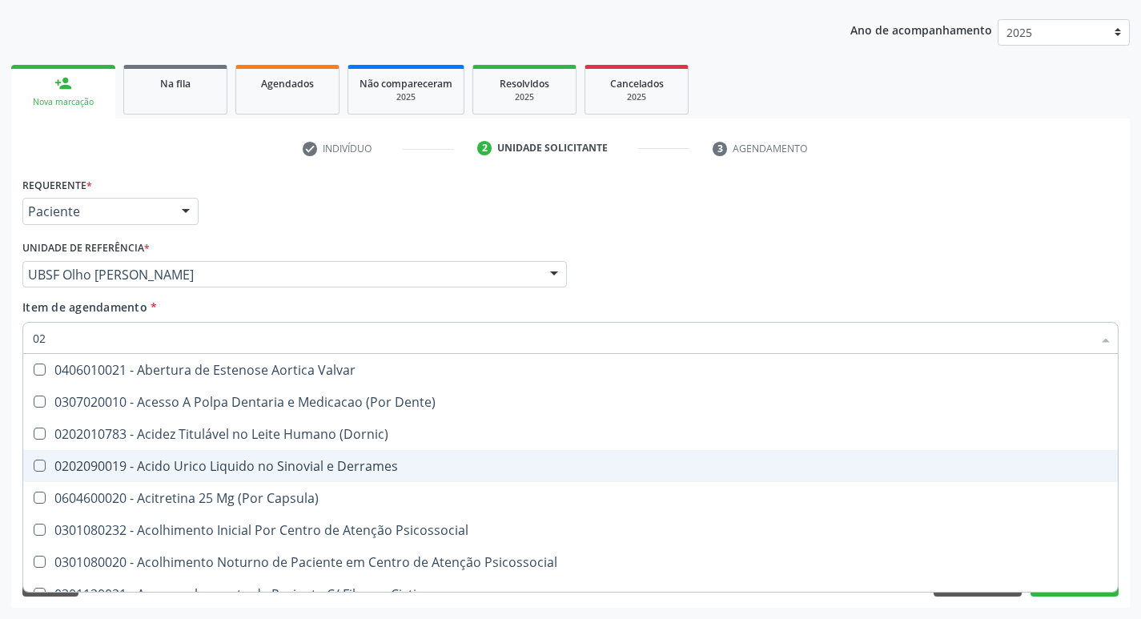
type input "020"
checkbox Frasco-Ampola\) "true"
checkbox Urina "false"
checkbox Osmolaridade "true"
checkbox Pernoite\) "true"
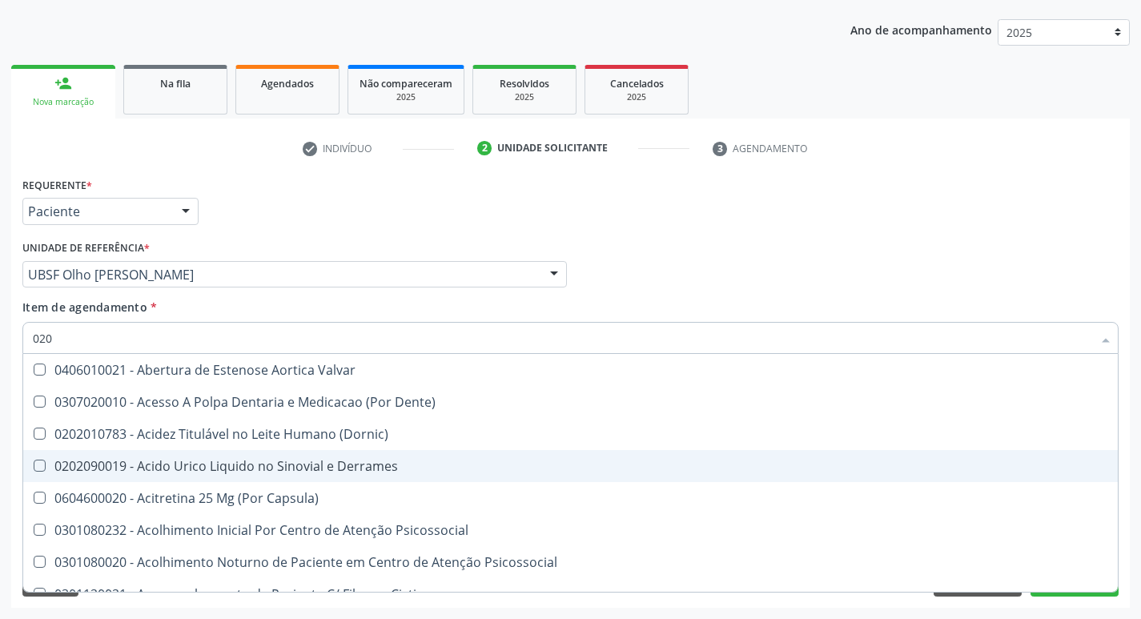
checkbox C\/Pernoite "true"
checkbox Glicose "false"
checkbox \(Igg\) "false"
checkbox \(Igm\) "false"
checkbox Eletro-Oculografia "true"
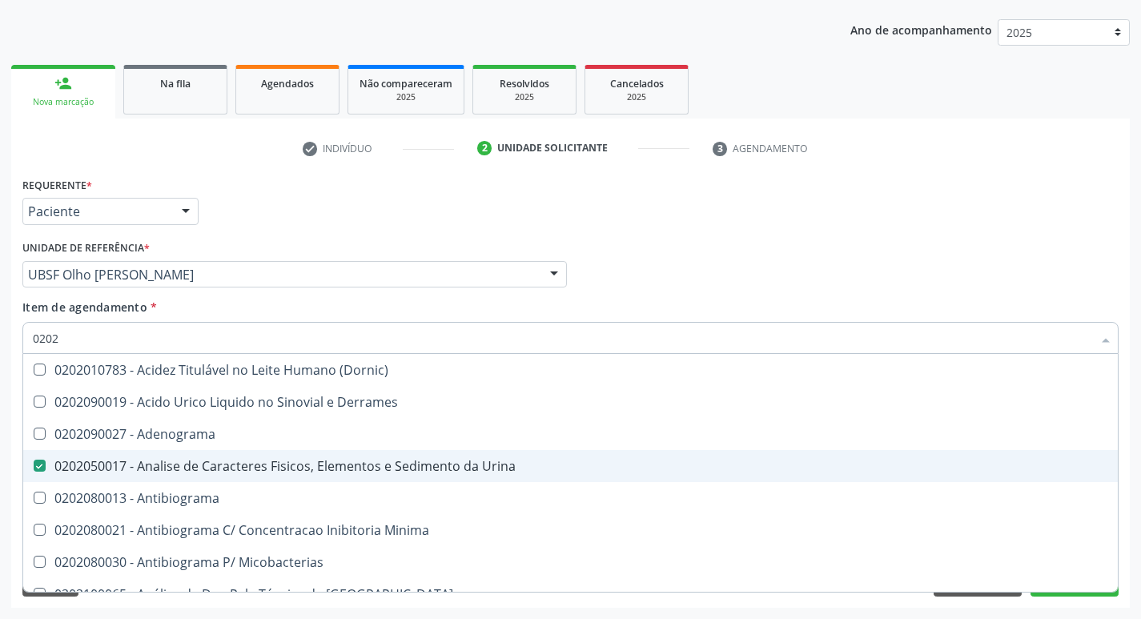
type input "02020"
checkbox Urina "true"
checkbox Liquor "false"
checkbox Xiii "true"
checkbox Esperma "true"
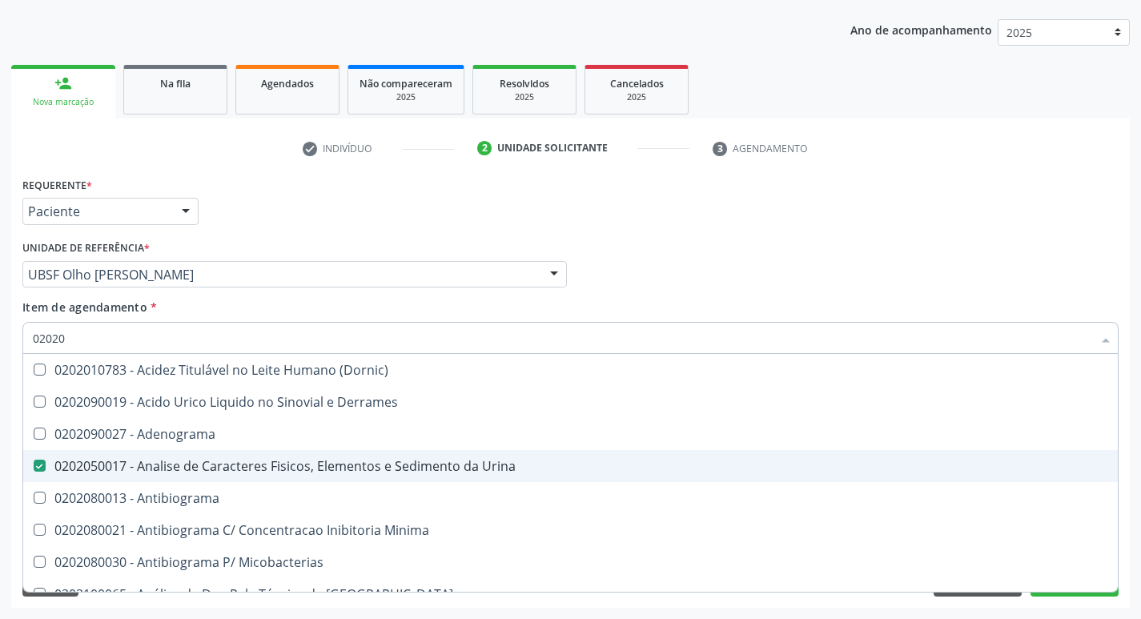
checkbox Galactose "true"
checkbox Glicose "false"
checkbox \(Igg\) "false"
checkbox \(Igm\) "false"
checkbox Zinco "true"
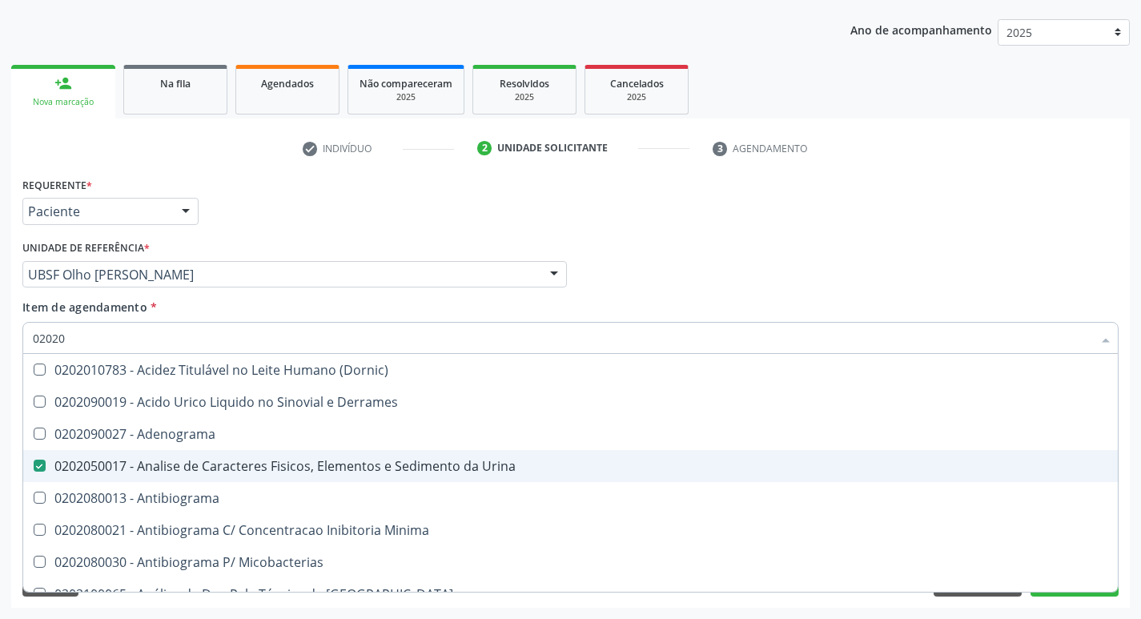
checkbox Reto "true"
checkbox Completo "false"
checkbox \(Elisa\) "false"
checkbox \(Ro\) "true"
checkbox \(Hbsag\) "false"
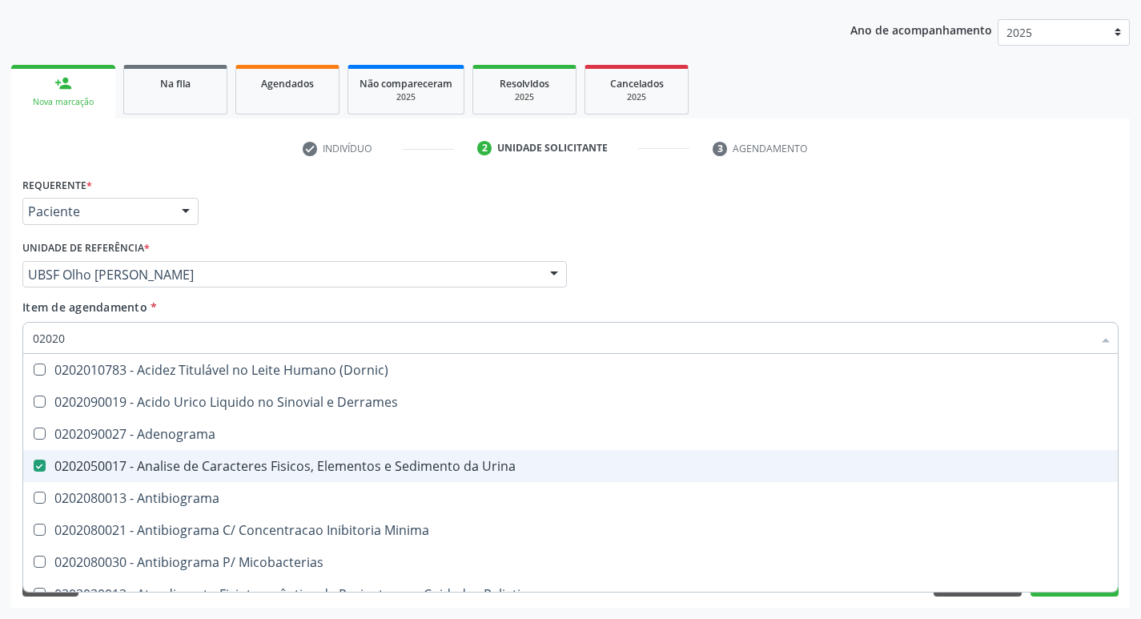
type input "020208"
checkbox Urina "false"
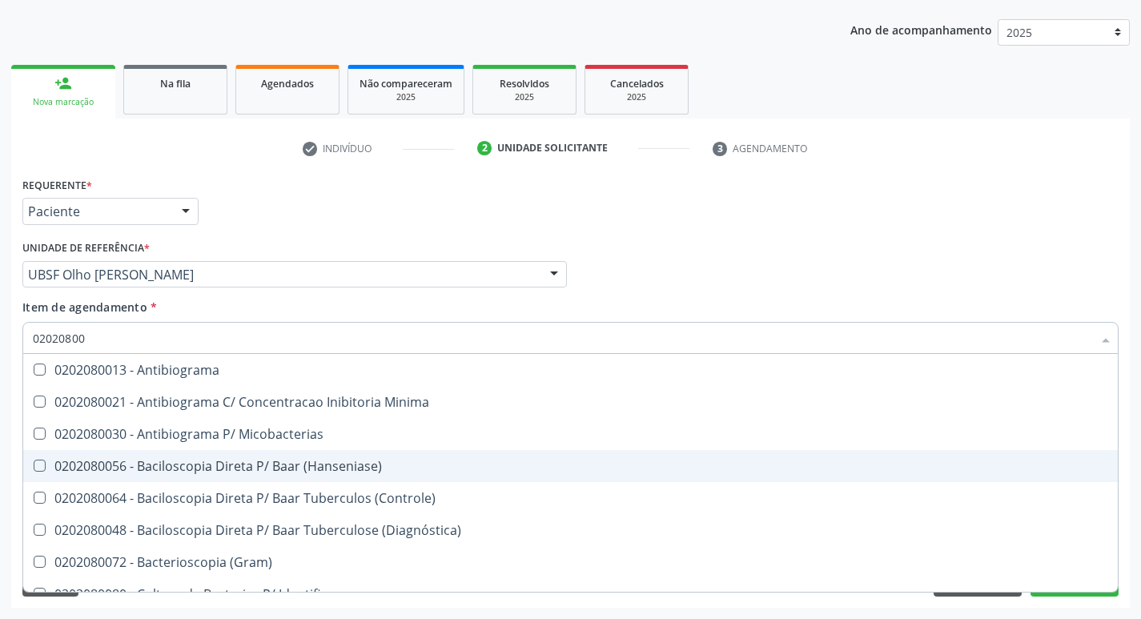
type input "020208008"
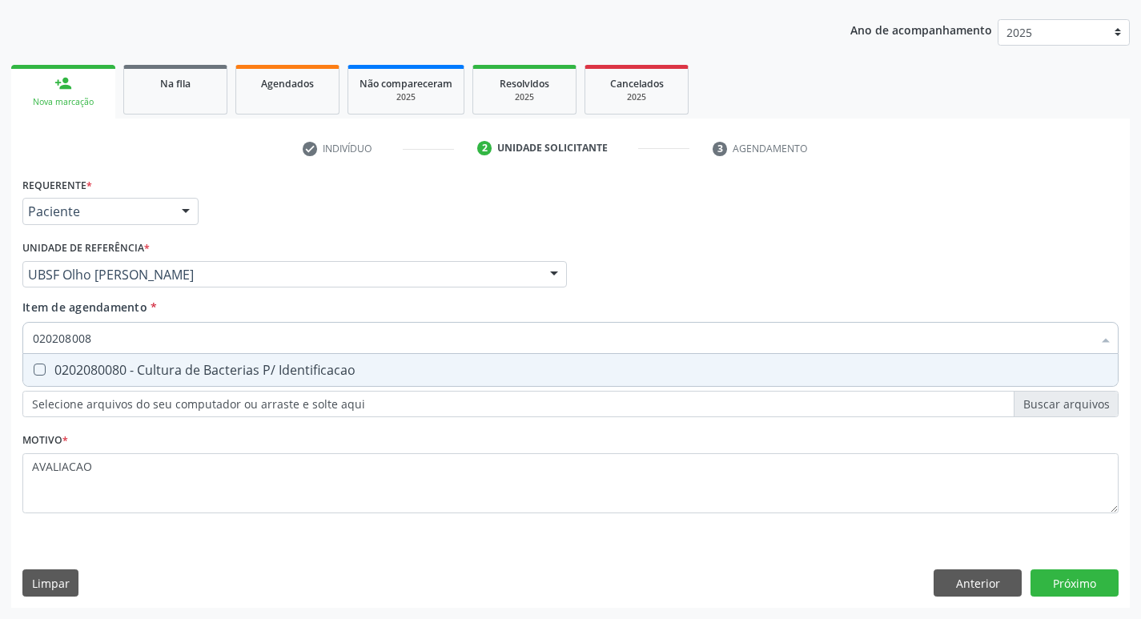
click at [336, 375] on div "0202080080 - Cultura de Bacterias P/ Identificacao" at bounding box center [570, 370] width 1075 height 13
checkbox Identificacao "true"
click at [1098, 582] on div "Requerente * Paciente Profissional de Saúde Paciente Nenhum resultado encontrad…" at bounding box center [570, 390] width 1119 height 435
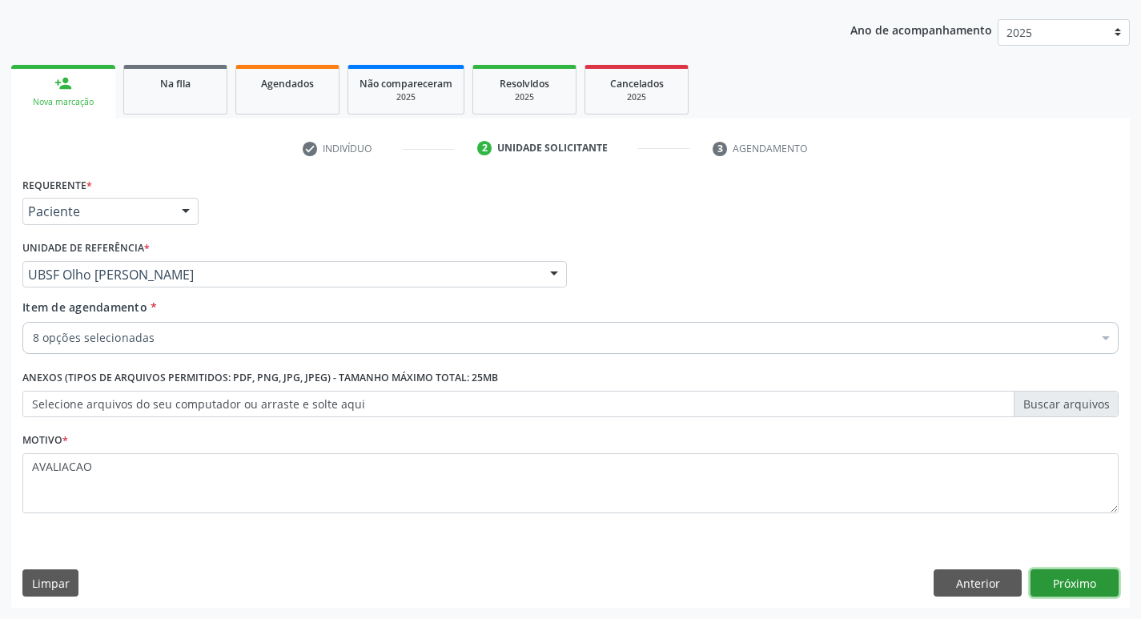
click at [1103, 569] on button "Próximo" at bounding box center [1075, 582] width 88 height 27
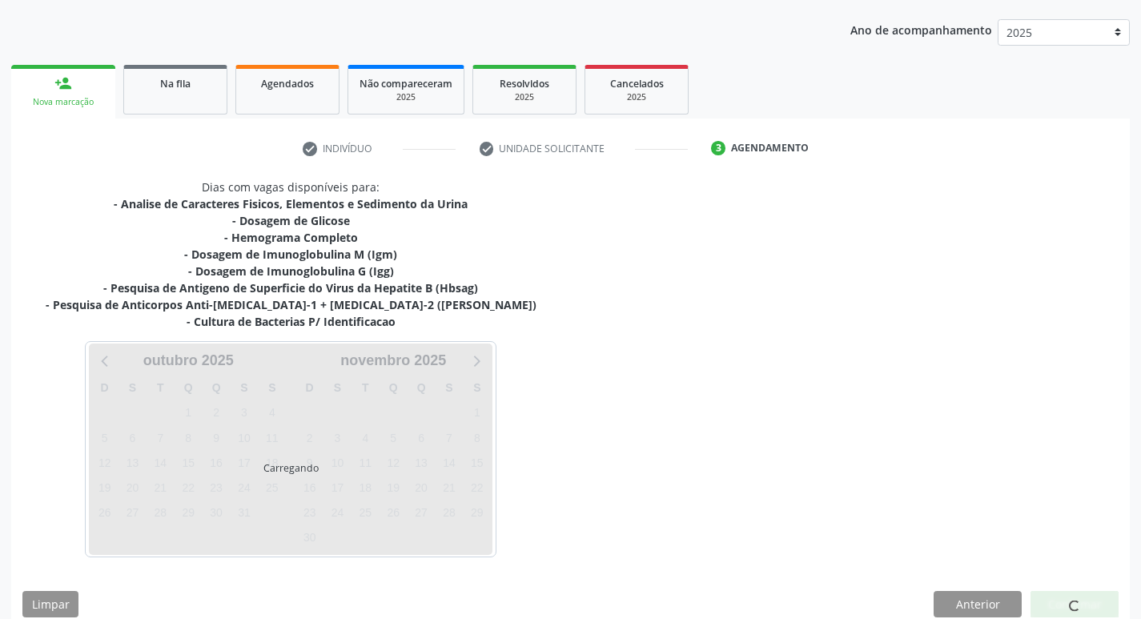
scroll to position [195, 0]
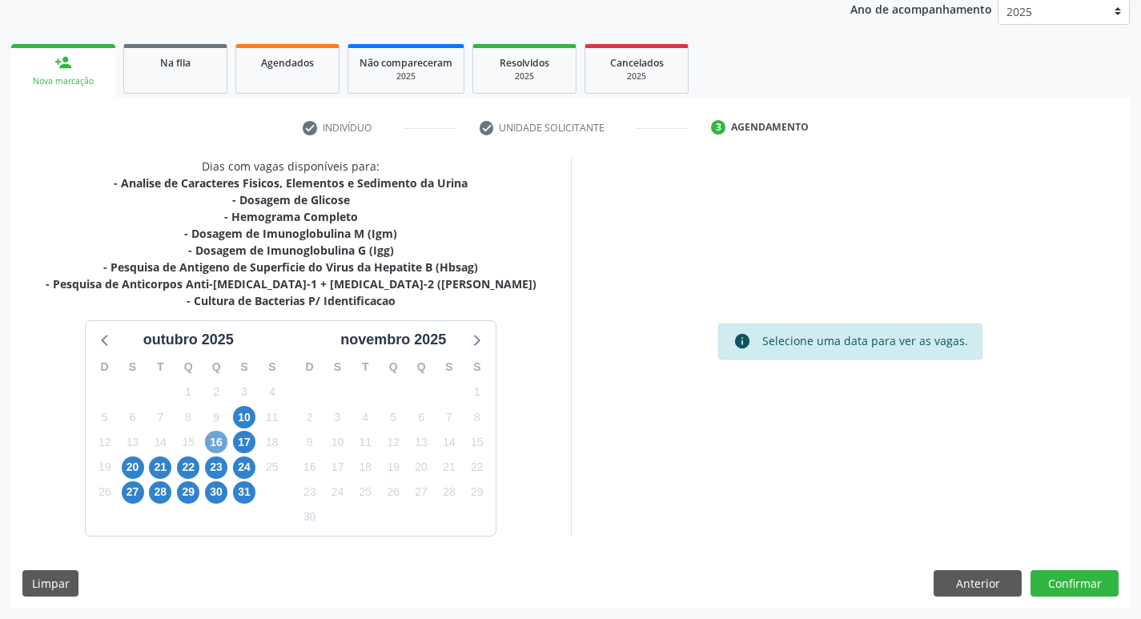
click at [221, 444] on span "16" at bounding box center [216, 442] width 22 height 22
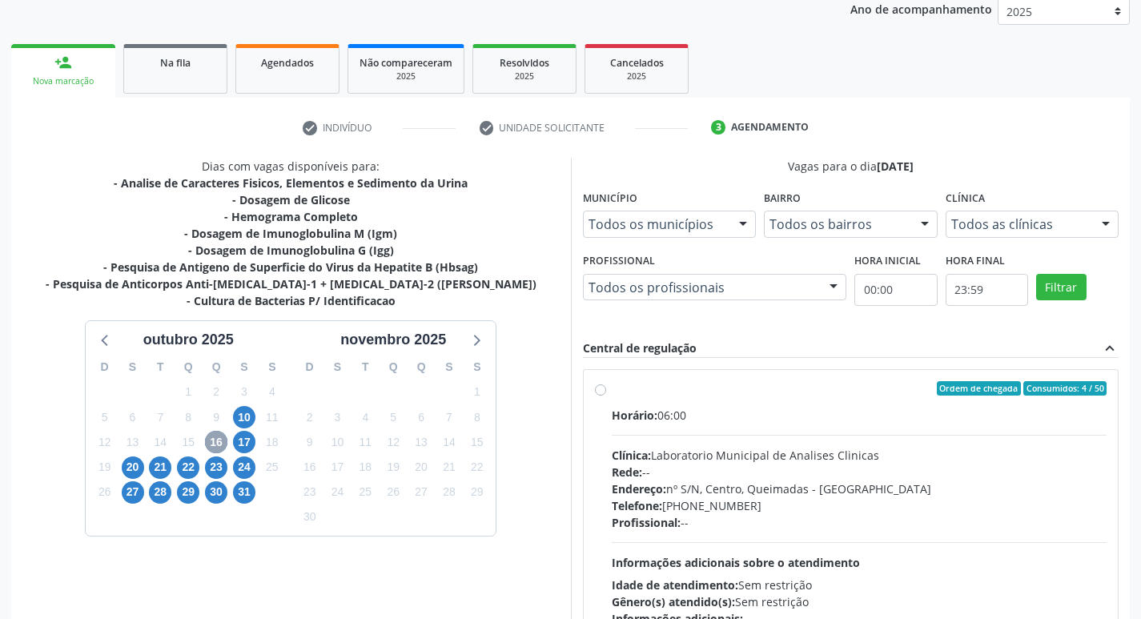
scroll to position [309, 0]
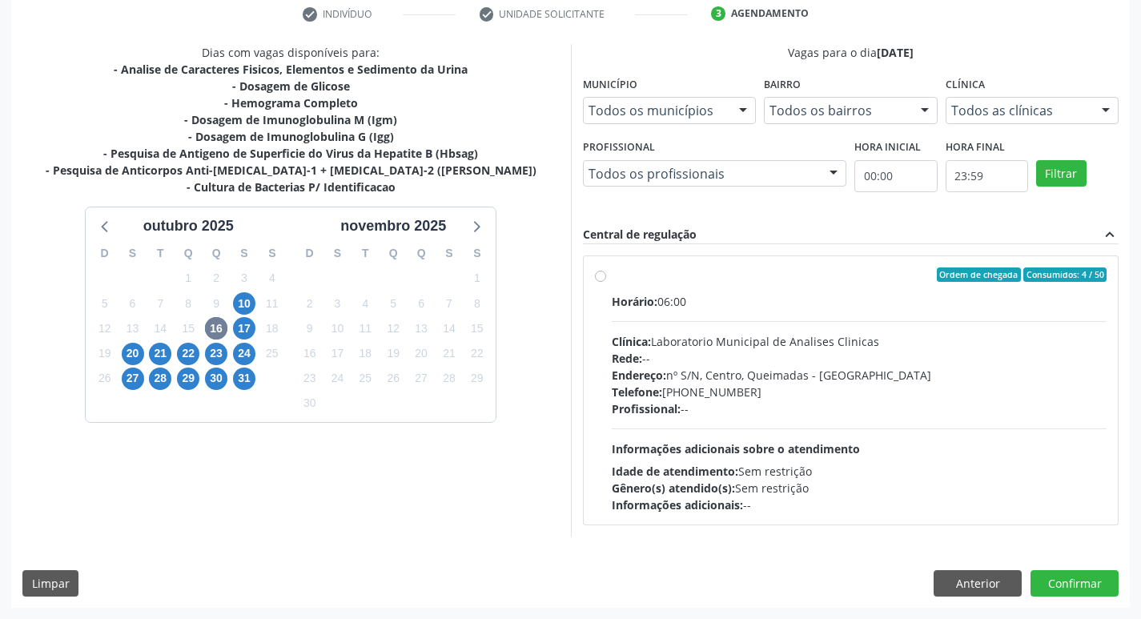
click at [898, 412] on div "Profissional: --" at bounding box center [860, 408] width 496 height 17
click at [606, 282] on input "Ordem de chegada Consumidos: 4 / 50 Horário: 06:00 Clínica: Laboratorio Municip…" at bounding box center [600, 274] width 11 height 14
radio input "true"
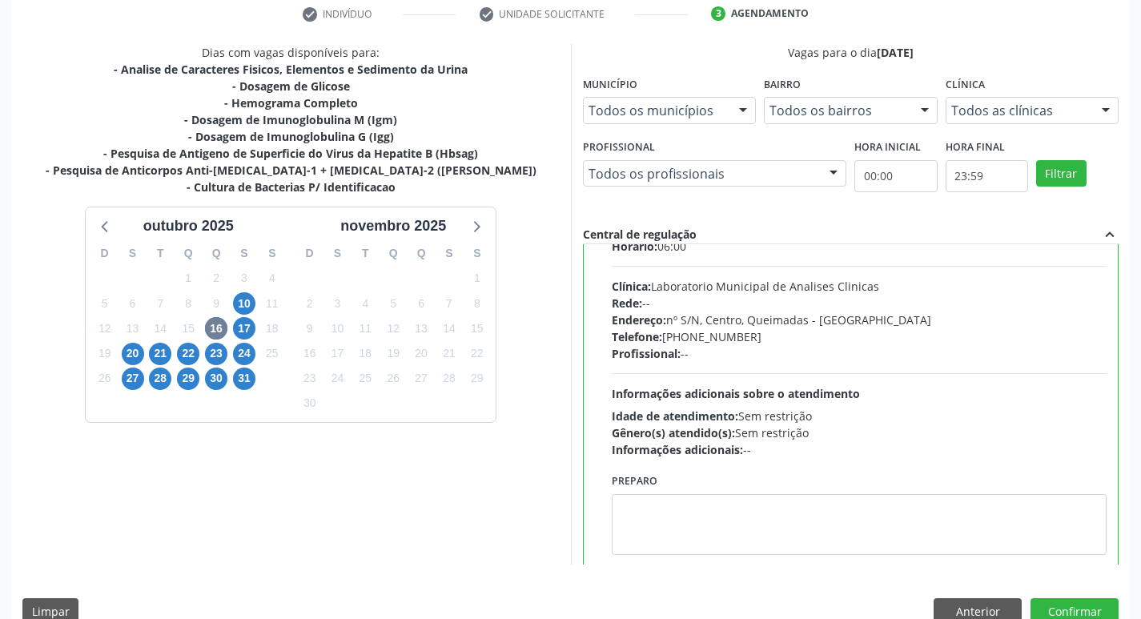
scroll to position [79, 0]
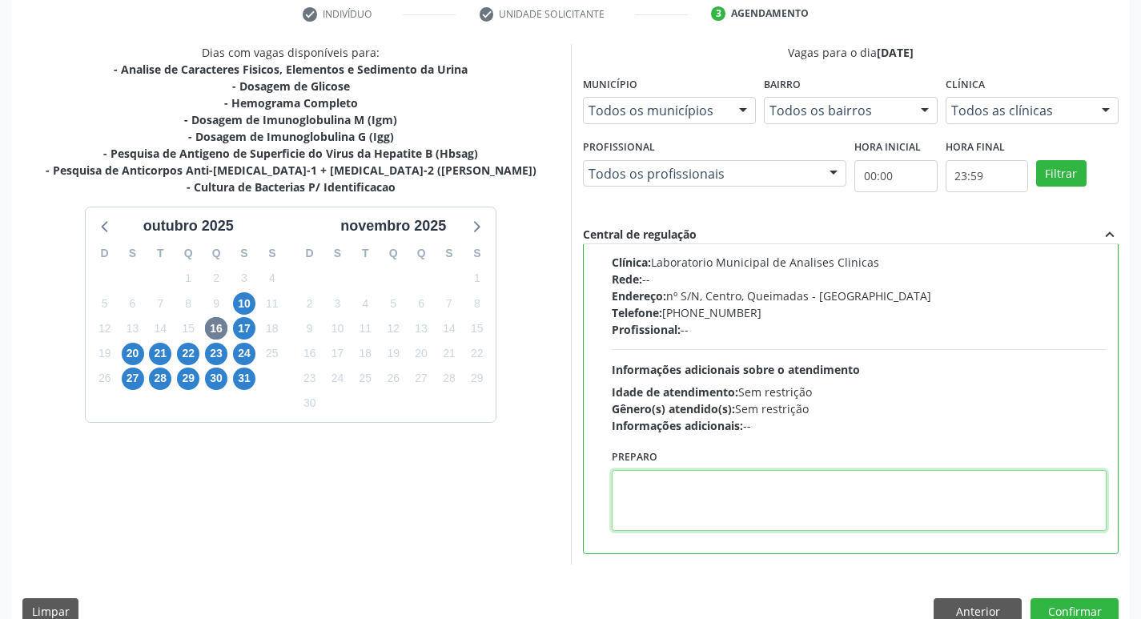
click at [728, 504] on textarea at bounding box center [860, 500] width 496 height 61
paste textarea "IR EM [GEOGRAPHIC_DATA]"
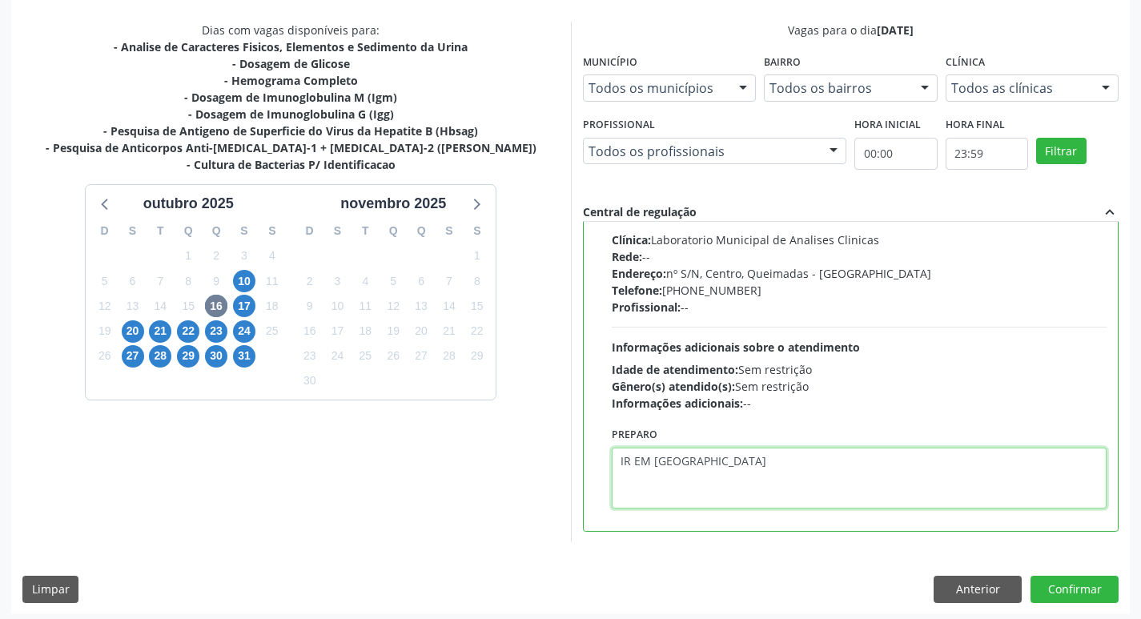
scroll to position [338, 0]
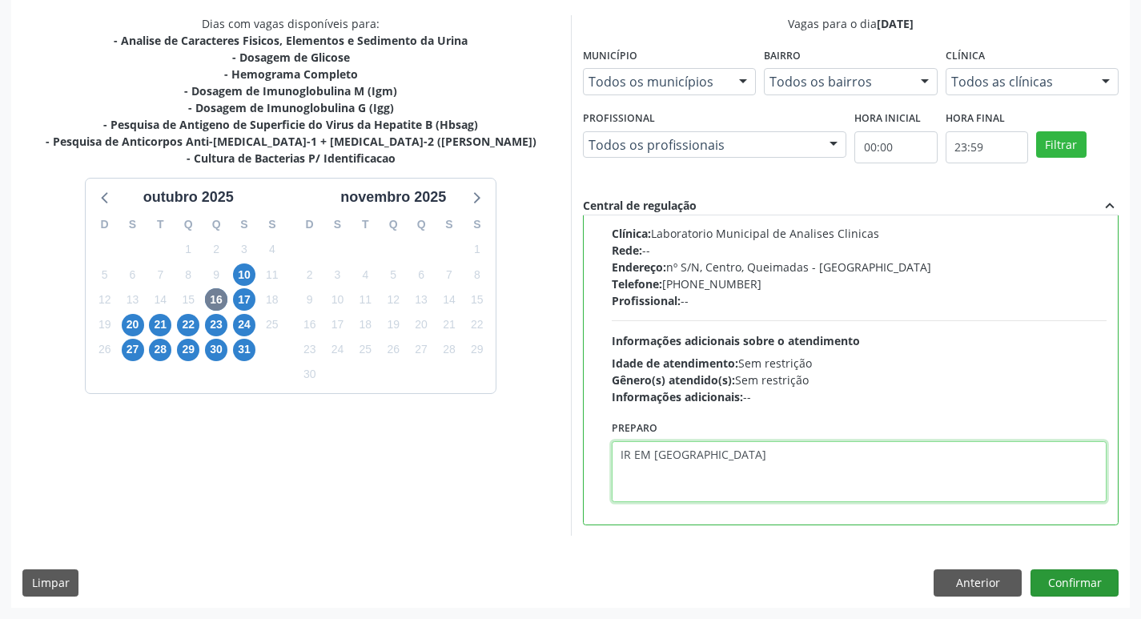
type textarea "IR EM [GEOGRAPHIC_DATA]"
click at [1087, 576] on button "Confirmar" at bounding box center [1075, 582] width 88 height 27
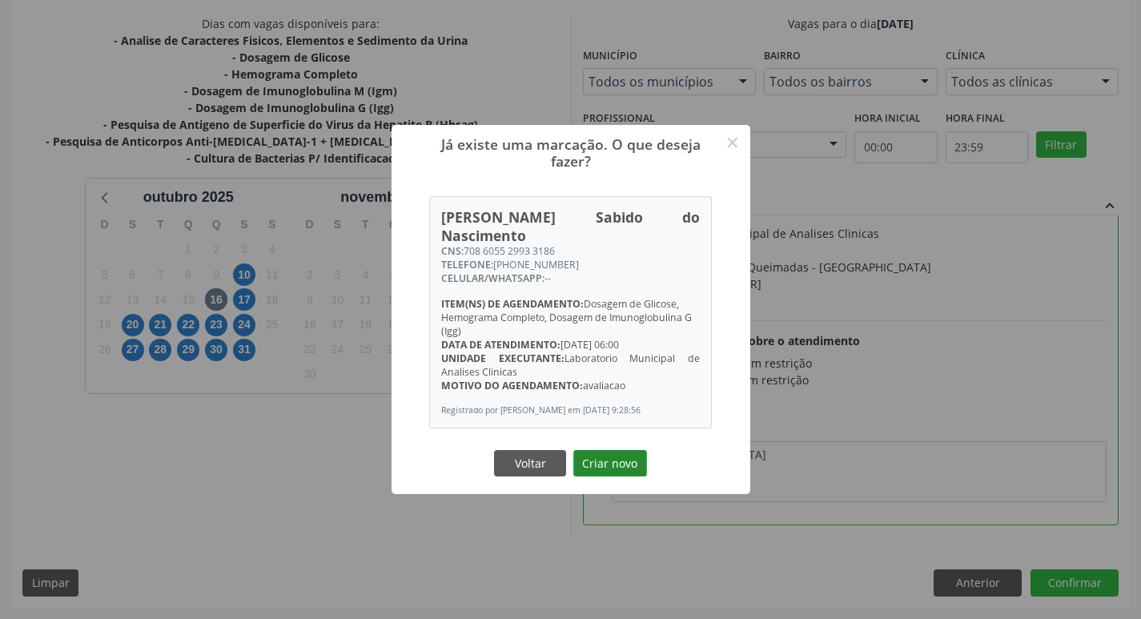
click at [624, 457] on button "Criar novo" at bounding box center [610, 463] width 74 height 27
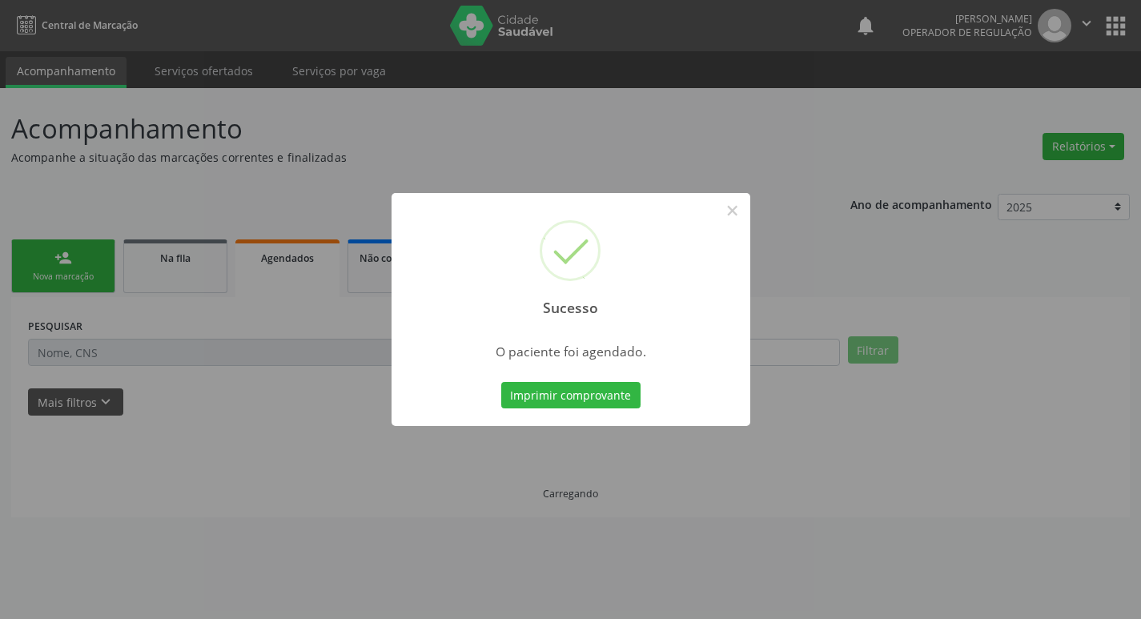
scroll to position [0, 0]
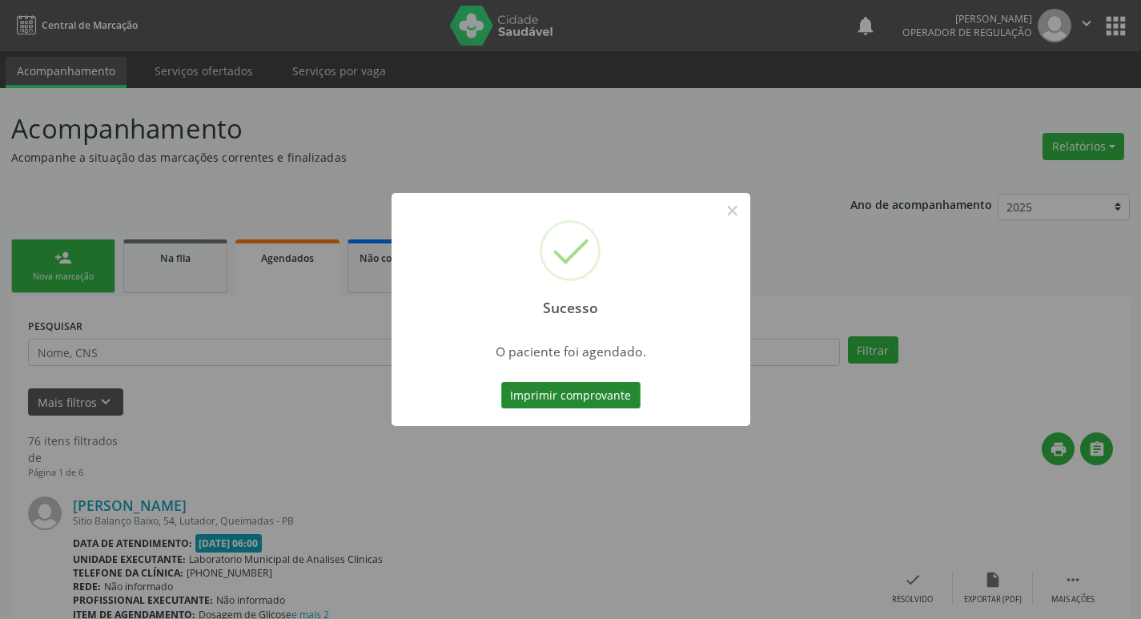
click at [612, 390] on button "Imprimir comprovante" at bounding box center [570, 395] width 139 height 27
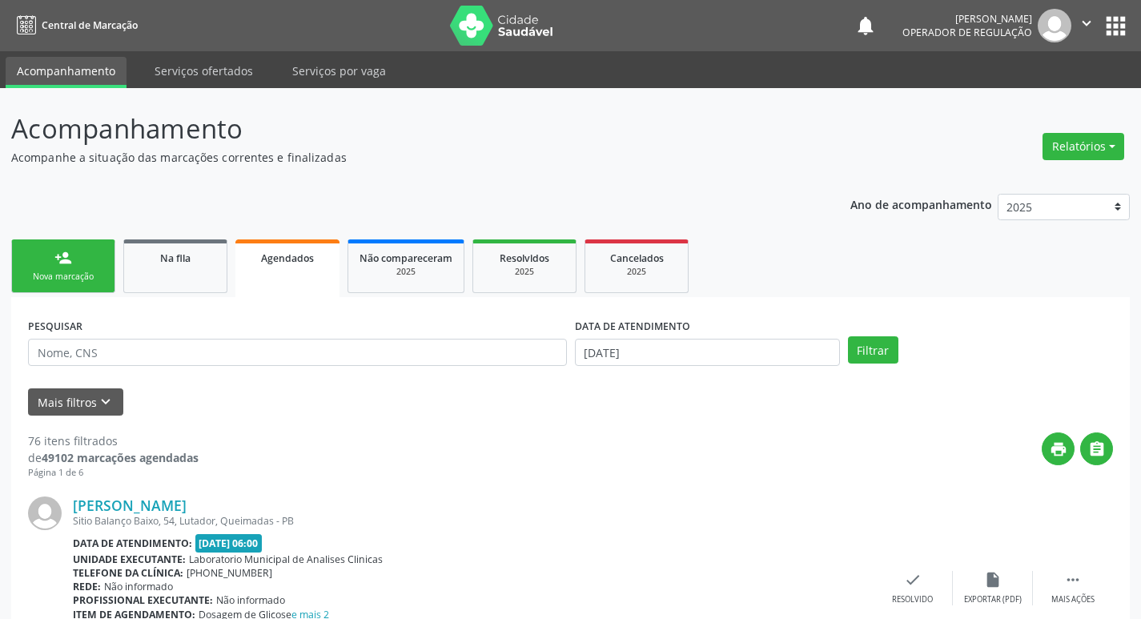
click at [92, 270] on link "person_add Nova marcação" at bounding box center [63, 266] width 104 height 54
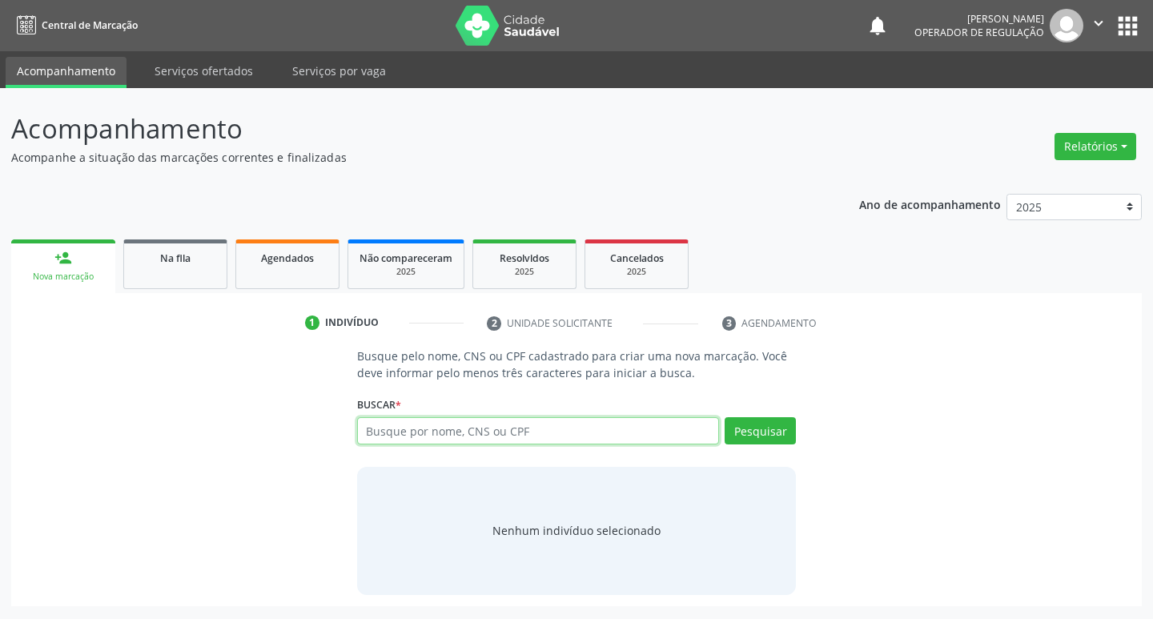
click at [412, 427] on input "text" at bounding box center [538, 430] width 363 height 27
type input "704101883467450"
click at [744, 441] on button "Pesquisar" at bounding box center [760, 430] width 71 height 27
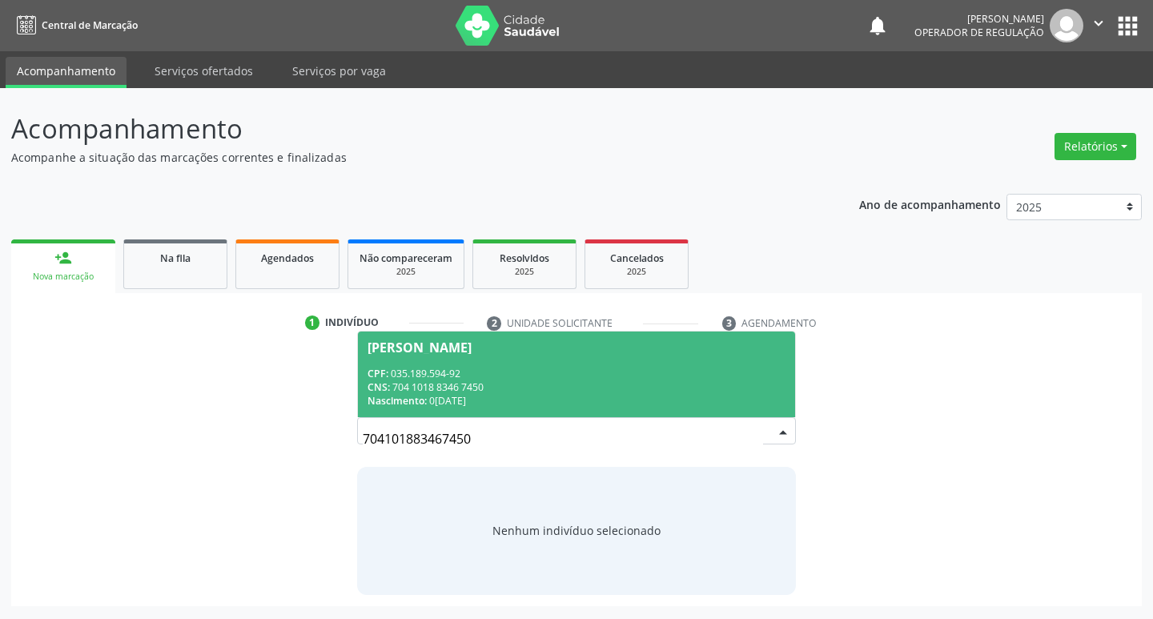
click at [554, 402] on div "Nascimento: 01/01/1977" at bounding box center [577, 401] width 419 height 14
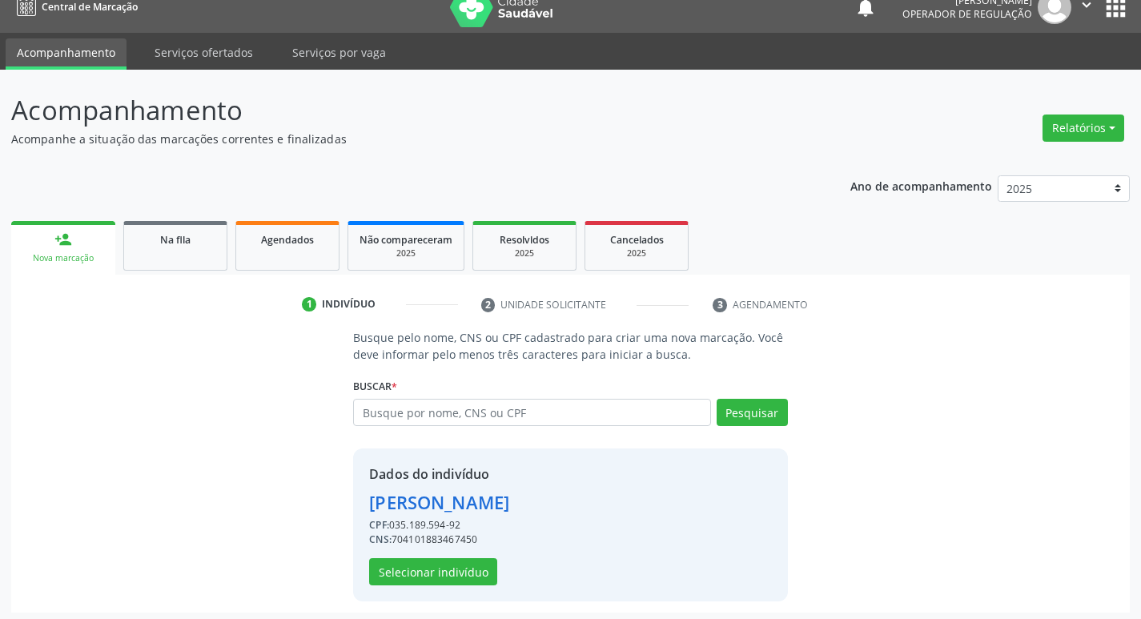
scroll to position [23, 0]
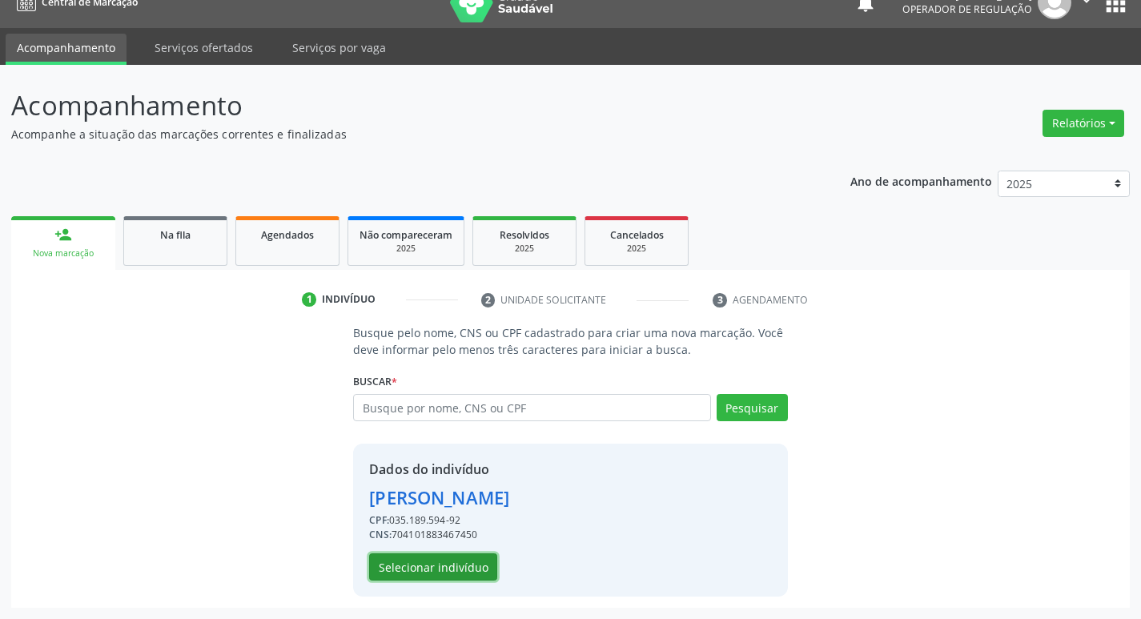
click at [442, 567] on button "Selecionar indivíduo" at bounding box center [433, 566] width 128 height 27
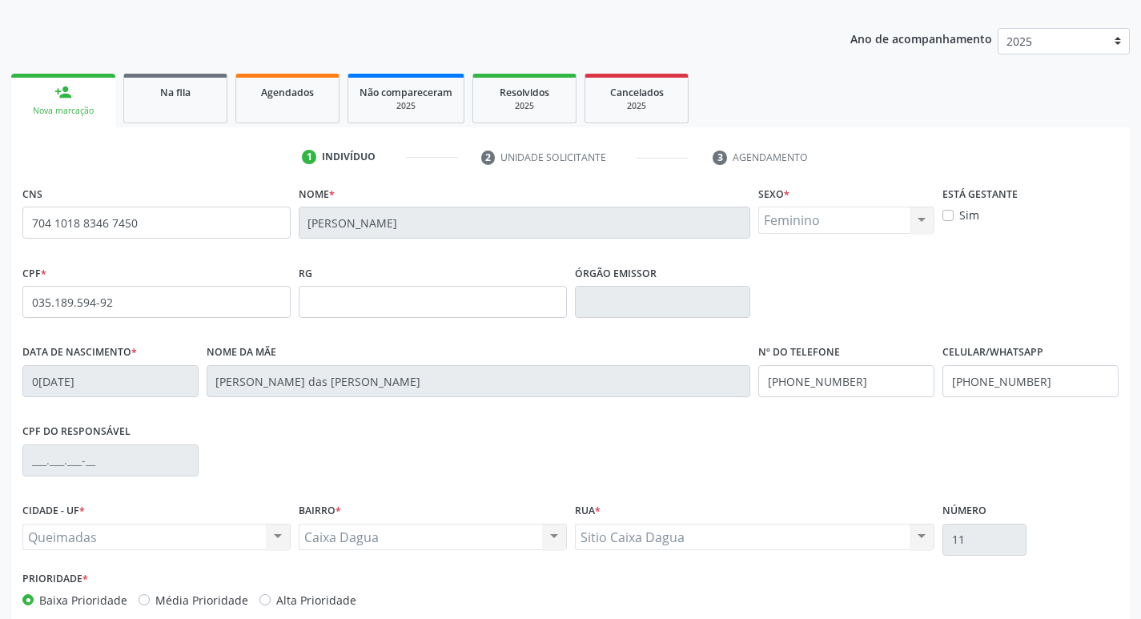
scroll to position [249, 0]
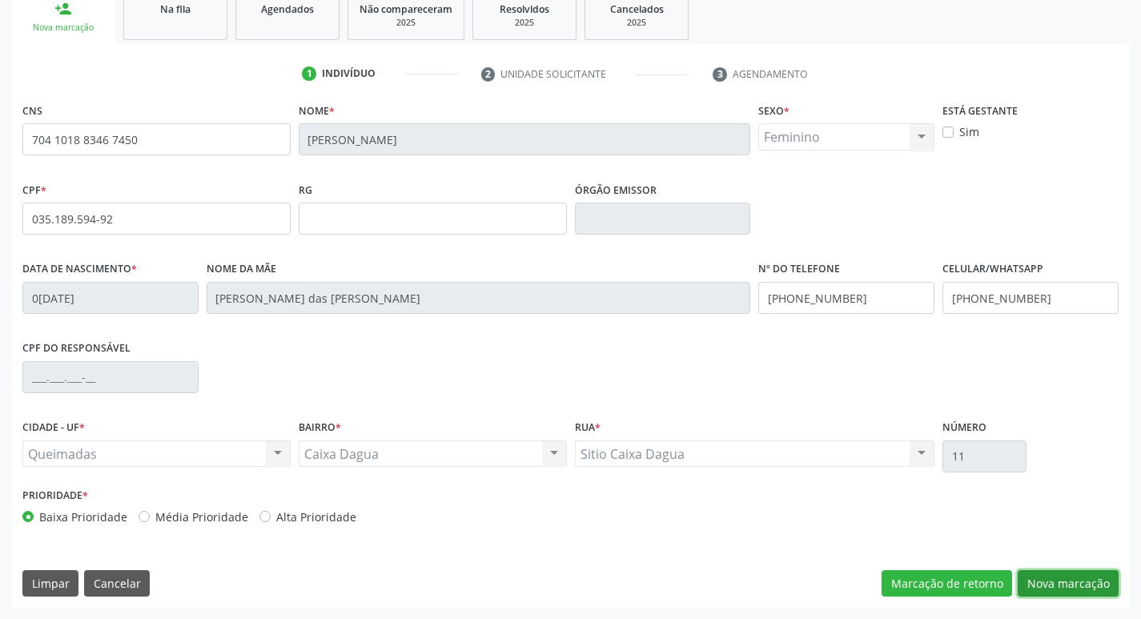
click at [1066, 589] on button "Nova marcação" at bounding box center [1068, 583] width 101 height 27
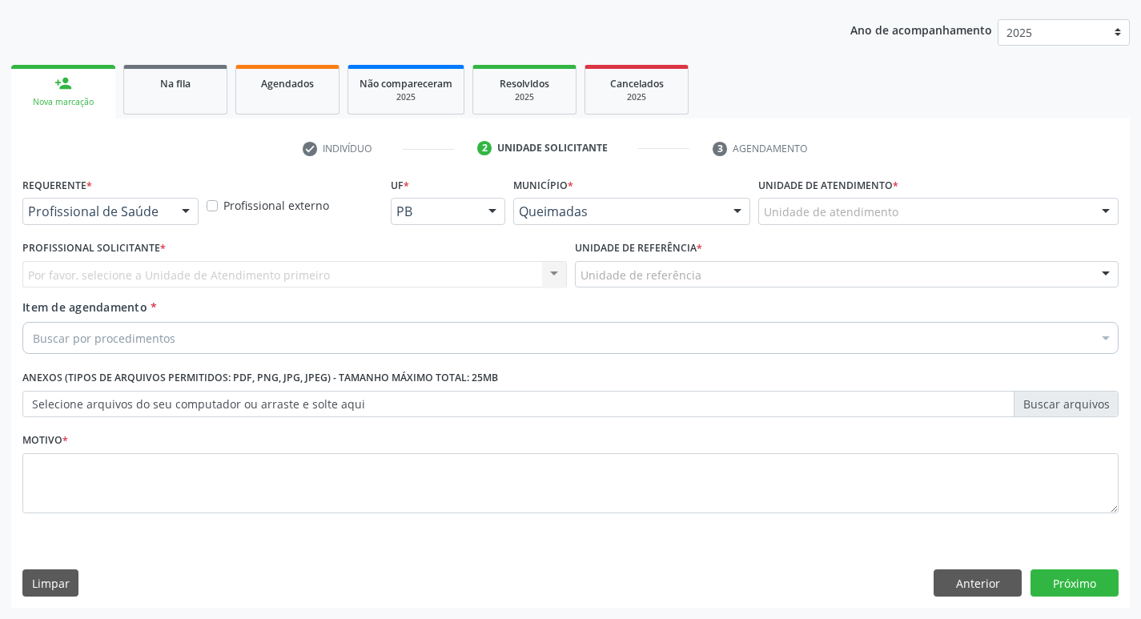
scroll to position [175, 0]
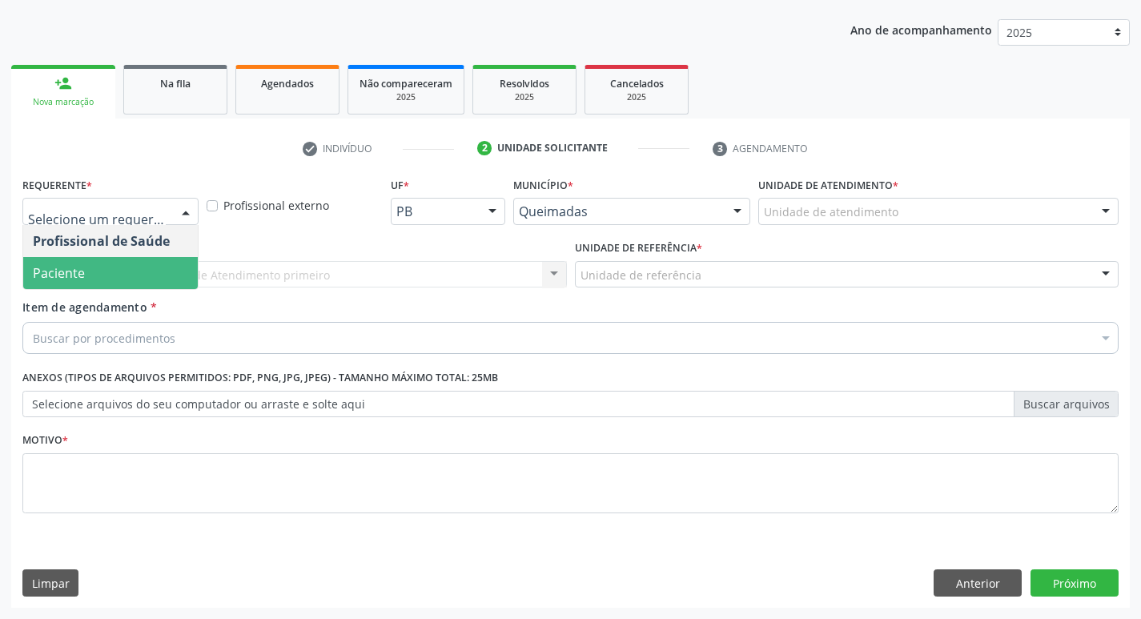
click at [81, 282] on span "Paciente" at bounding box center [110, 273] width 175 height 32
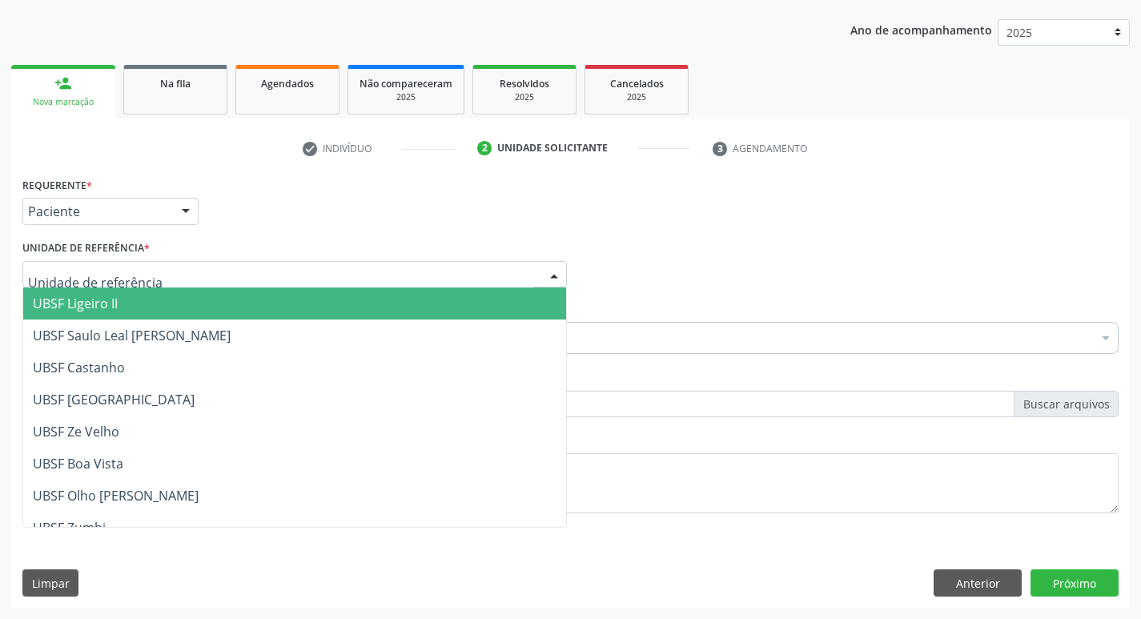
type input "C"
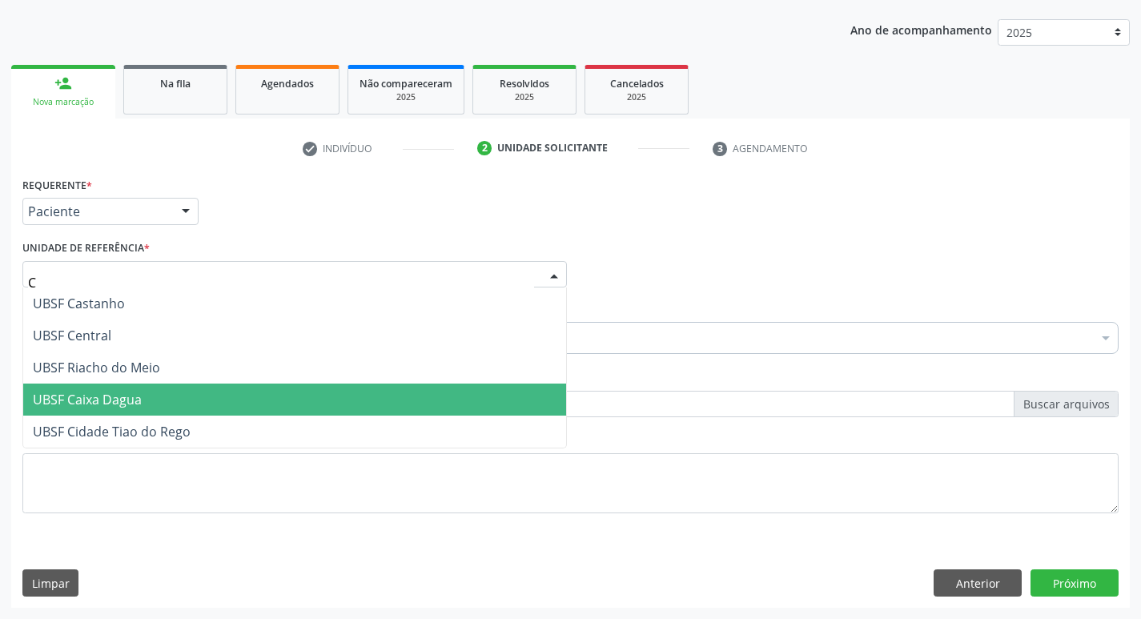
click at [107, 400] on span "UBSF Caixa Dagua" at bounding box center [87, 400] width 109 height 18
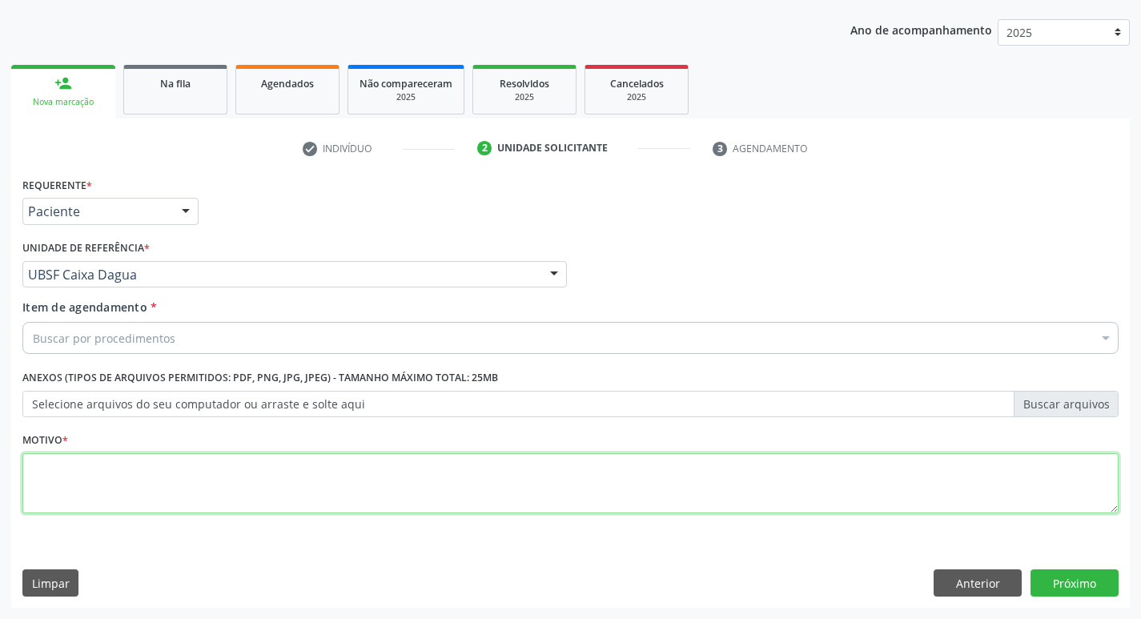
click at [98, 493] on textarea at bounding box center [570, 483] width 1096 height 61
type textarea "AVALIACAO"
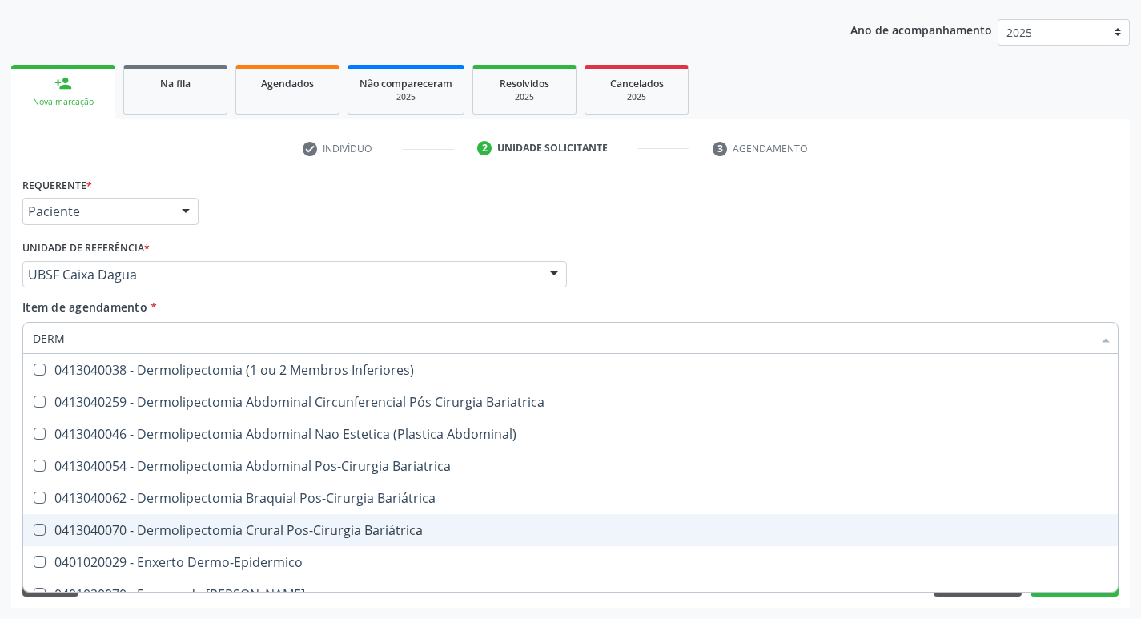
type input "DERMA"
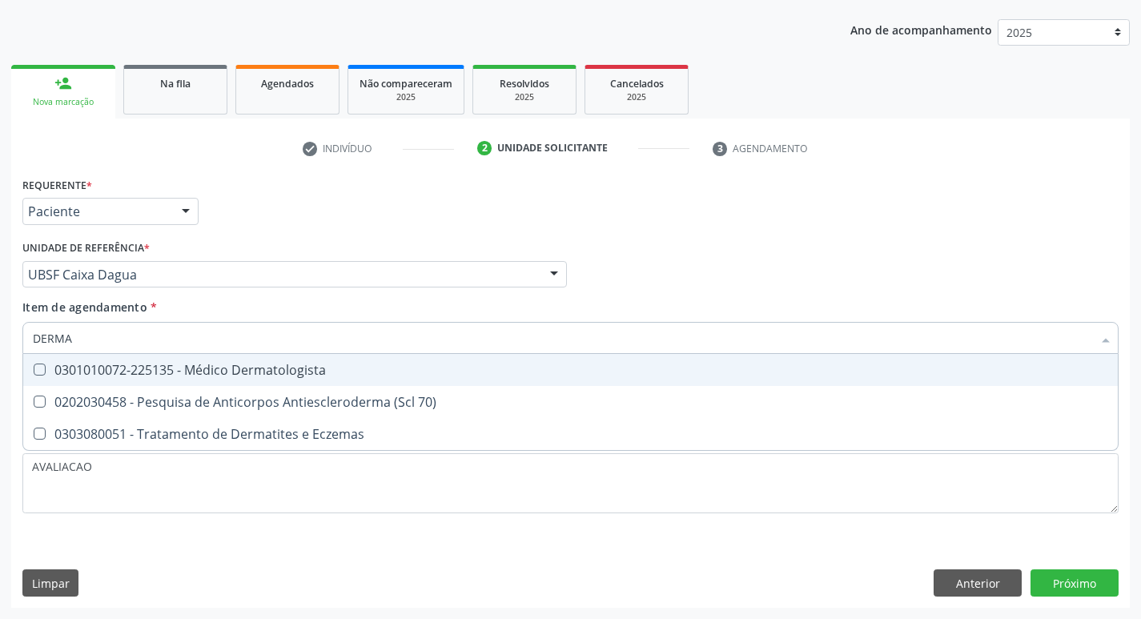
click at [241, 370] on div "0301010072-225135 - Médico Dermatologista" at bounding box center [570, 370] width 1075 height 13
checkbox Dermatologista "true"
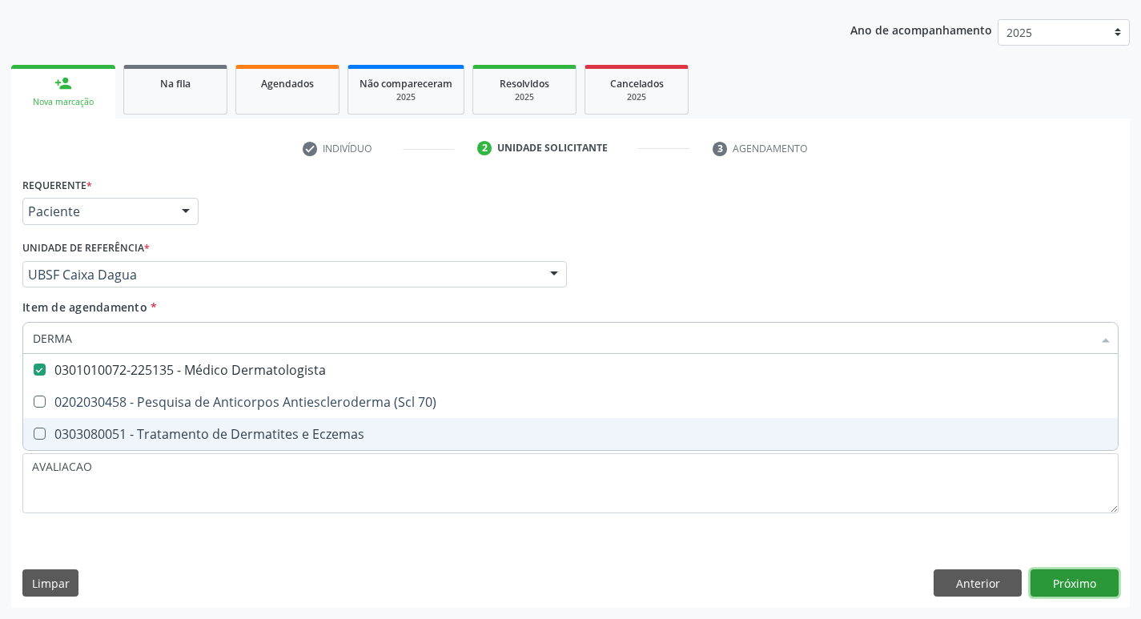
click at [1084, 581] on div "Requerente * Paciente Profissional de Saúde Paciente Nenhum resultado encontrad…" at bounding box center [570, 390] width 1119 height 435
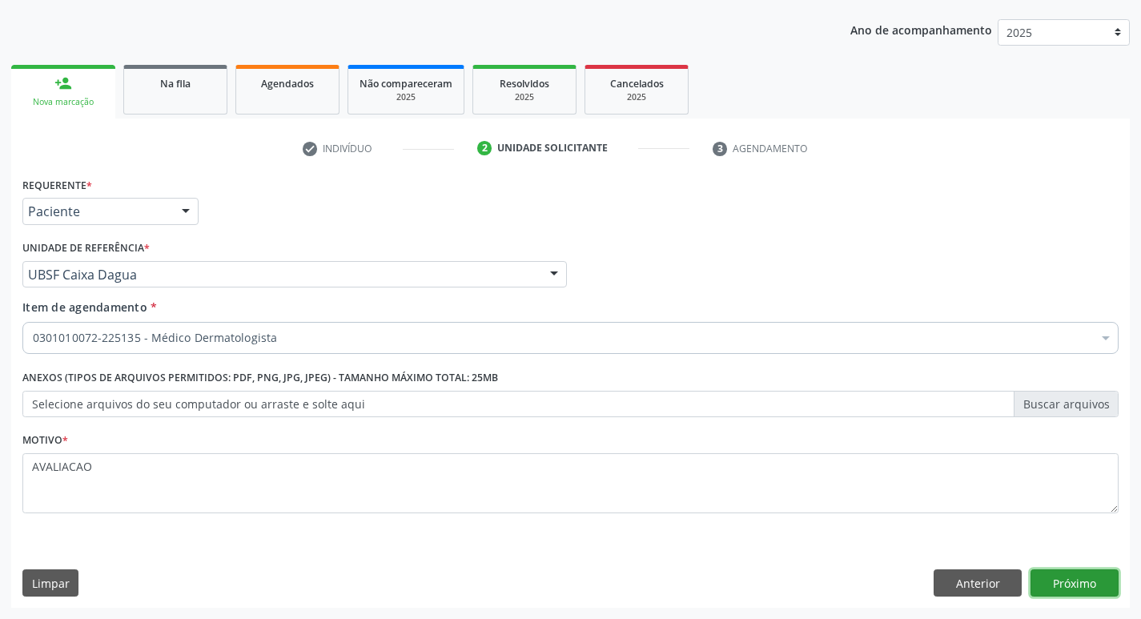
click at [1050, 586] on button "Próximo" at bounding box center [1075, 582] width 88 height 27
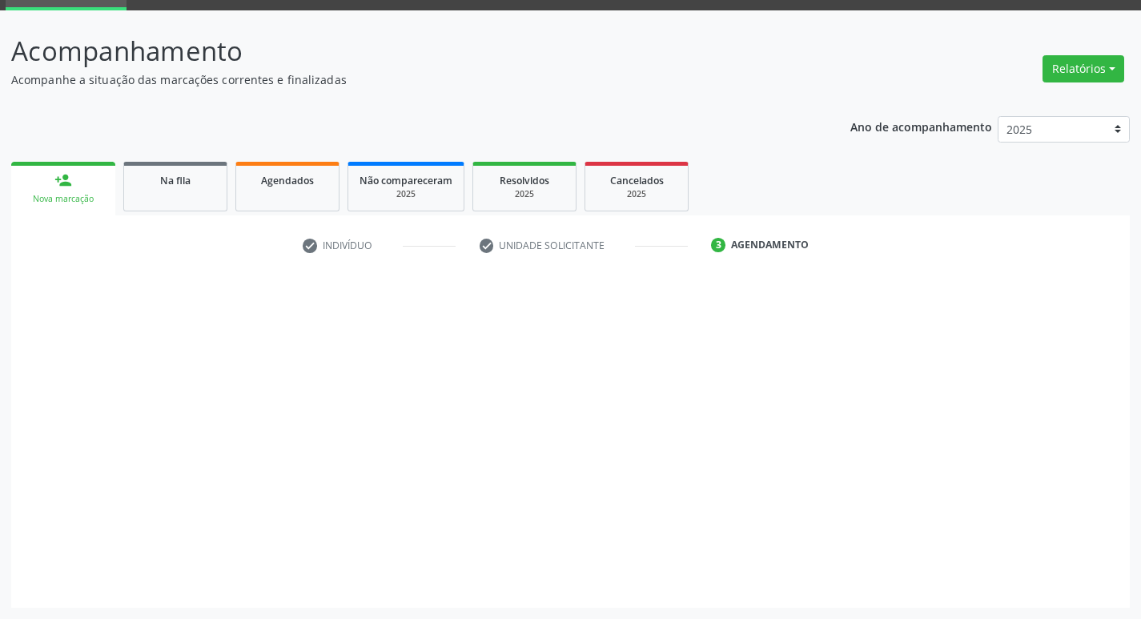
scroll to position [78, 0]
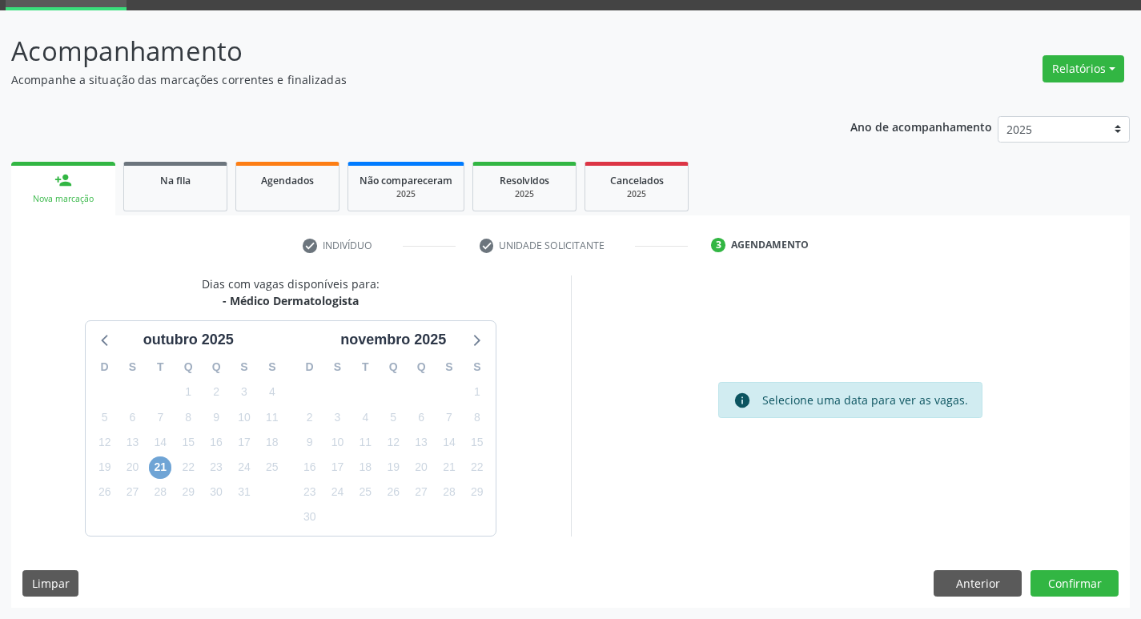
click at [161, 463] on span "21" at bounding box center [160, 467] width 22 height 22
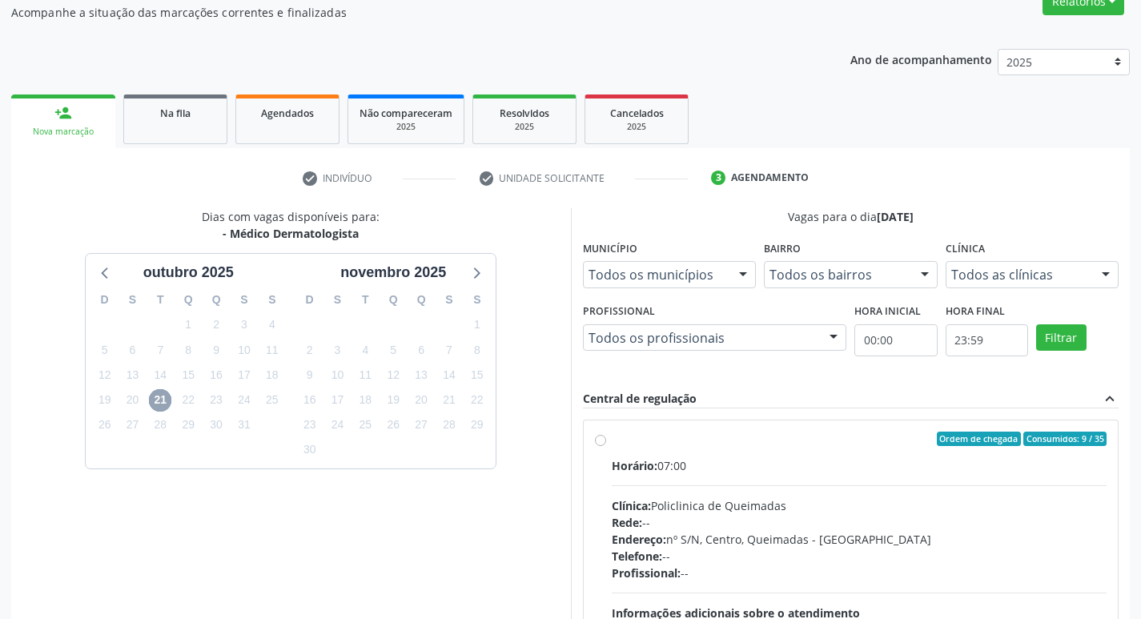
scroll to position [238, 0]
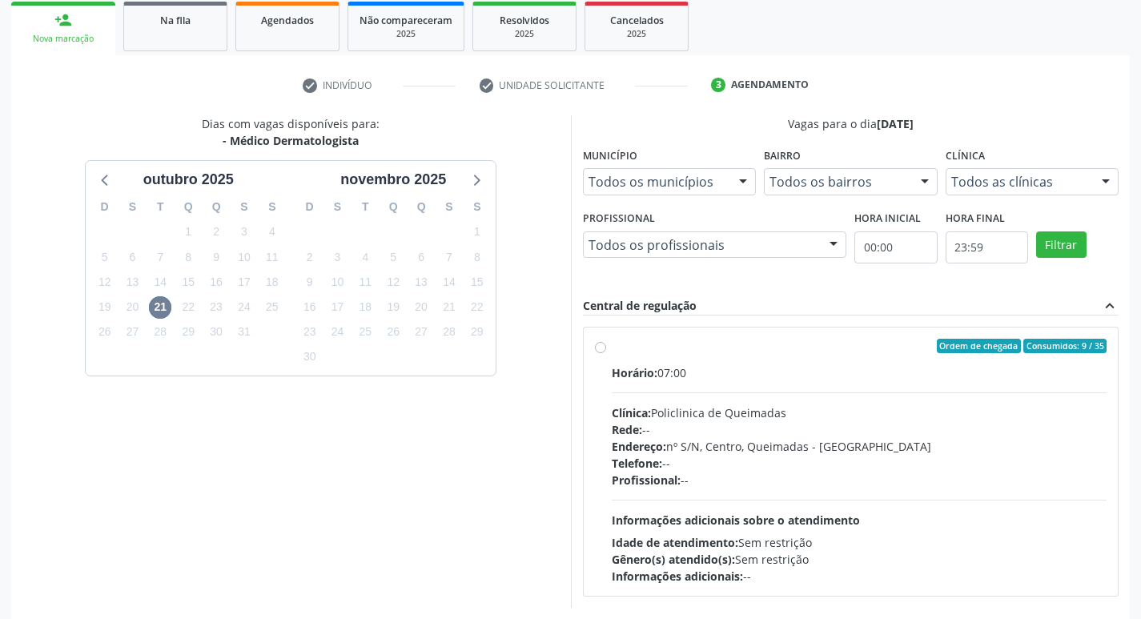
click at [805, 436] on div "Rede: --" at bounding box center [860, 429] width 496 height 17
click at [606, 353] on input "Ordem de chegada Consumidos: 9 / 35 Horário: 07:00 Clínica: Policlinica de Quei…" at bounding box center [600, 346] width 11 height 14
radio input "true"
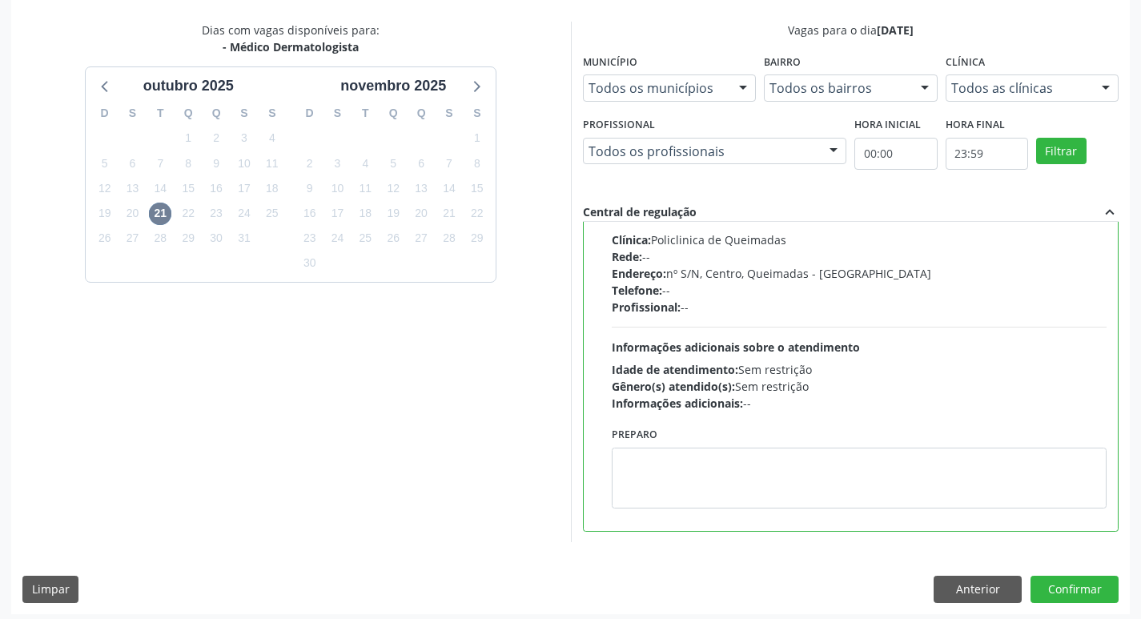
scroll to position [338, 0]
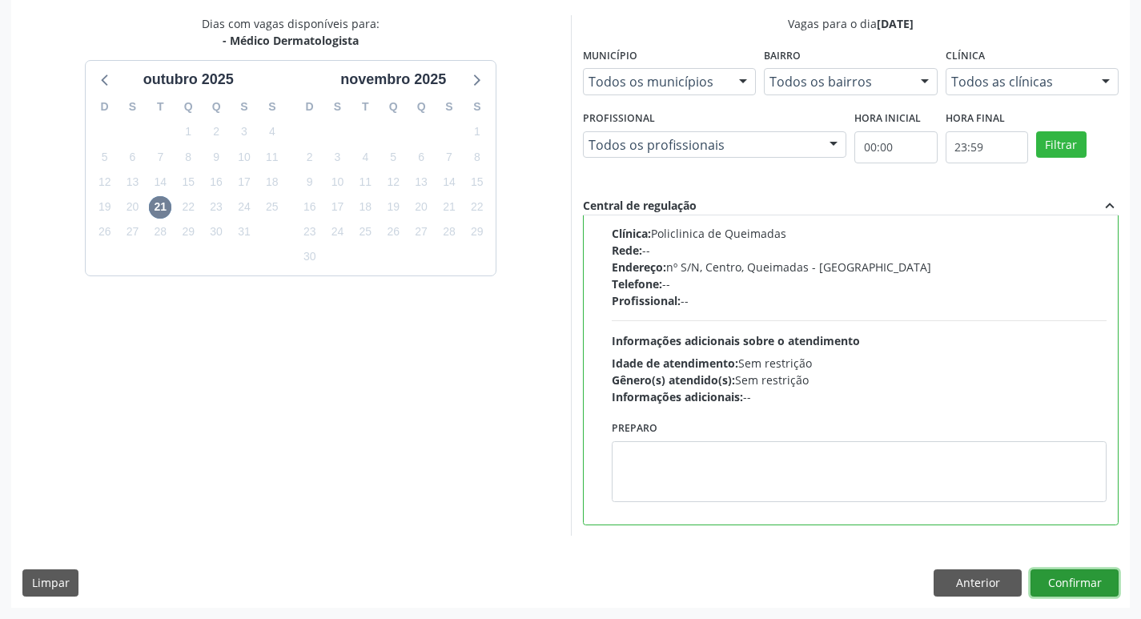
click at [1088, 579] on button "Confirmar" at bounding box center [1075, 582] width 88 height 27
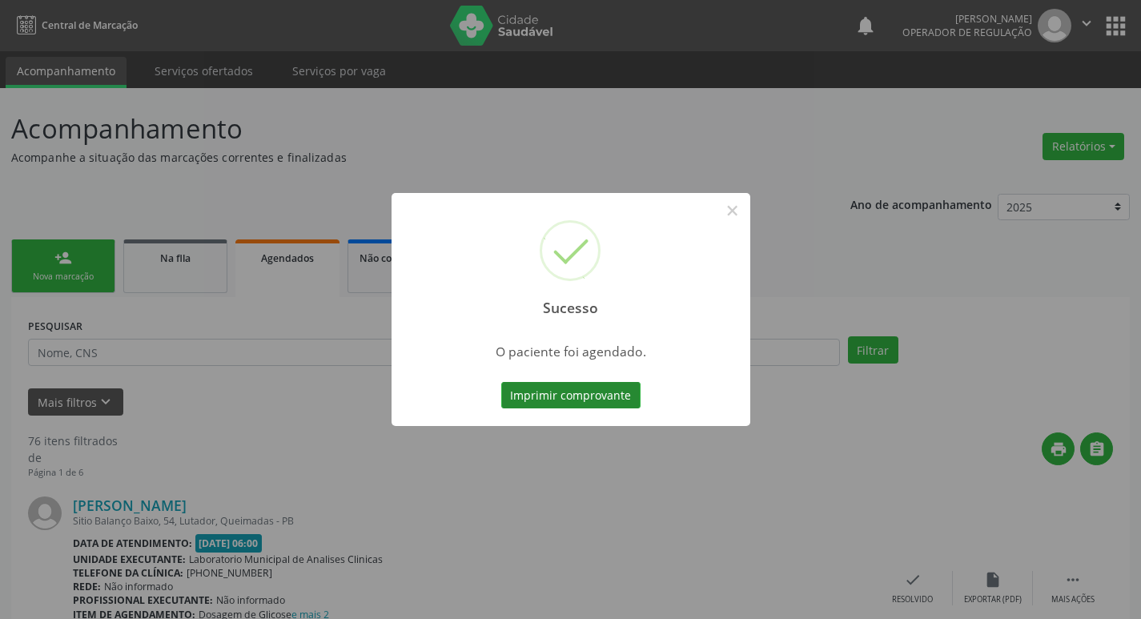
click at [619, 396] on button "Imprimir comprovante" at bounding box center [570, 395] width 139 height 27
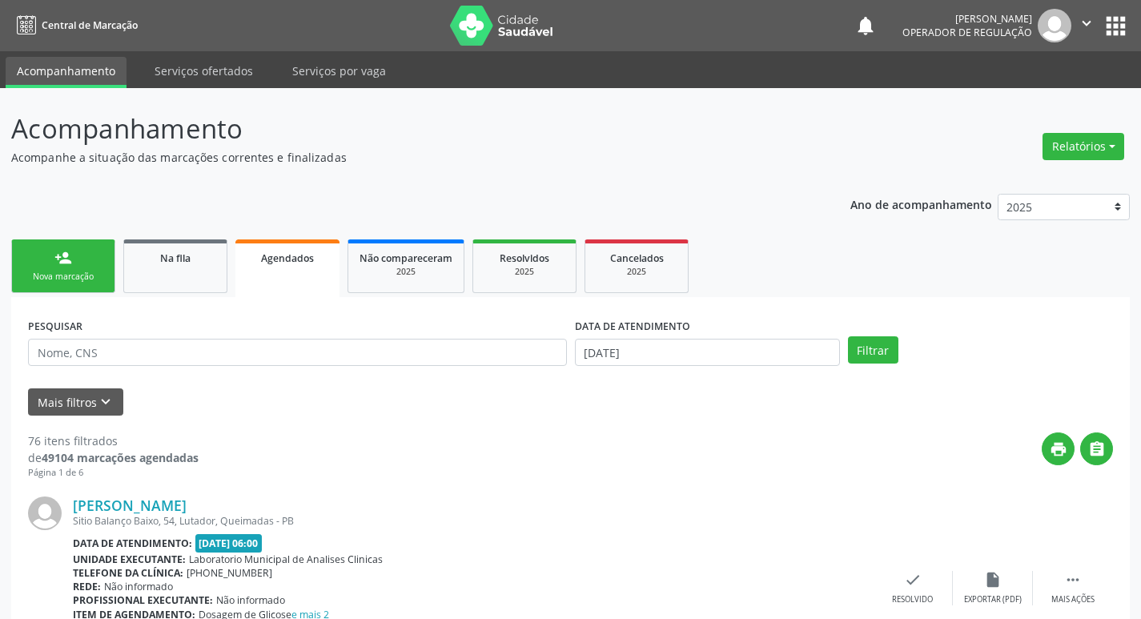
click at [98, 273] on div "Nova marcação" at bounding box center [63, 277] width 80 height 12
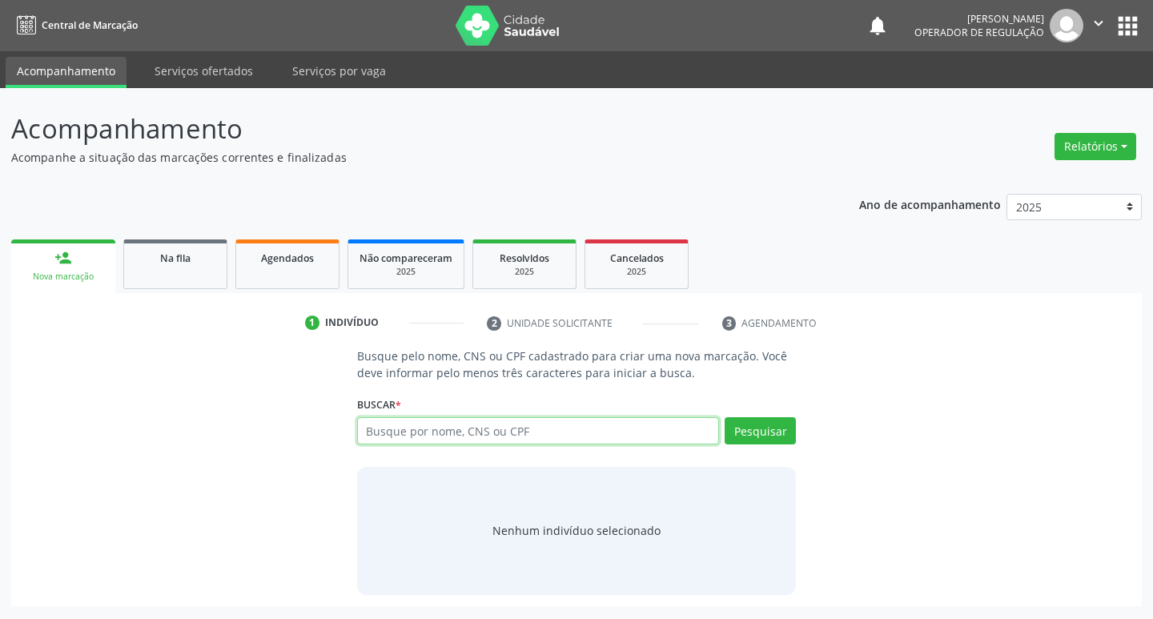
click at [391, 440] on input "text" at bounding box center [538, 430] width 363 height 27
type input "704101883467450"
click at [741, 424] on button "Pesquisar" at bounding box center [760, 430] width 71 height 27
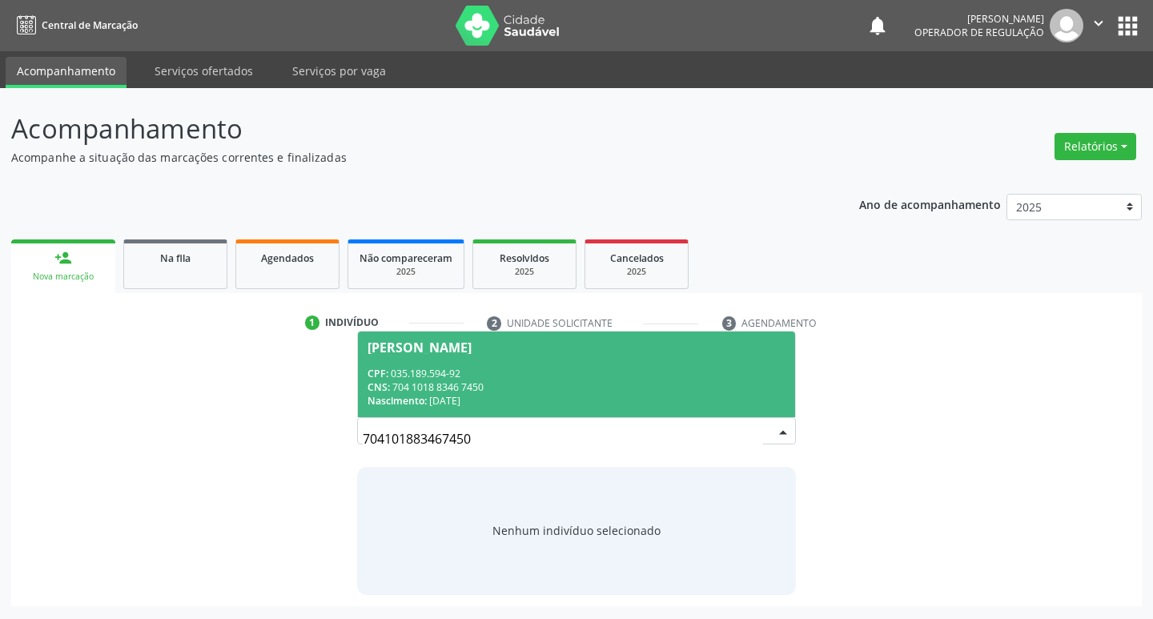
click at [452, 372] on div "CPF: 035.189.594-92" at bounding box center [577, 374] width 419 height 14
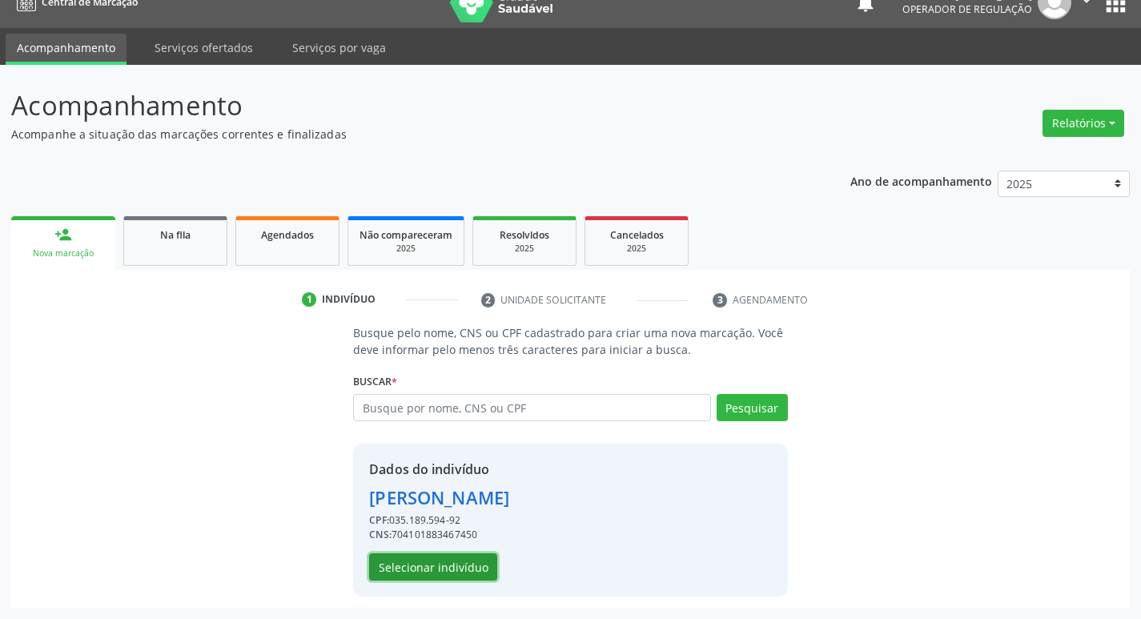
click at [452, 565] on button "Selecionar indivíduo" at bounding box center [433, 566] width 128 height 27
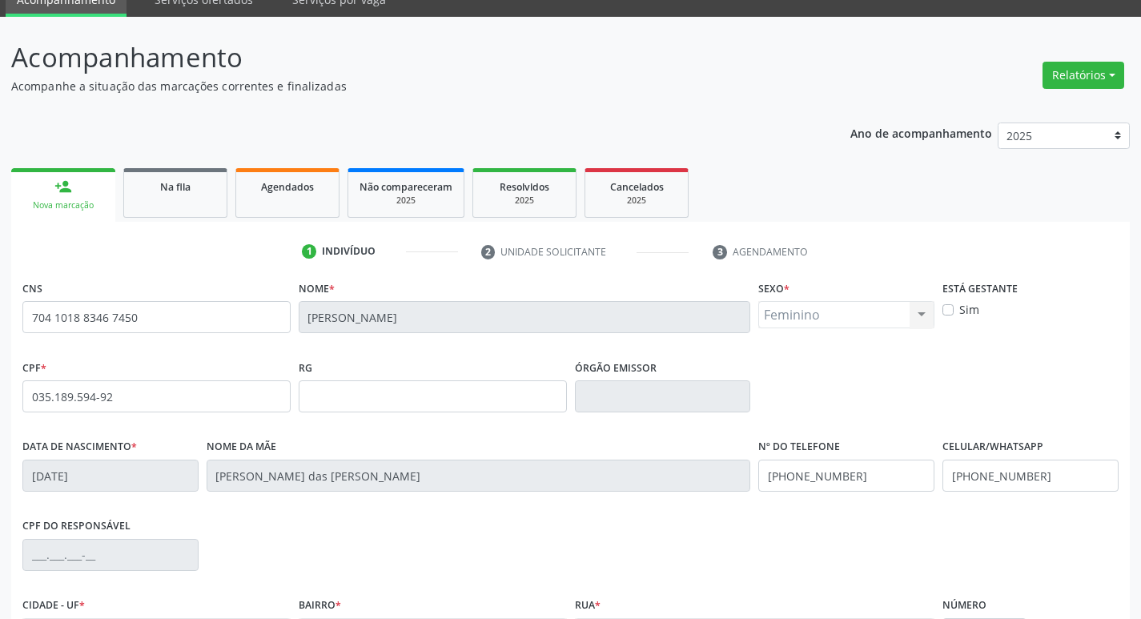
scroll to position [249, 0]
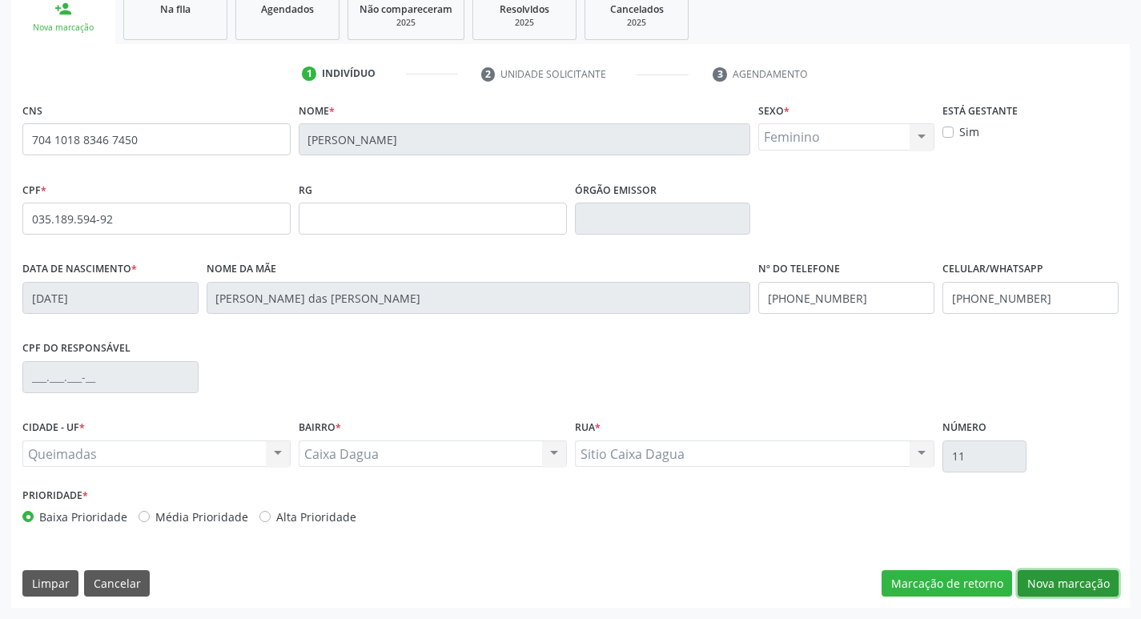
click at [1043, 585] on button "Nova marcação" at bounding box center [1068, 583] width 101 height 27
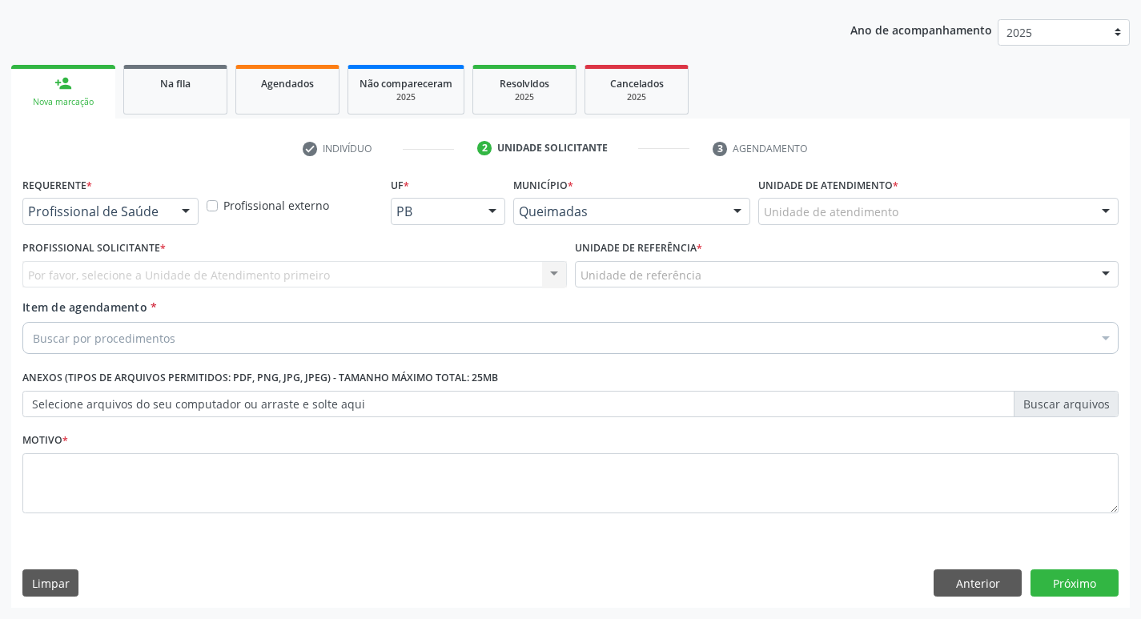
scroll to position [175, 0]
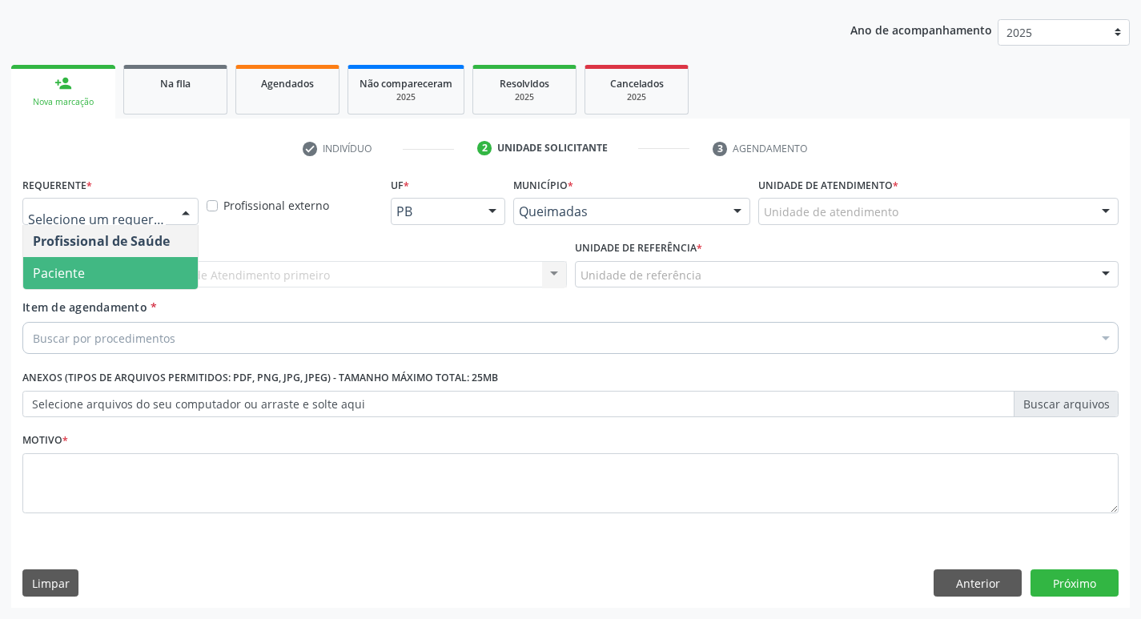
click at [150, 281] on span "Paciente" at bounding box center [110, 273] width 175 height 32
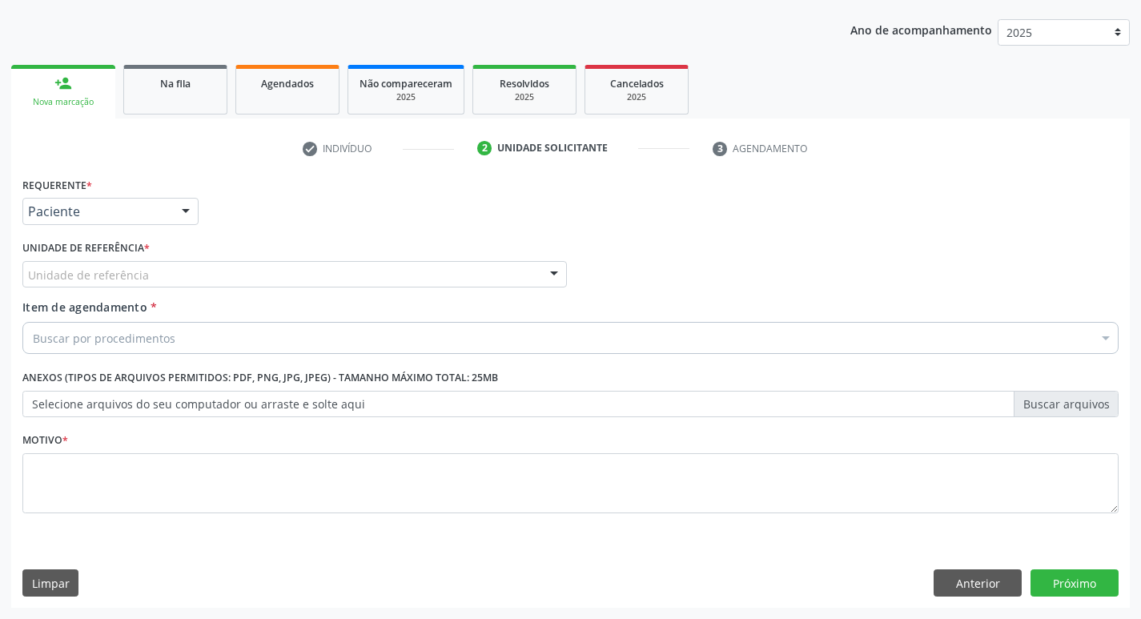
click at [149, 275] on div "Unidade de referência" at bounding box center [294, 274] width 545 height 27
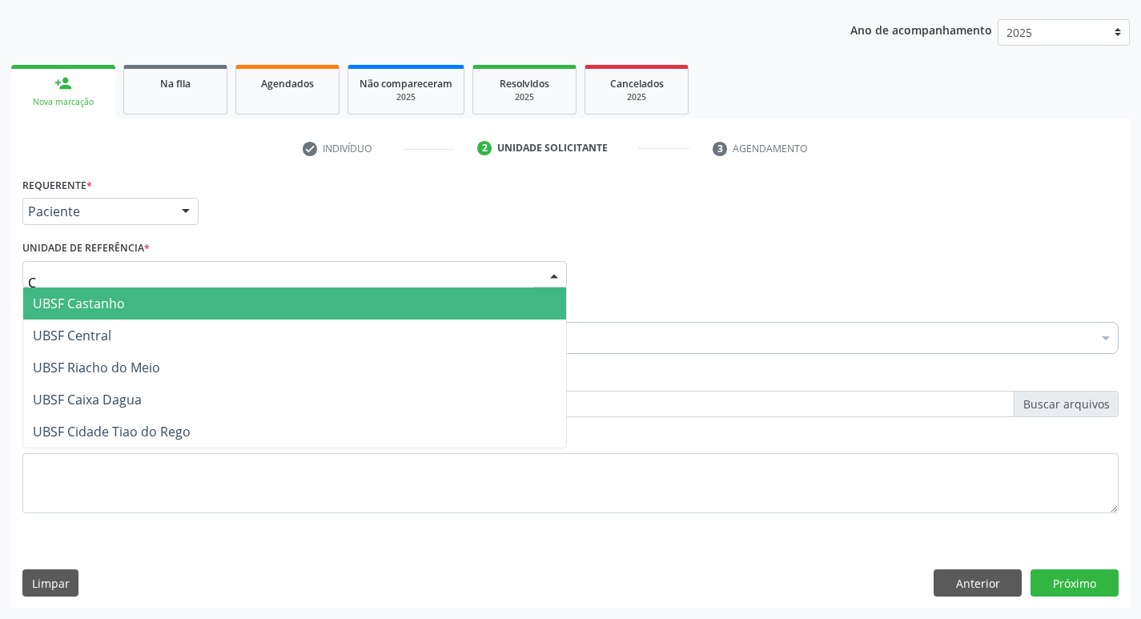
type input "CA"
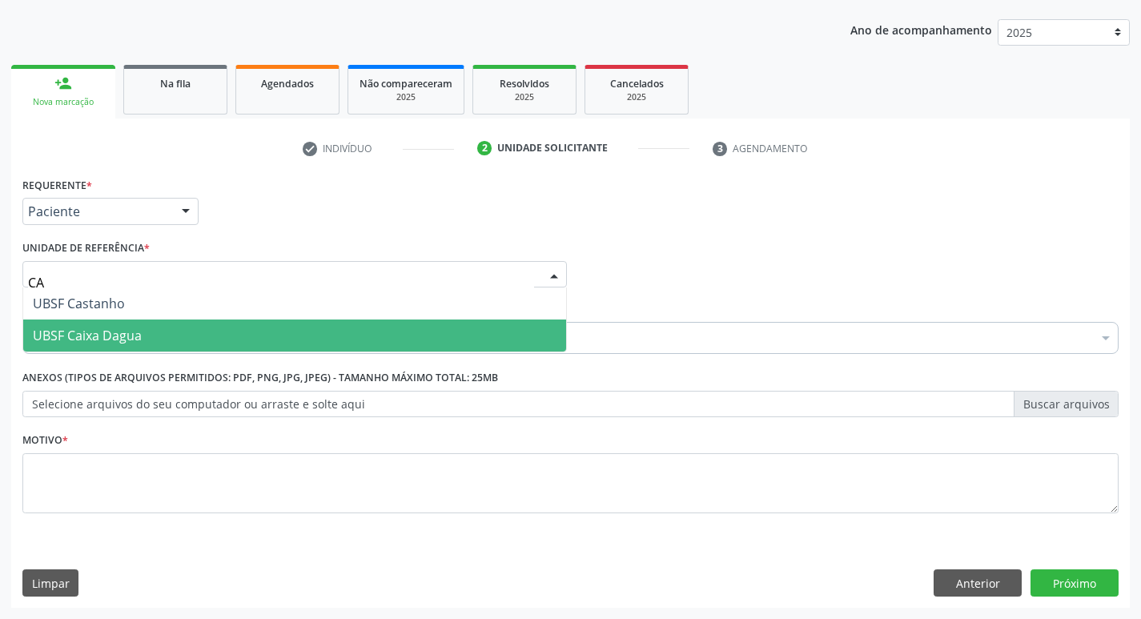
click at [128, 330] on span "UBSF Caixa Dagua" at bounding box center [87, 336] width 109 height 18
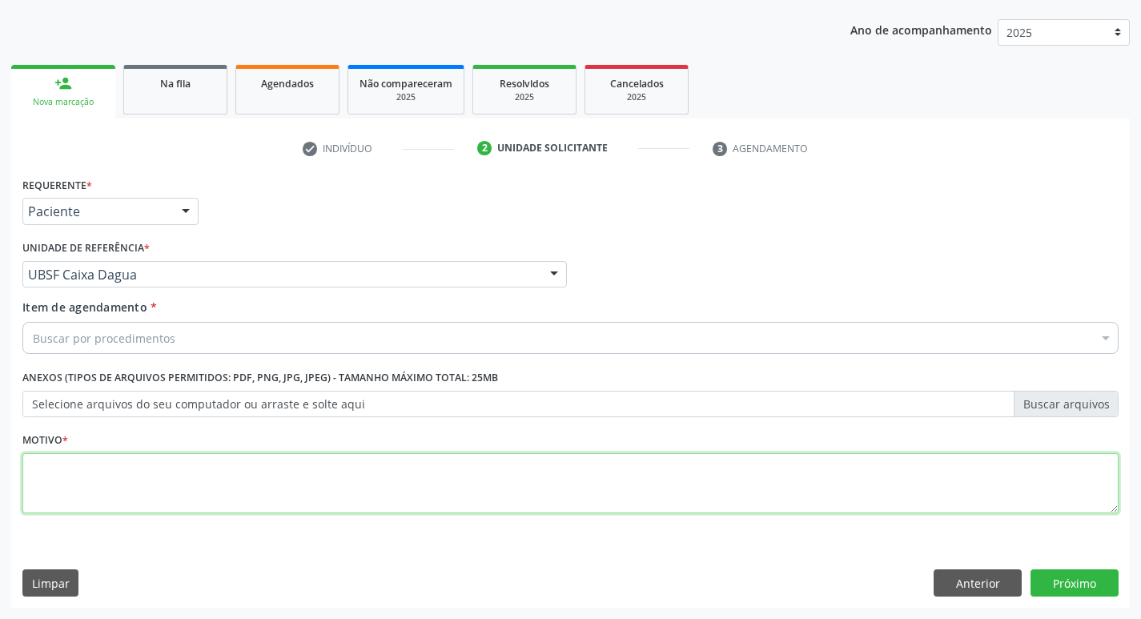
click at [116, 476] on textarea at bounding box center [570, 483] width 1096 height 61
type textarea "AVALIACAO"
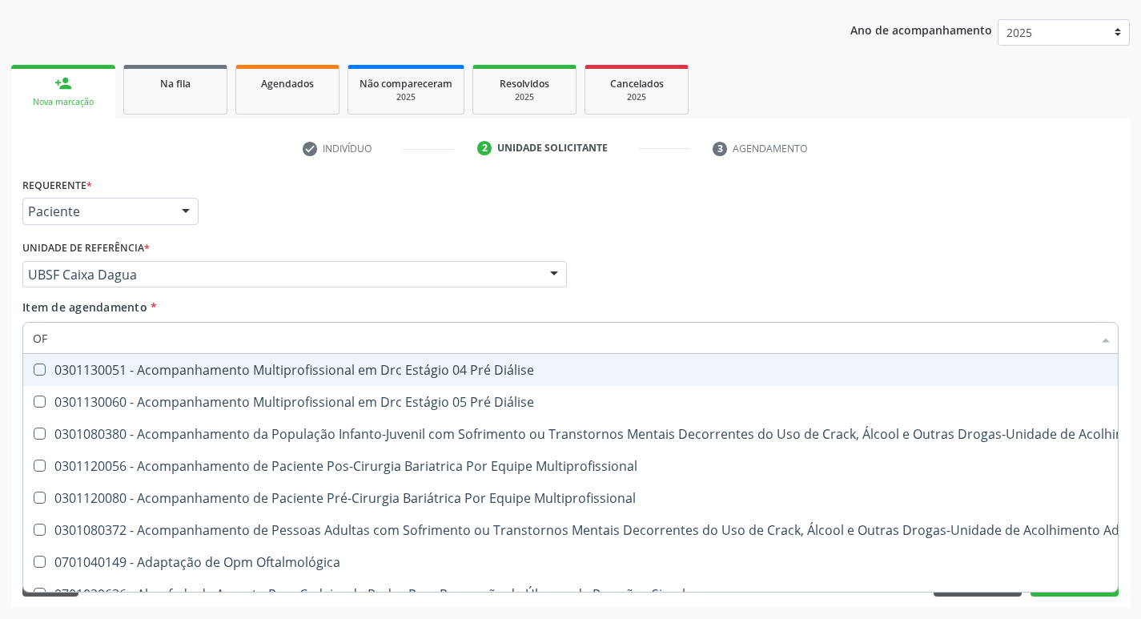
type input "OFTALMOLO"
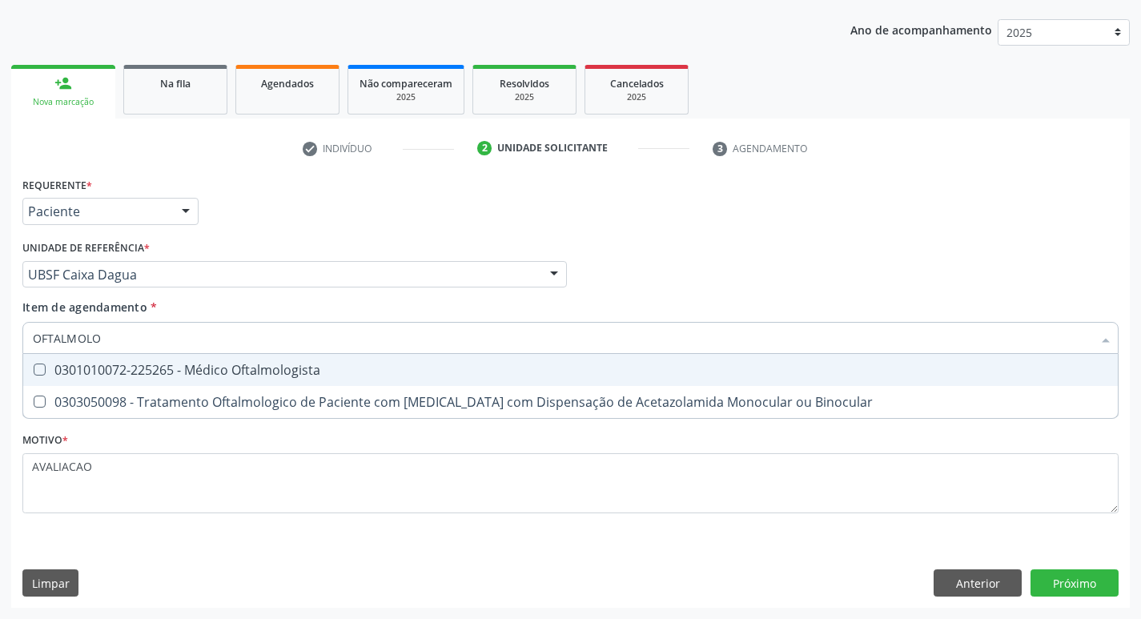
click at [278, 364] on div "0301010072-225265 - Médico Oftalmologista" at bounding box center [570, 370] width 1075 height 13
checkbox Oftalmologista "true"
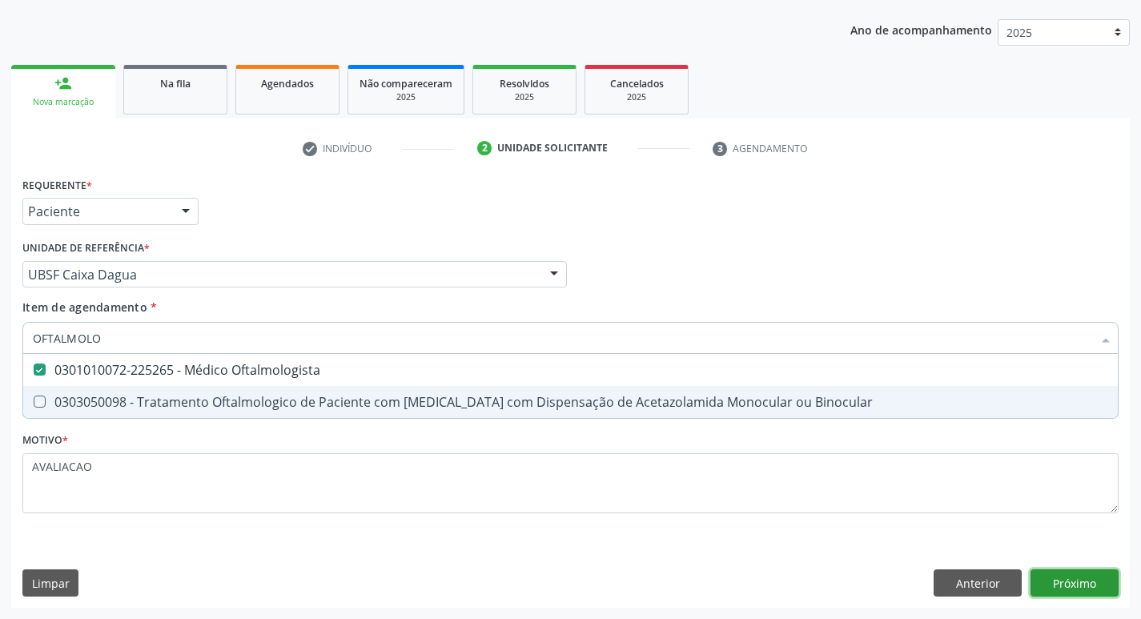
click at [1076, 586] on div "Requerente * Paciente Profissional de Saúde Paciente Nenhum resultado encontrad…" at bounding box center [570, 390] width 1119 height 435
checkbox Binocular "true"
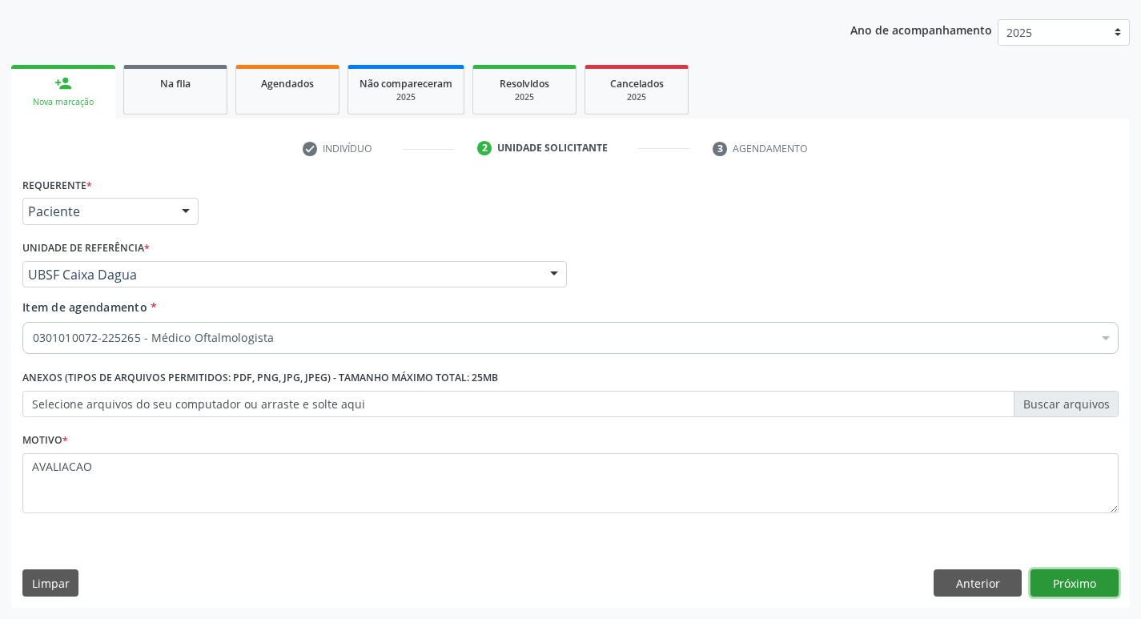
click at [1084, 584] on button "Próximo" at bounding box center [1075, 582] width 88 height 27
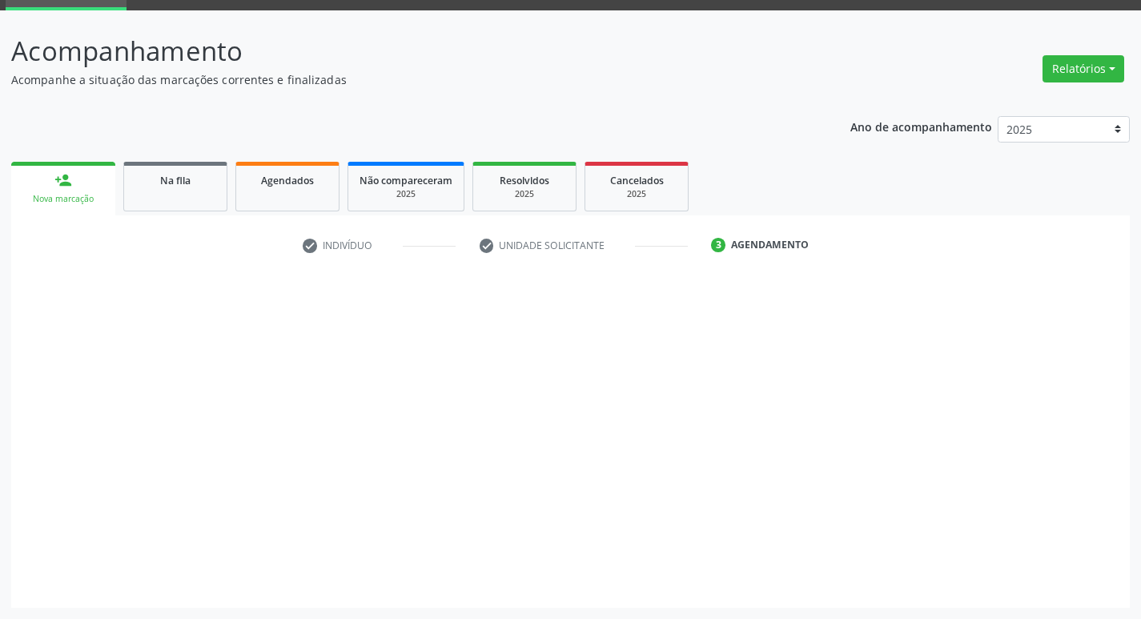
scroll to position [78, 0]
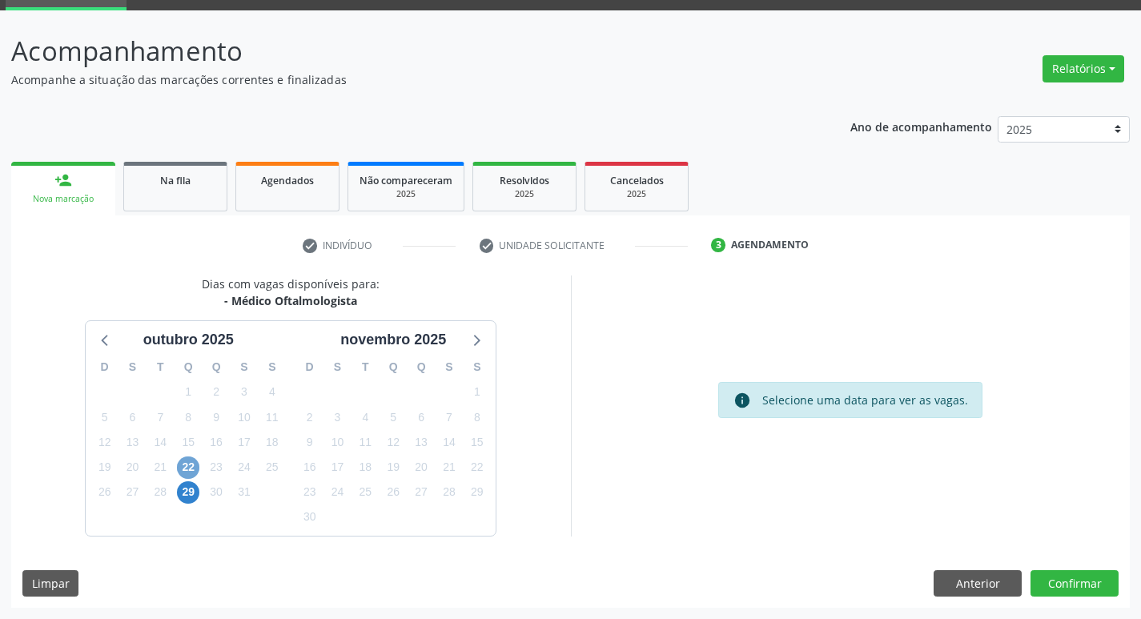
click at [191, 468] on span "22" at bounding box center [188, 467] width 22 height 22
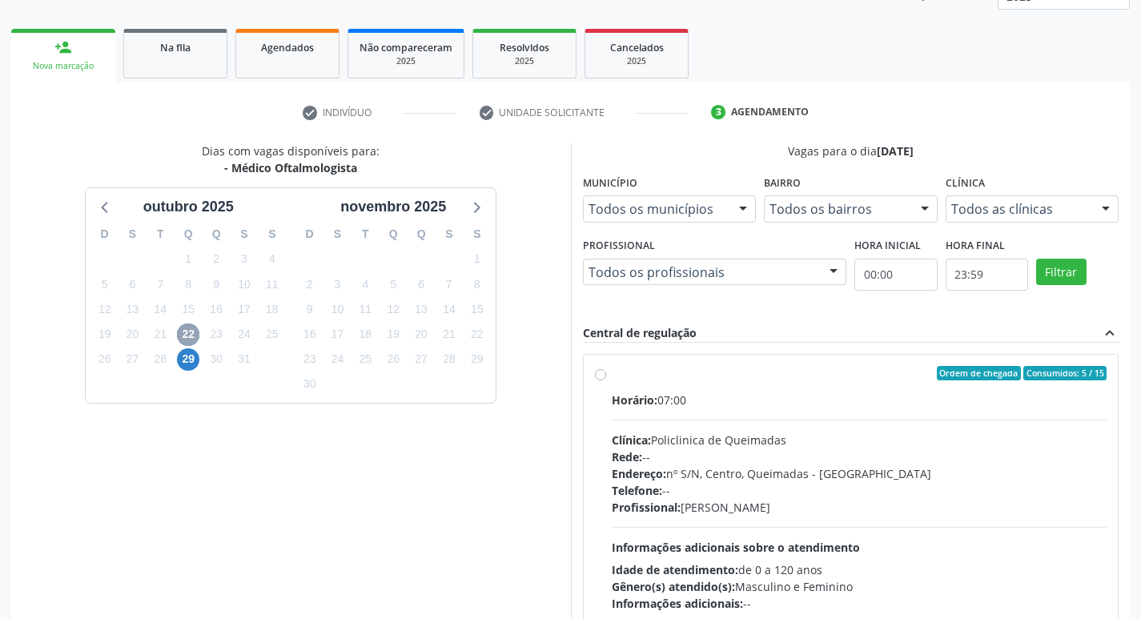
scroll to position [309, 0]
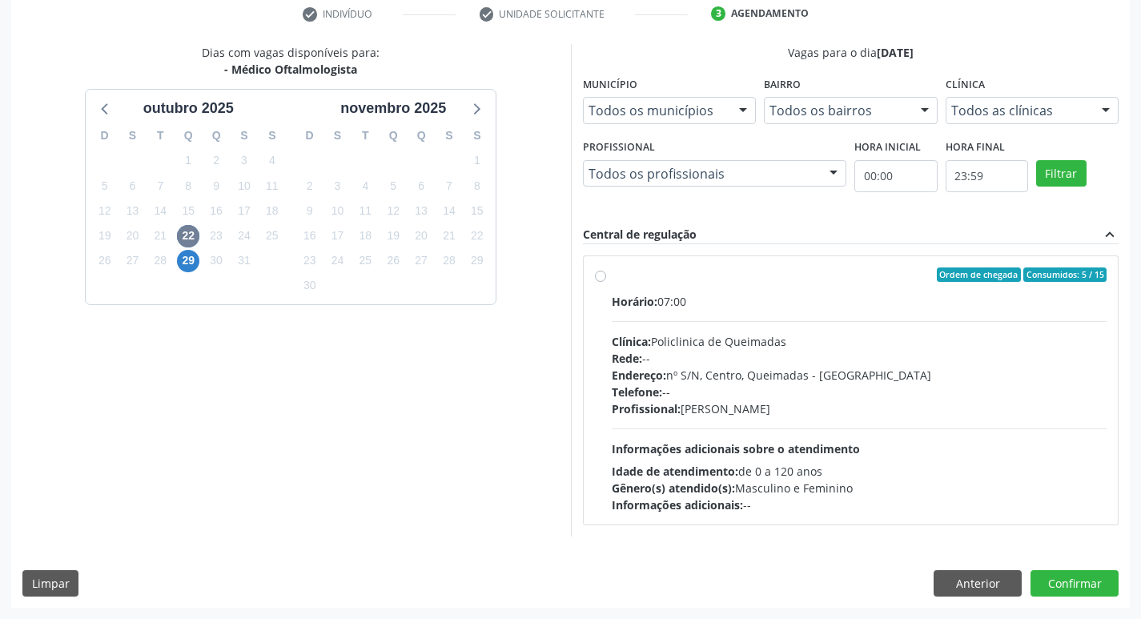
click at [762, 348] on div "Clínica: Policlinica de Queimadas" at bounding box center [860, 341] width 496 height 17
click at [606, 282] on input "Ordem de chegada Consumidos: 5 / 15 Horário: 07:00 Clínica: Policlinica de Quei…" at bounding box center [600, 274] width 11 height 14
radio input "true"
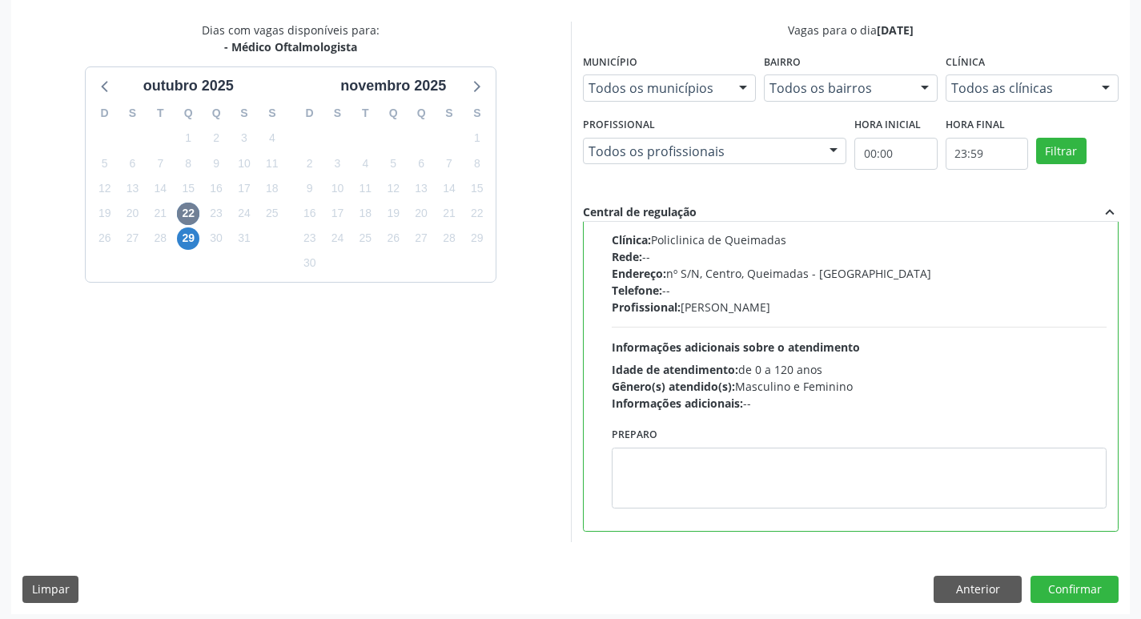
scroll to position [338, 0]
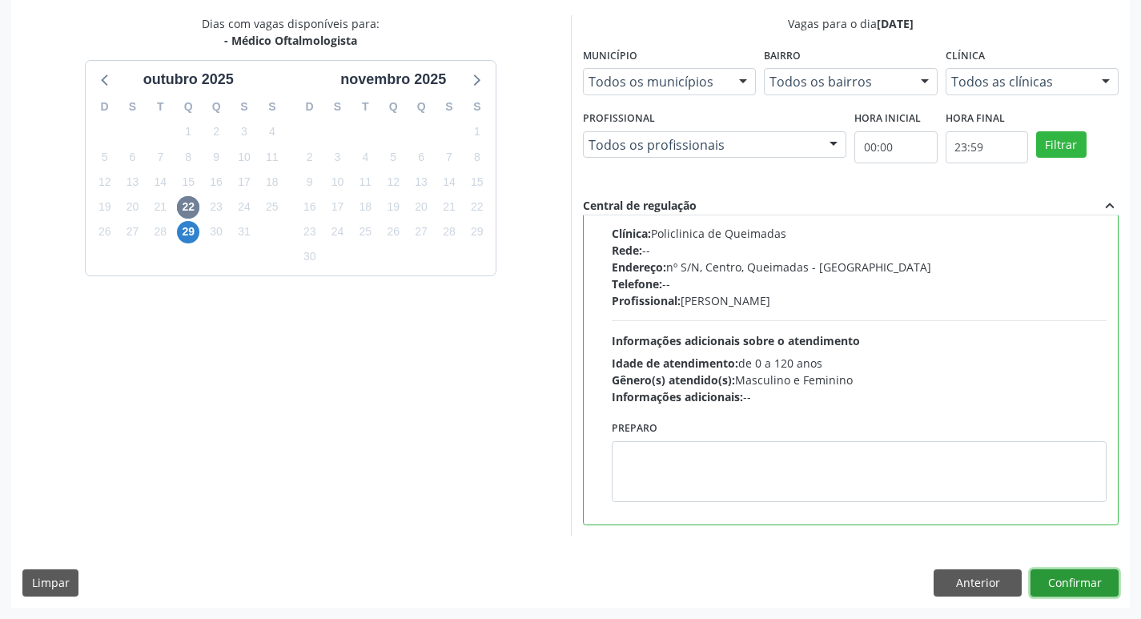
click at [1069, 573] on button "Confirmar" at bounding box center [1075, 582] width 88 height 27
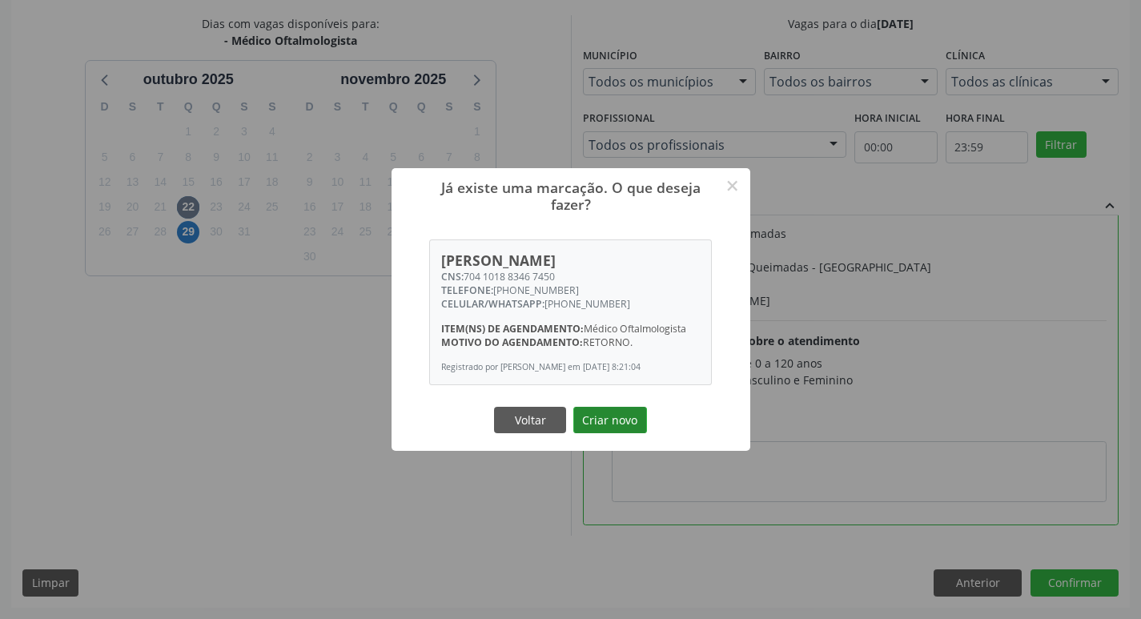
click at [604, 425] on button "Criar novo" at bounding box center [610, 420] width 74 height 27
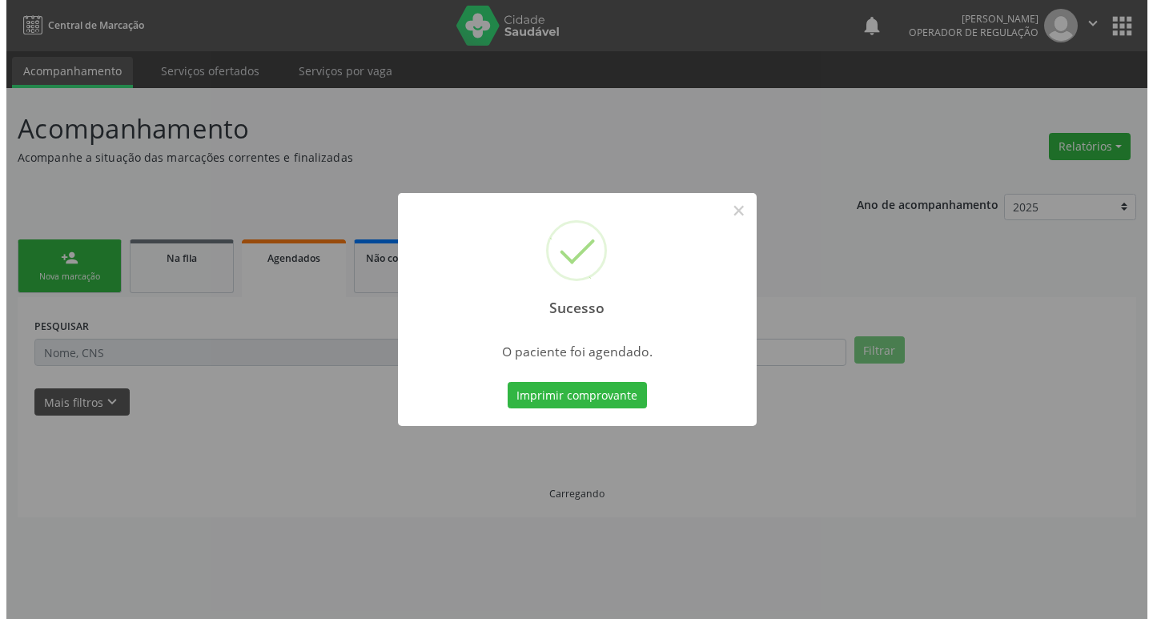
scroll to position [0, 0]
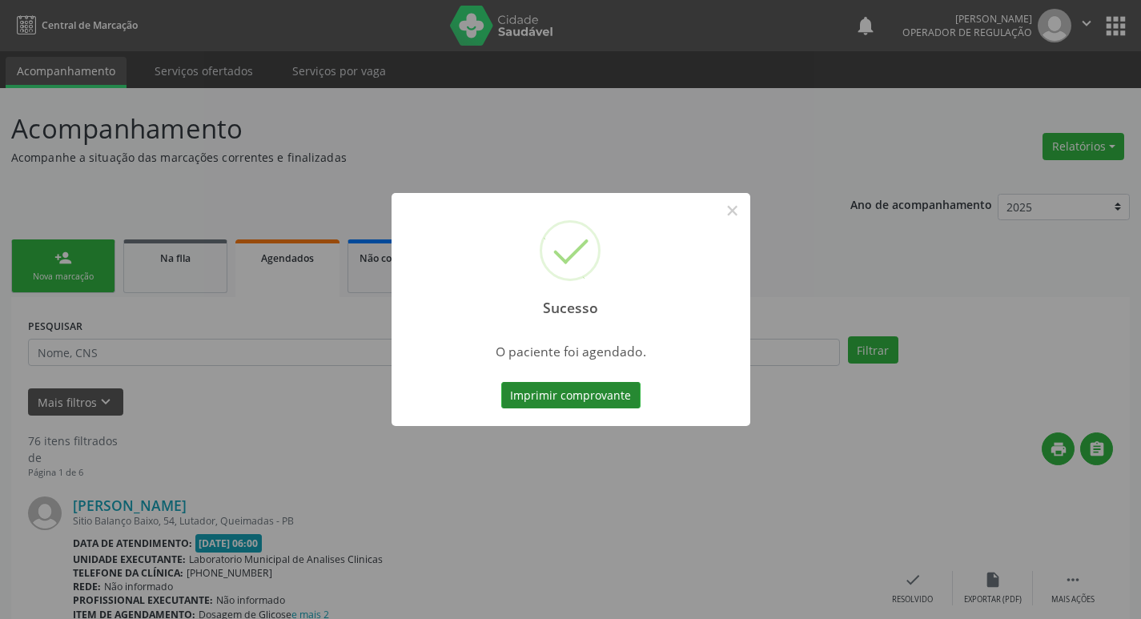
click at [597, 393] on button "Imprimir comprovante" at bounding box center [570, 395] width 139 height 27
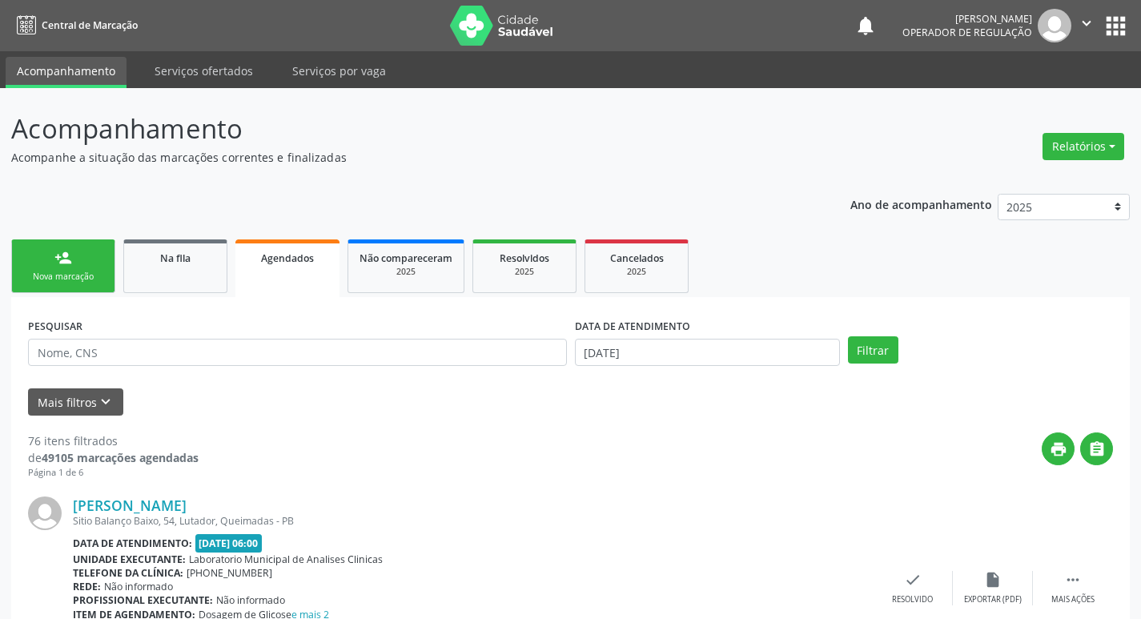
click at [67, 271] on div "Nova marcação" at bounding box center [63, 277] width 80 height 12
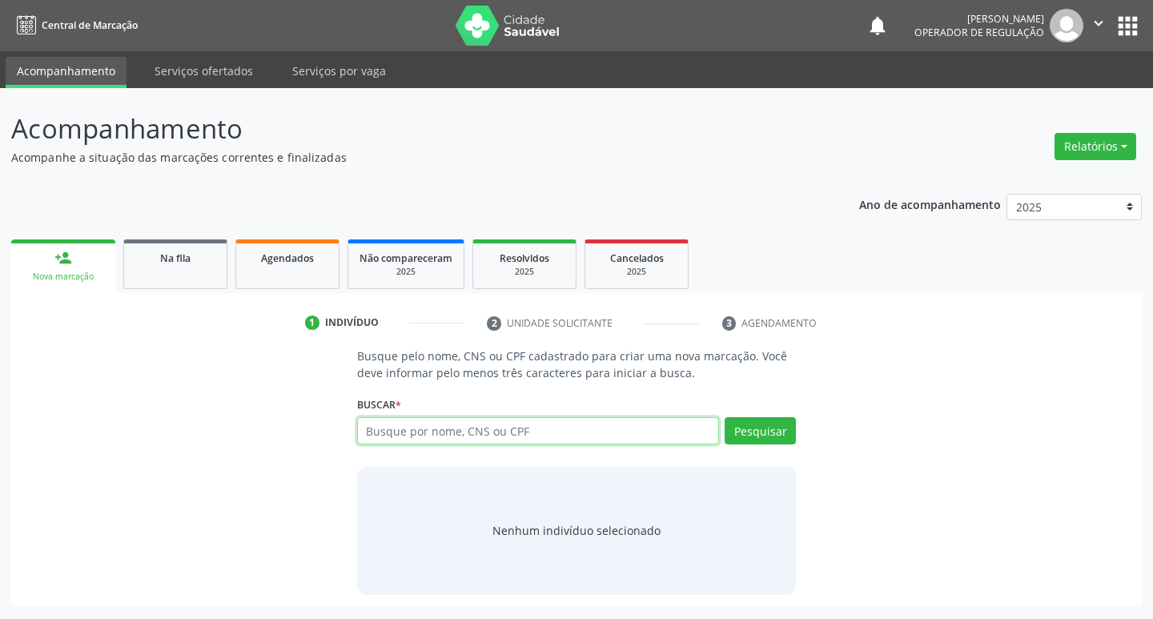
click at [396, 432] on input "text" at bounding box center [538, 430] width 363 height 27
